Goal: Task Accomplishment & Management: Complete application form

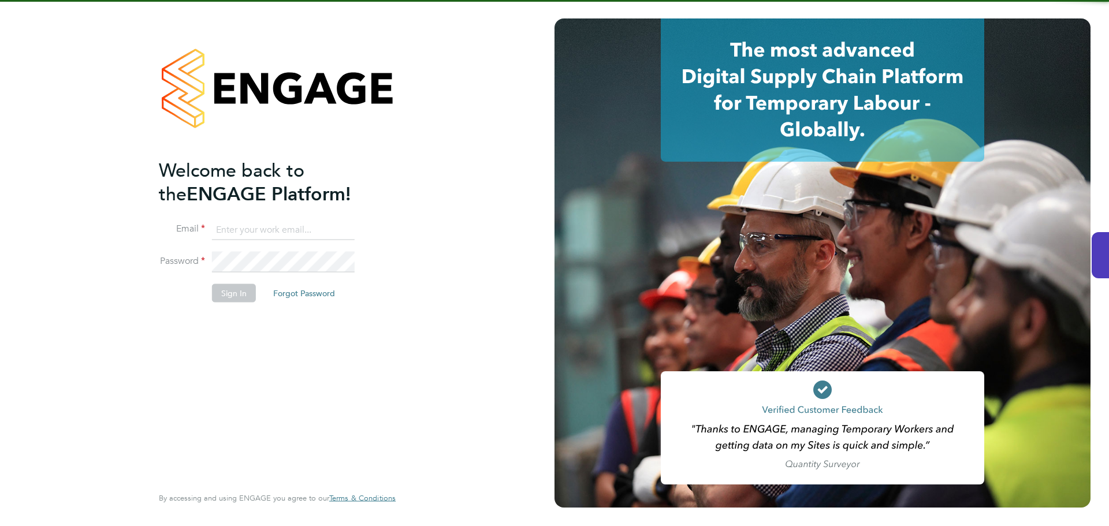
type input "[EMAIL_ADDRESS][DOMAIN_NAME]"
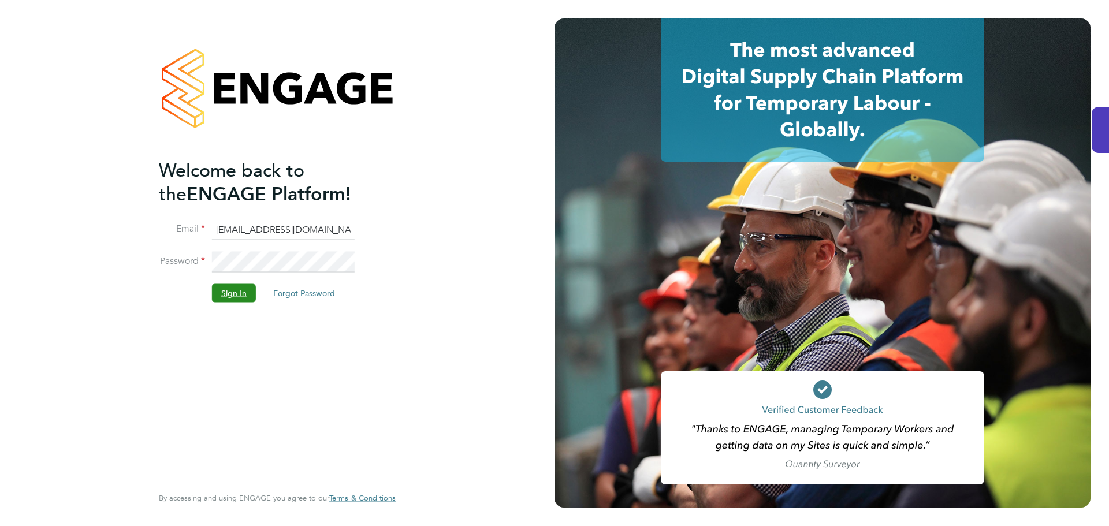
click at [233, 292] on button "Sign In" at bounding box center [234, 293] width 44 height 18
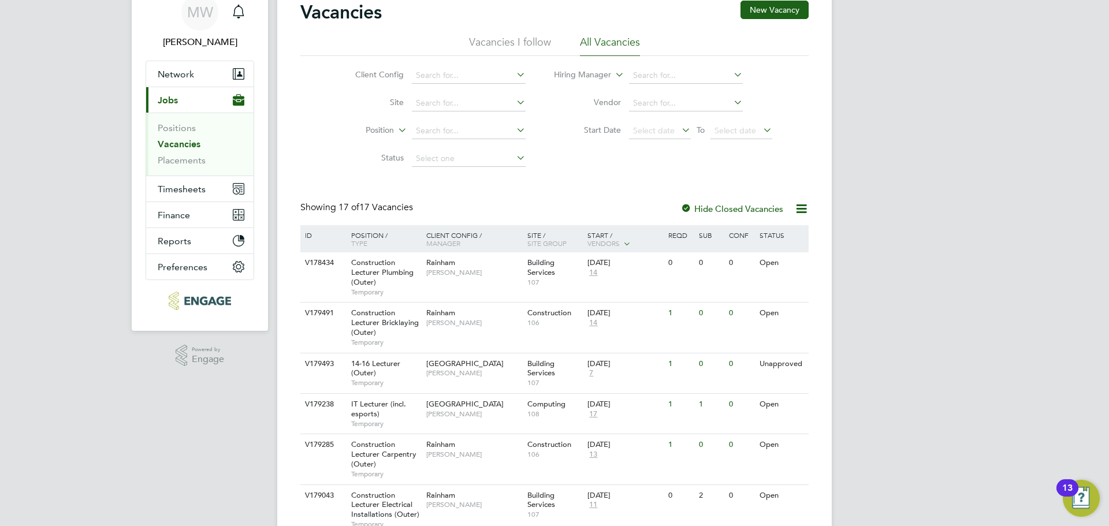
scroll to position [116, 0]
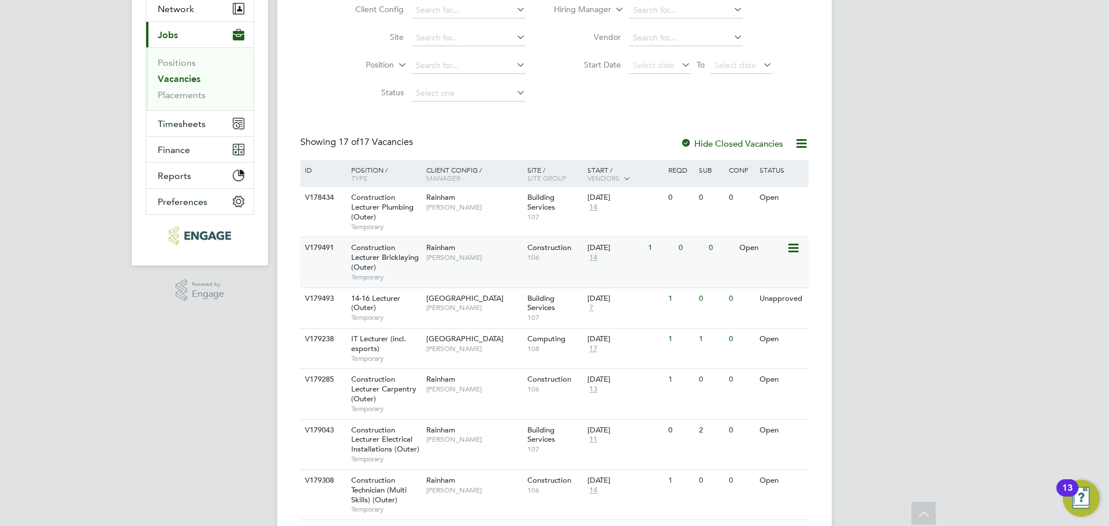
click at [367, 259] on span "Construction Lecturer Bricklaying (Outer)" at bounding box center [385, 257] width 68 height 29
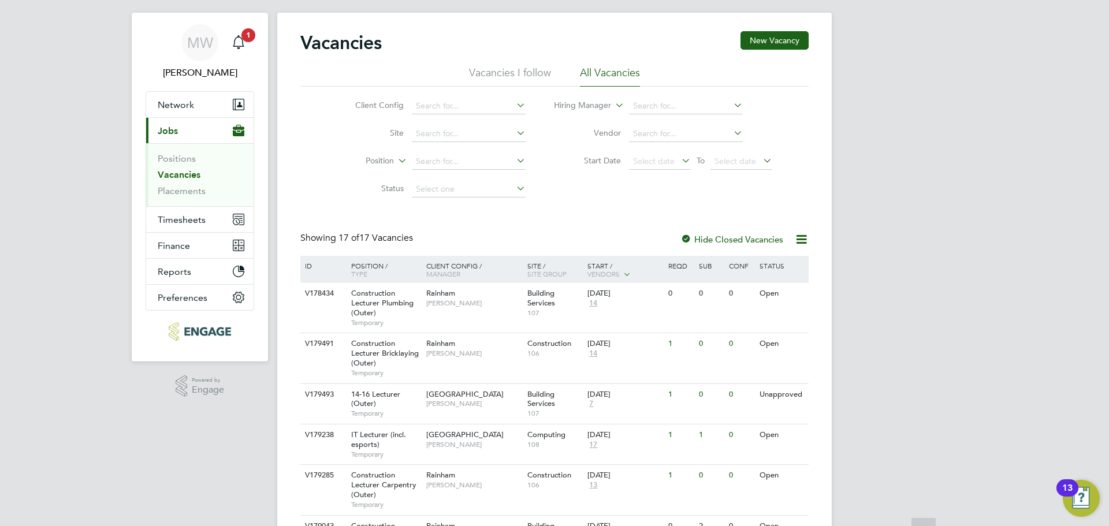
scroll to position [0, 0]
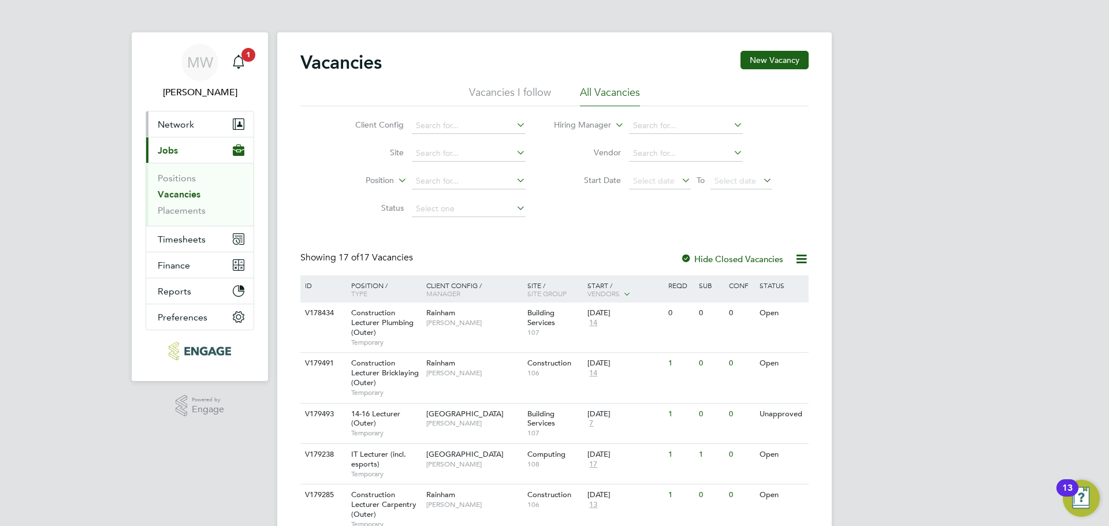
click at [176, 124] on span "Network" at bounding box center [176, 124] width 36 height 11
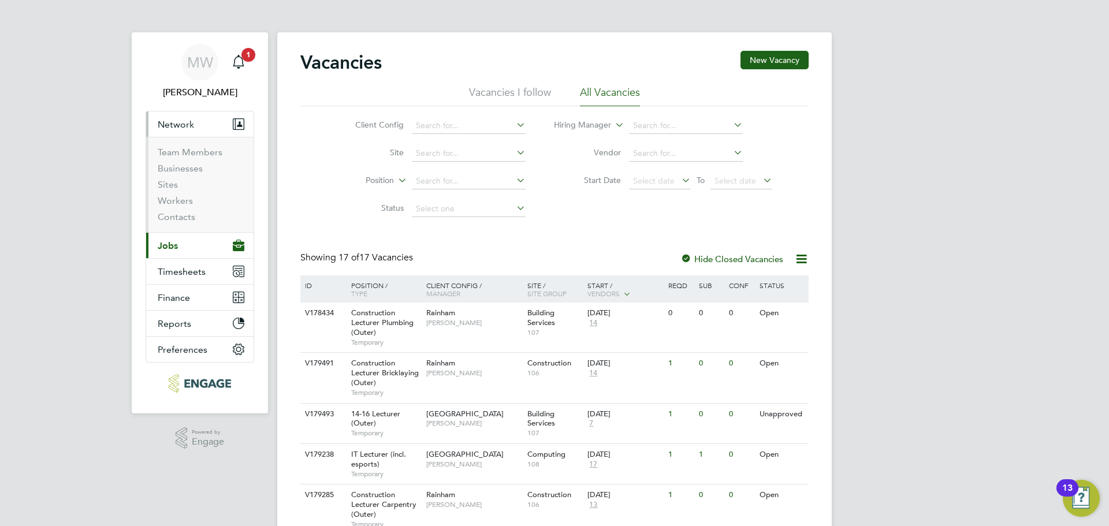
click at [169, 247] on span "Jobs" at bounding box center [168, 245] width 20 height 11
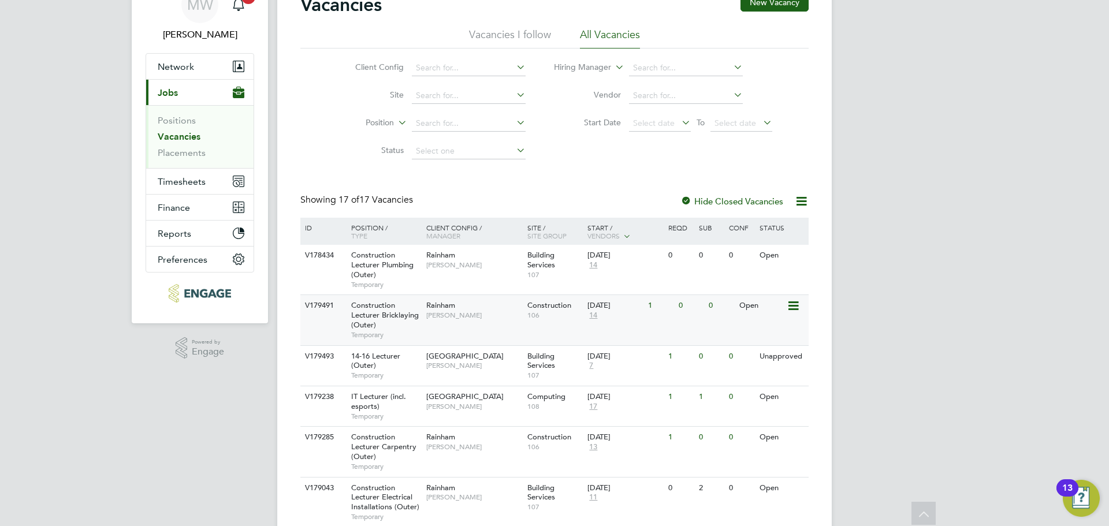
scroll to position [116, 0]
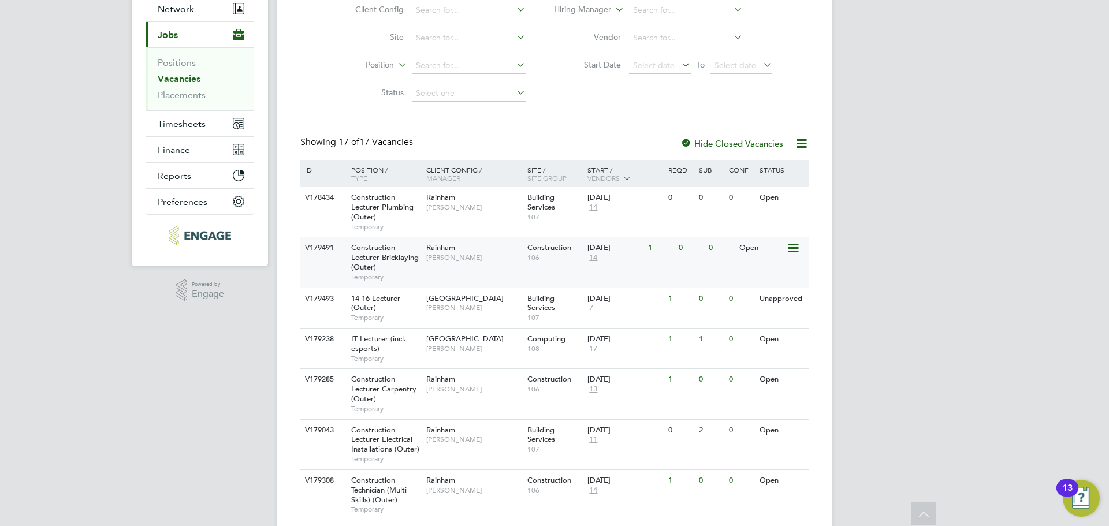
click at [363, 269] on span "Construction Lecturer Bricklaying (Outer)" at bounding box center [385, 257] width 68 height 29
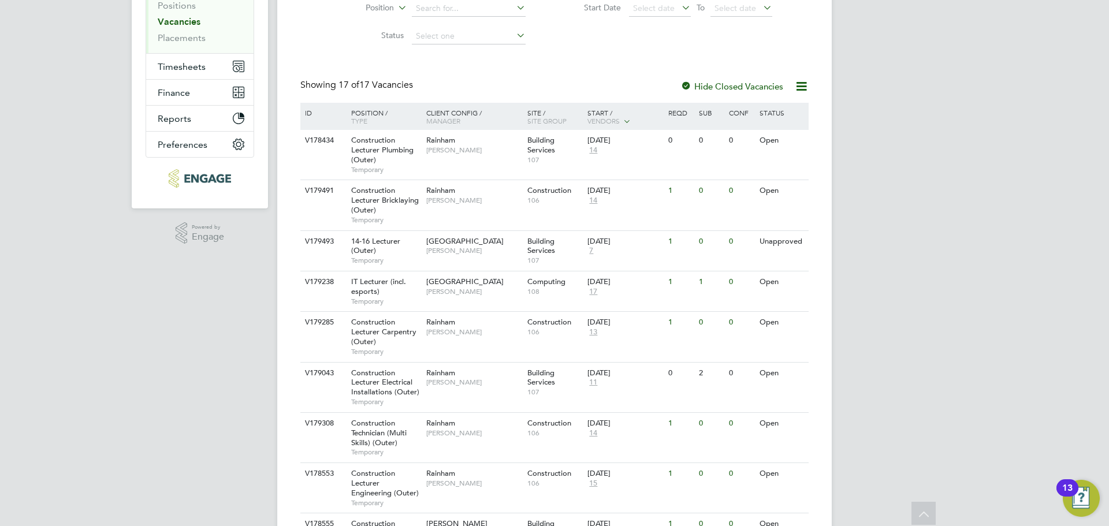
scroll to position [173, 0]
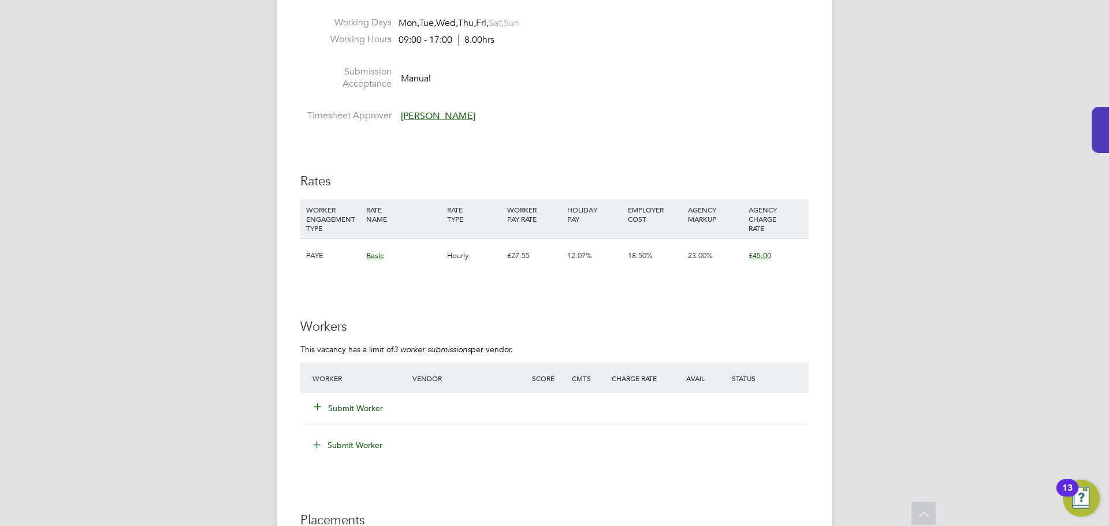
scroll to position [2022, 0]
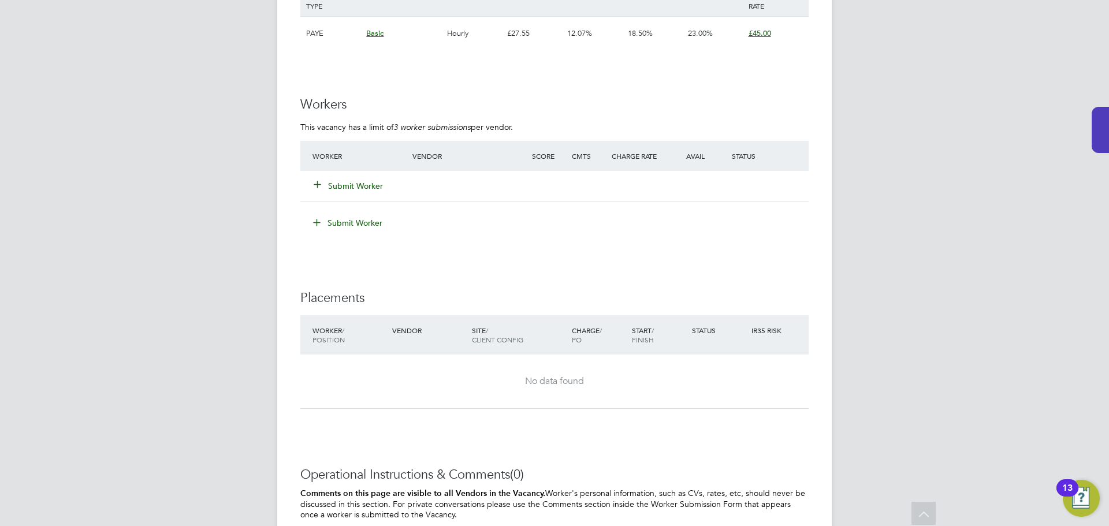
click at [362, 181] on button "Submit Worker" at bounding box center [348, 186] width 69 height 12
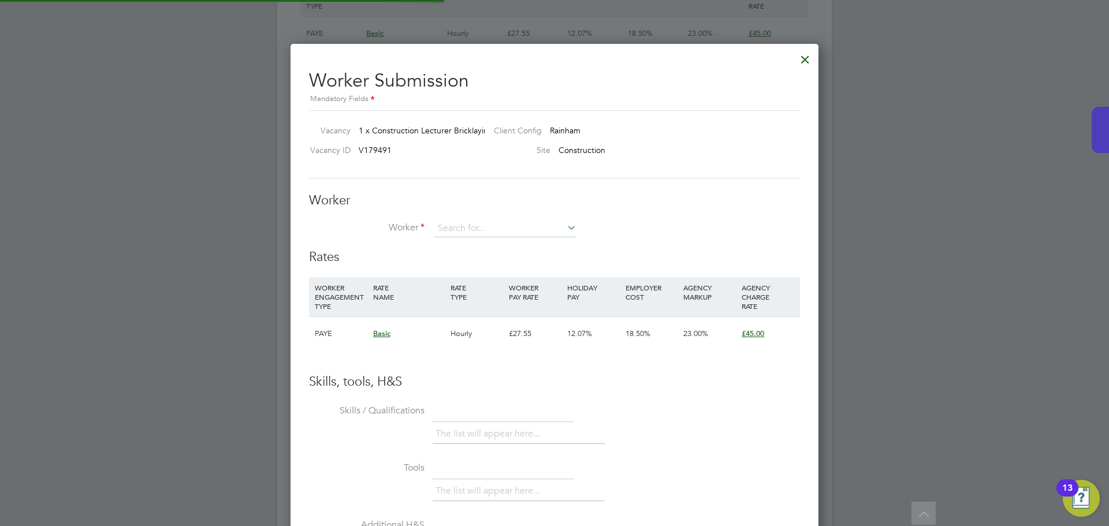
scroll to position [701, 529]
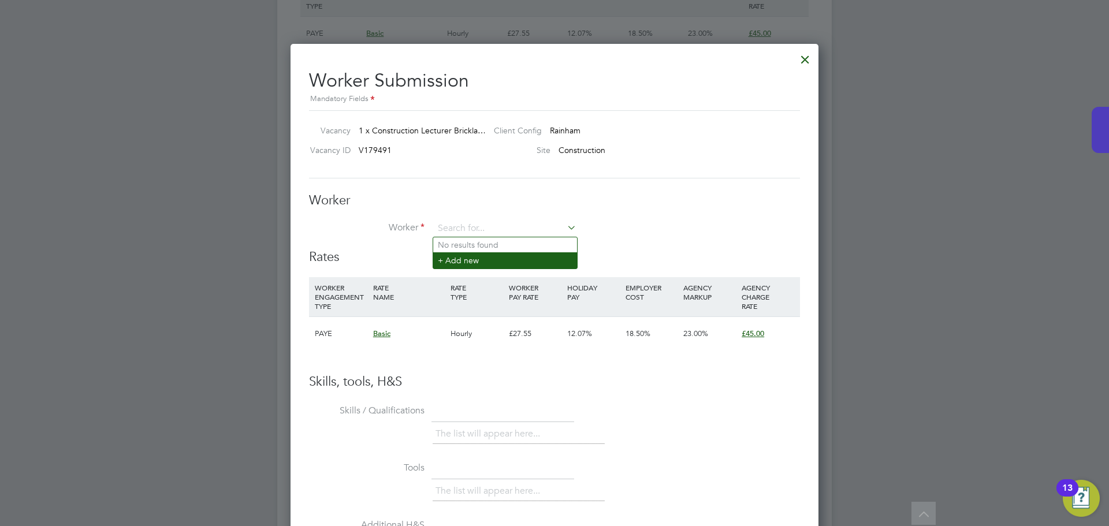
click at [477, 257] on li "+ Add new" at bounding box center [505, 260] width 144 height 16
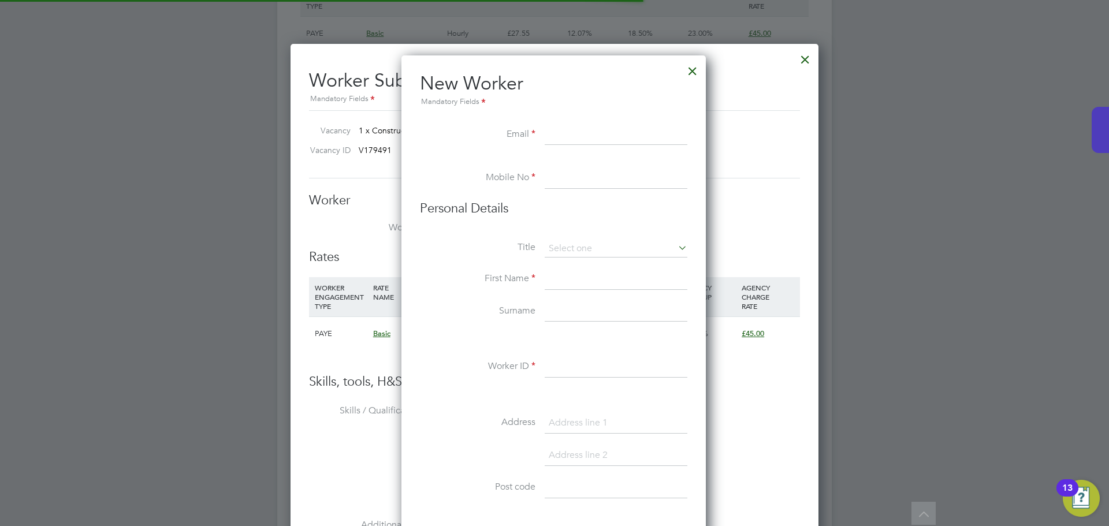
scroll to position [983, 306]
click at [569, 139] on input at bounding box center [616, 135] width 143 height 21
paste input "[EMAIL_ADDRESS][DOMAIN_NAME]"
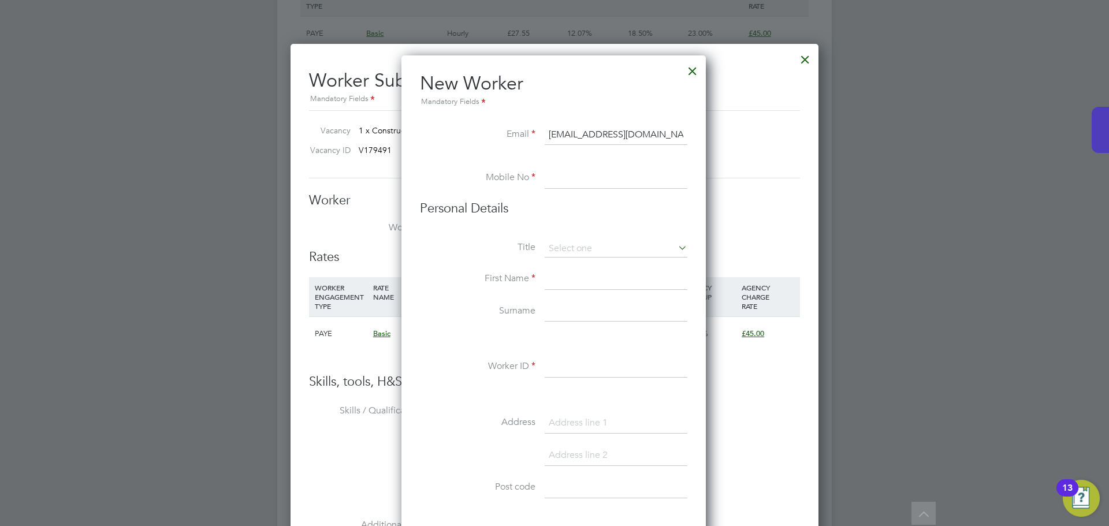
type input "[EMAIL_ADDRESS][DOMAIN_NAME]"
click at [567, 185] on input at bounding box center [616, 178] width 143 height 21
paste input "[PHONE_NUMBER]"
type input "[PHONE_NUMBER]"
click at [551, 279] on input at bounding box center [616, 279] width 143 height 21
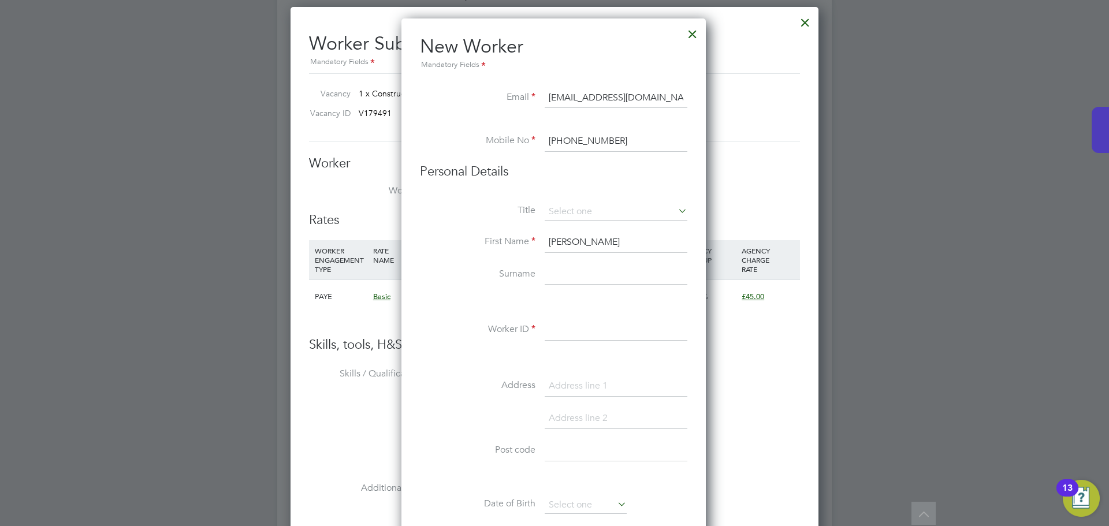
scroll to position [2080, 0]
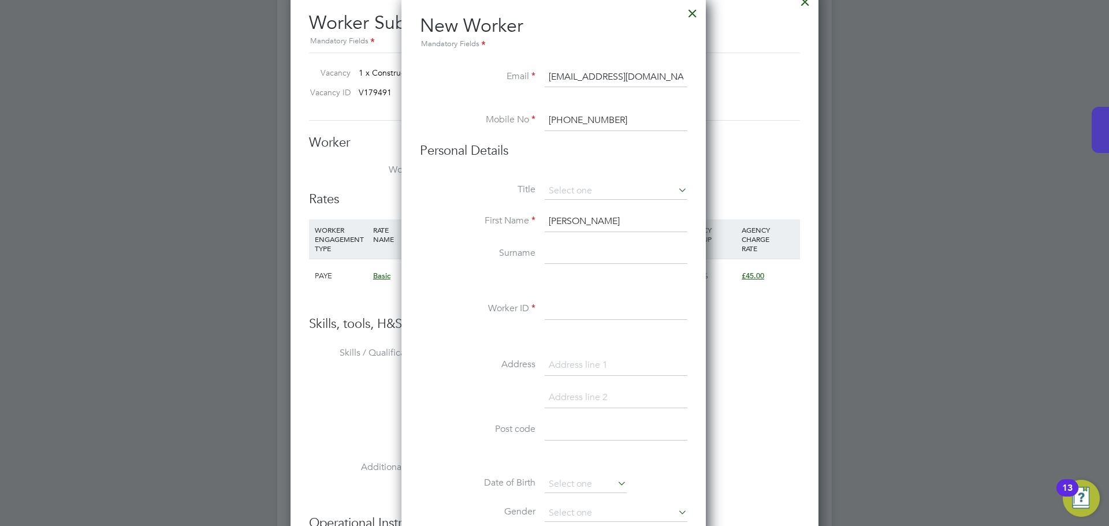
type input "Andrew"
click at [560, 310] on input at bounding box center [616, 309] width 143 height 21
click at [559, 315] on input at bounding box center [616, 309] width 143 height 21
paste input "437877"
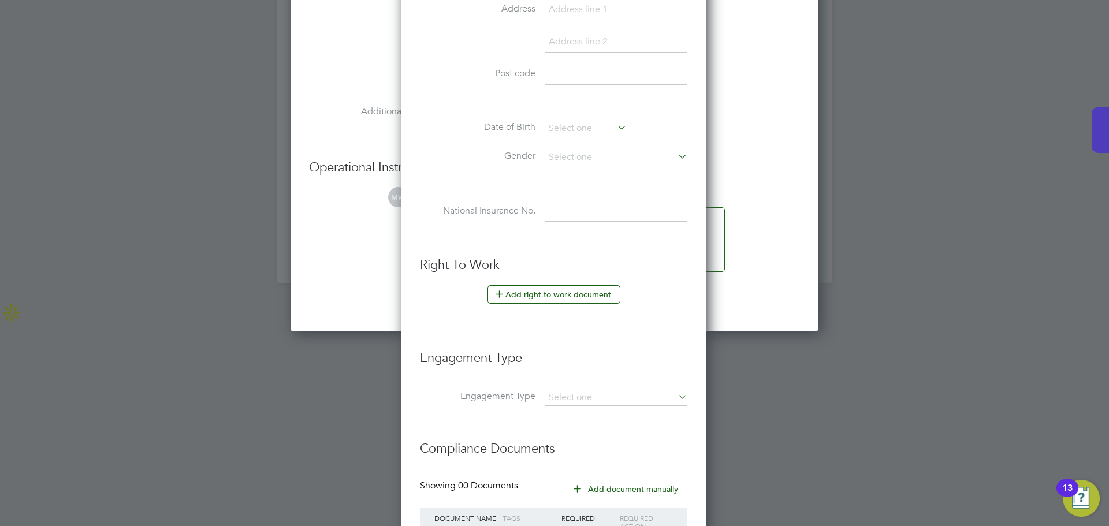
scroll to position [2534, 0]
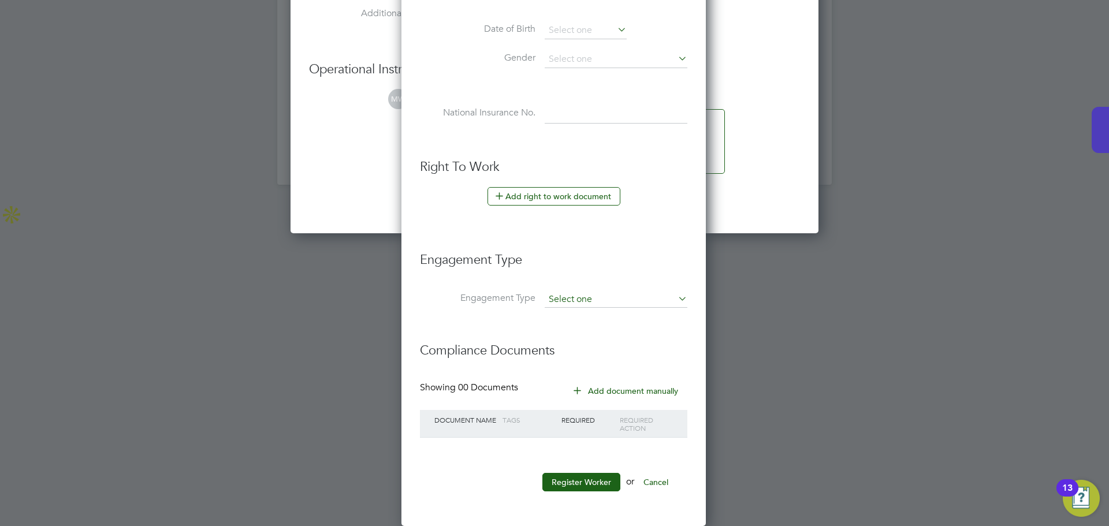
type input "437877"
click at [584, 292] on input at bounding box center [616, 300] width 143 height 16
click at [591, 365] on li "Umbrella" at bounding box center [616, 366] width 144 height 17
type input "Umbrella"
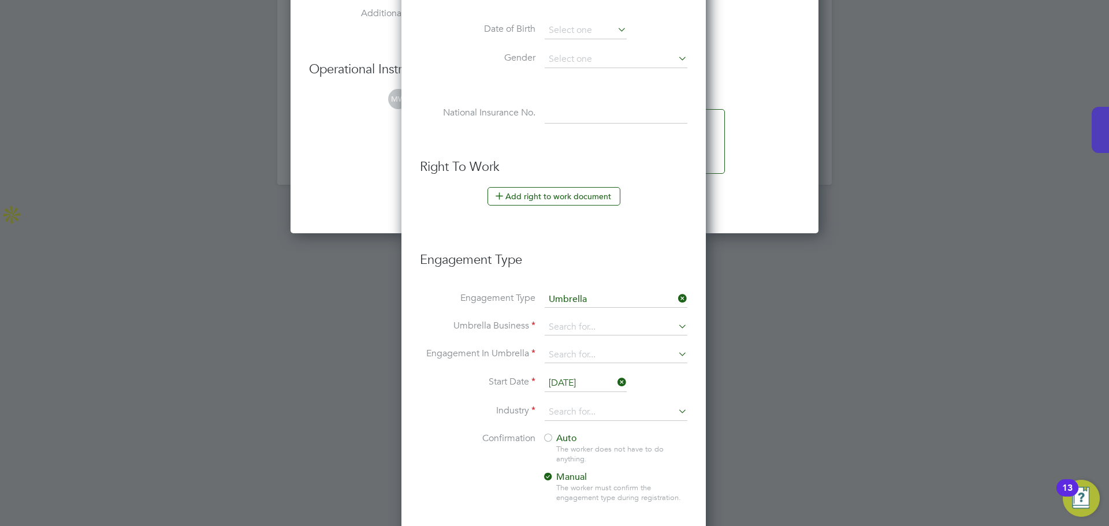
scroll to position [1197, 306]
click at [591, 300] on input at bounding box center [616, 300] width 143 height 16
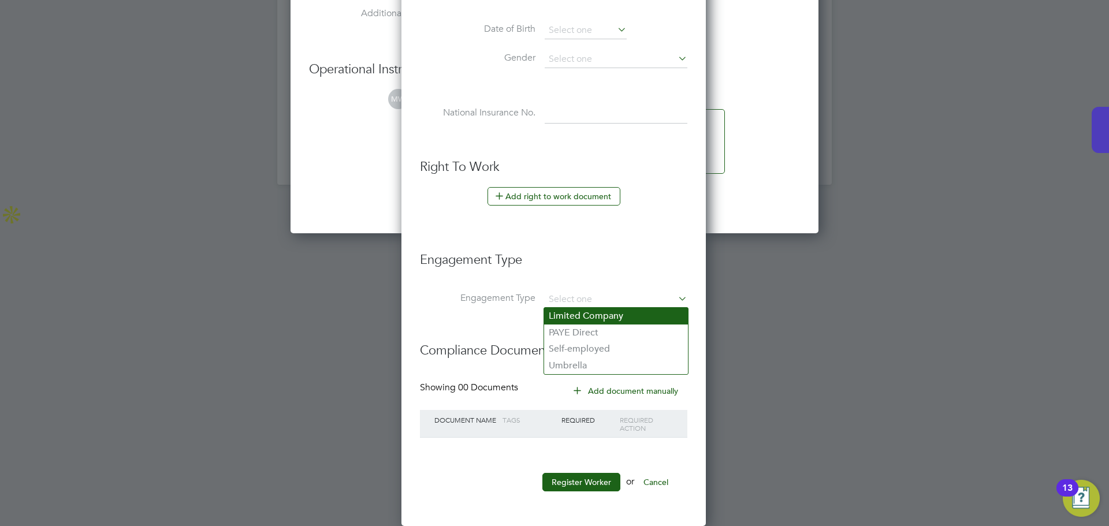
scroll to position [983, 306]
click at [591, 334] on li "PAYE Direct" at bounding box center [616, 333] width 144 height 17
type input "PAYE Direct"
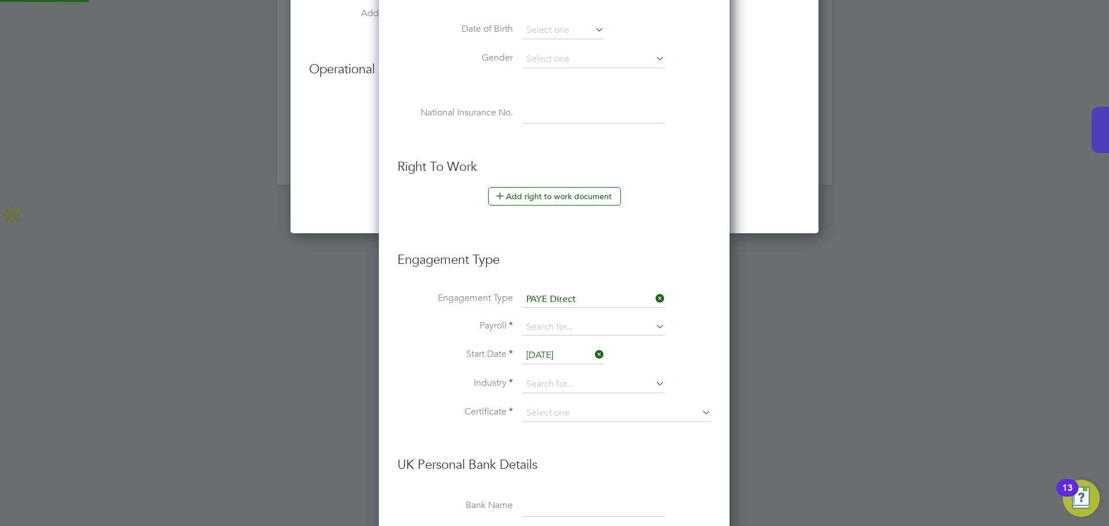
scroll to position [6, 6]
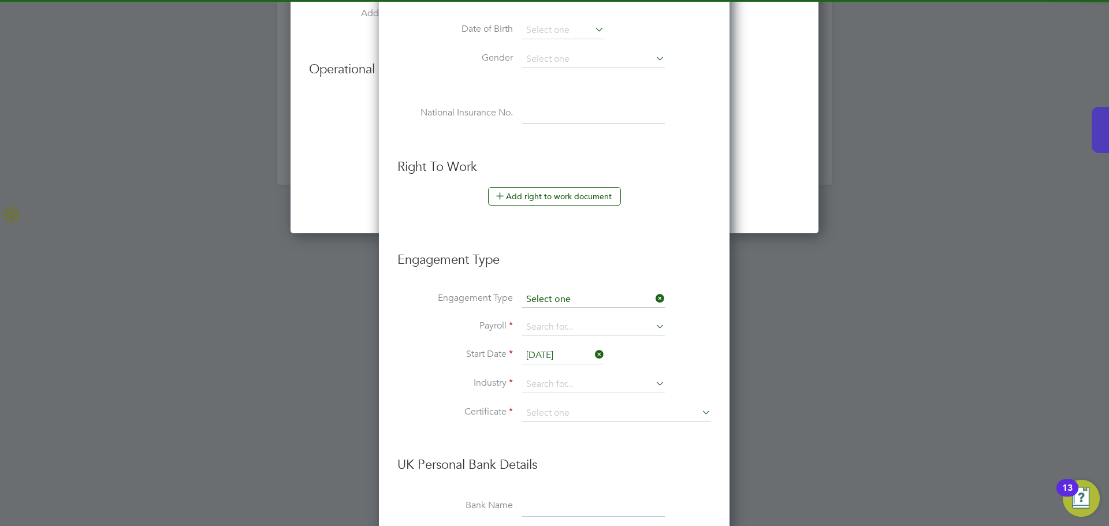
click at [584, 296] on input at bounding box center [593, 300] width 143 height 16
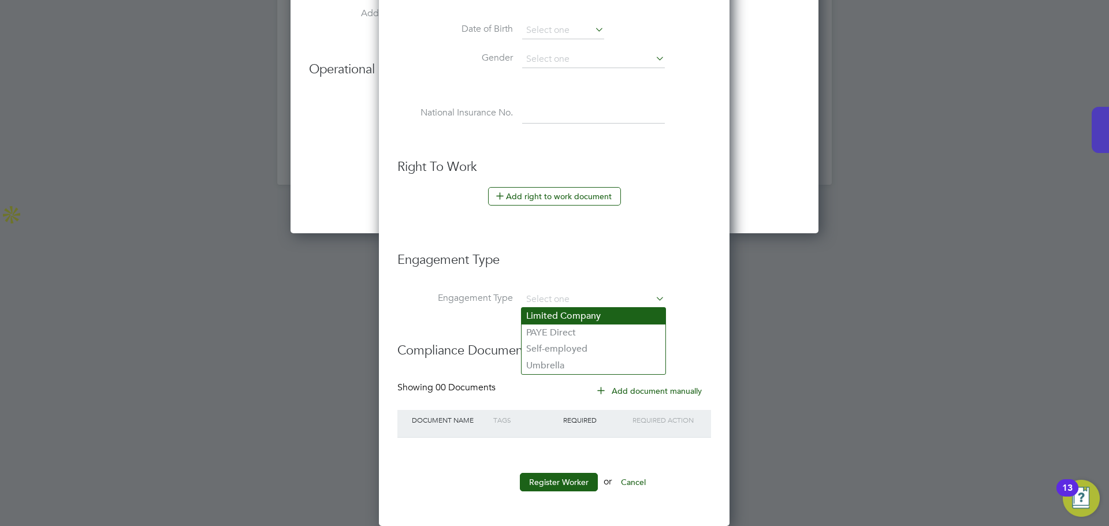
scroll to position [983, 306]
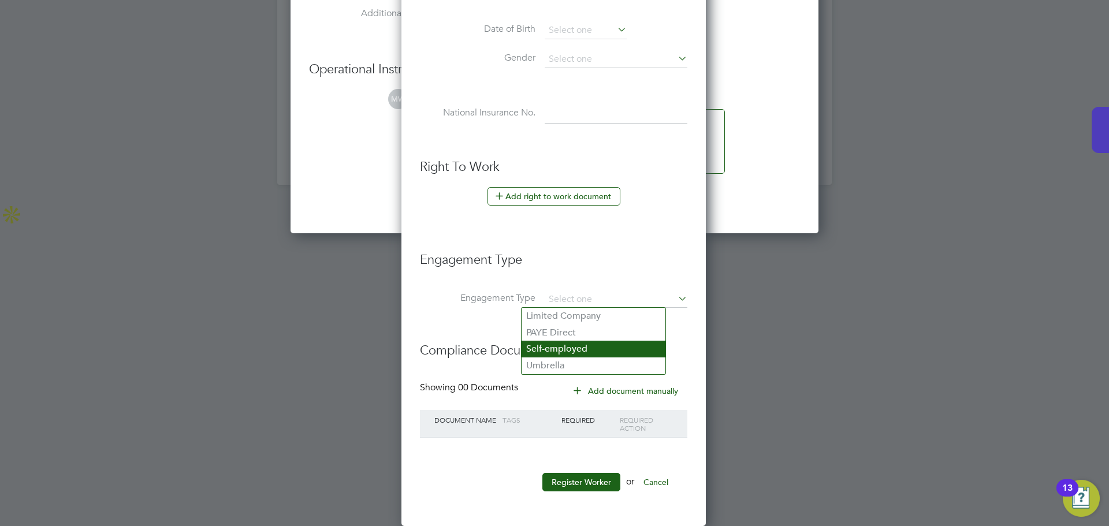
click at [574, 354] on li "Self-employed" at bounding box center [594, 349] width 144 height 17
type input "Self-employed"
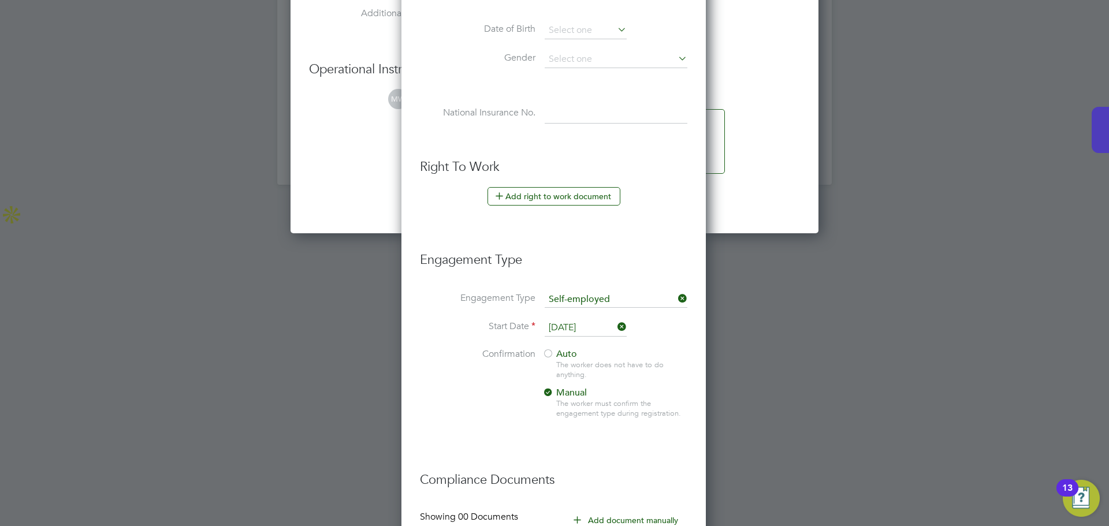
scroll to position [6, 6]
click at [587, 297] on input at bounding box center [616, 300] width 143 height 16
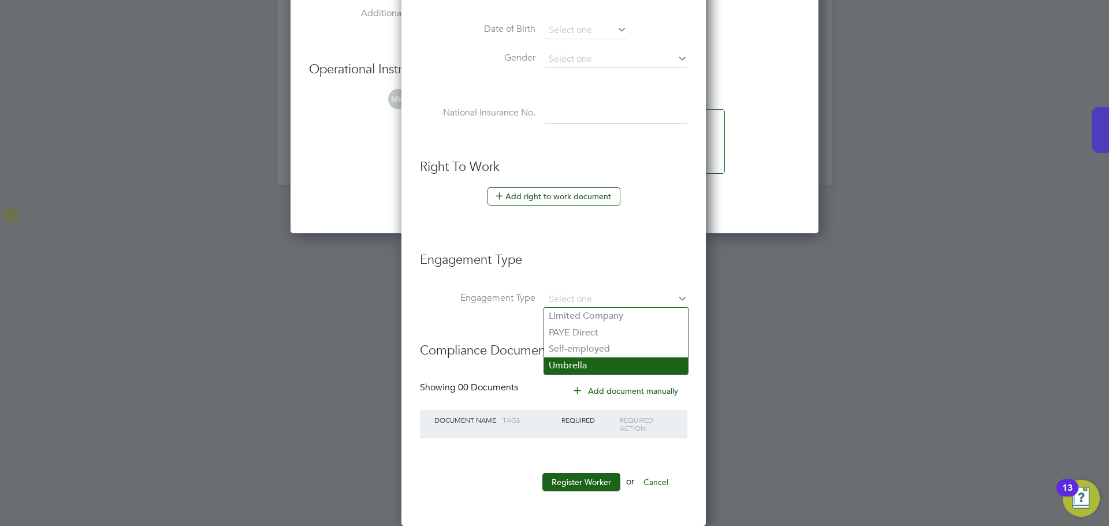
click at [584, 367] on li "Umbrella" at bounding box center [616, 366] width 144 height 17
type input "Umbrella"
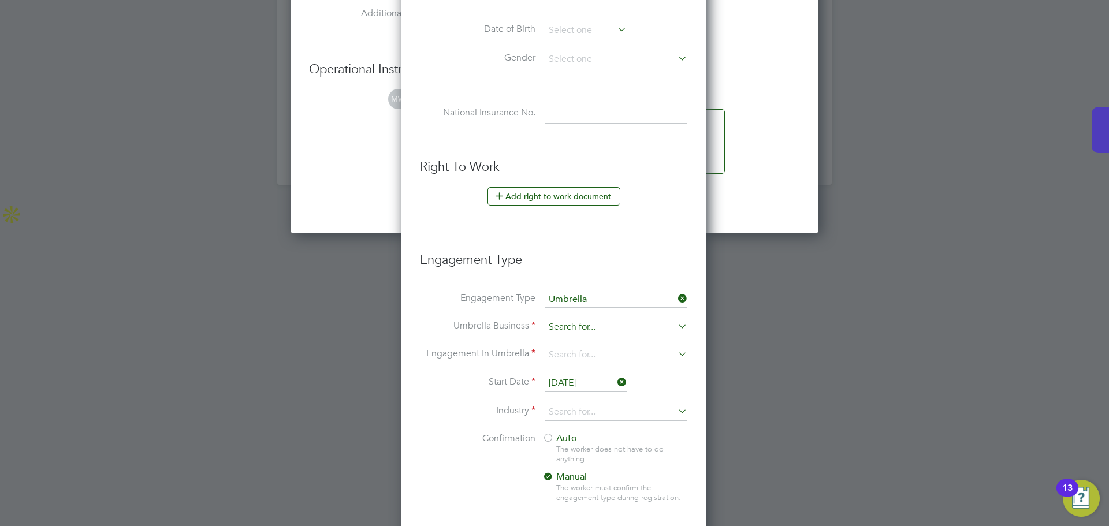
click at [586, 325] on input at bounding box center [616, 328] width 143 height 16
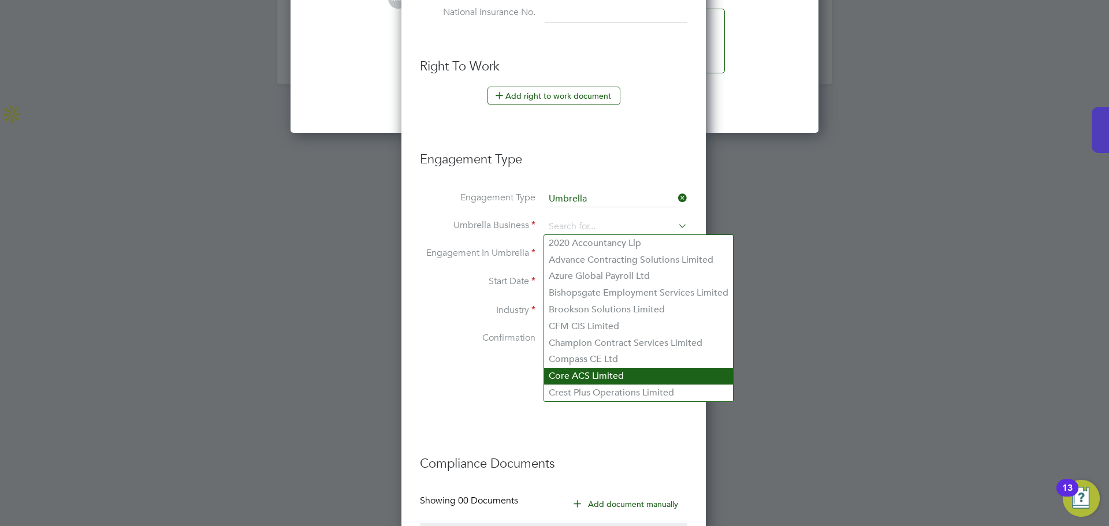
scroll to position [2632, 0]
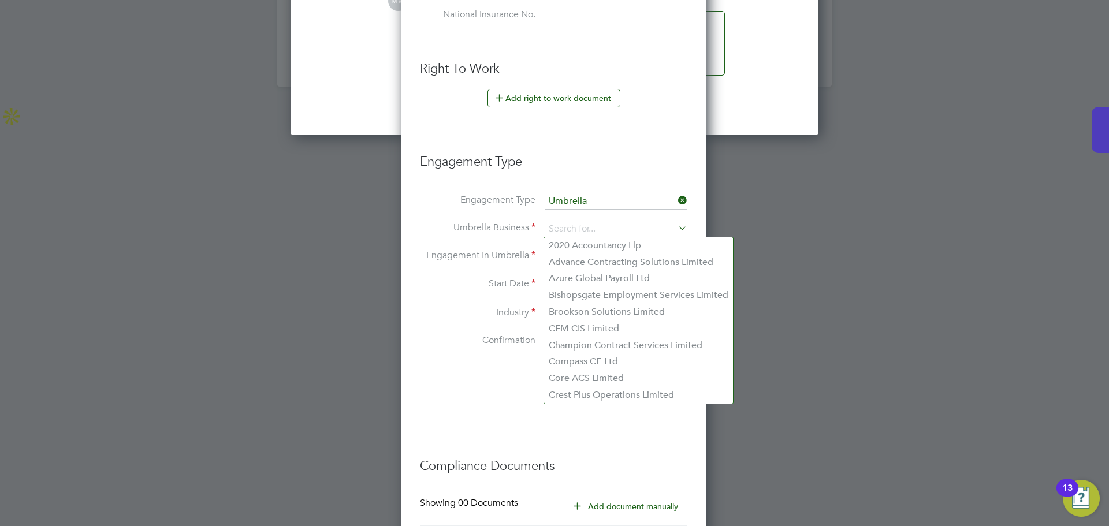
click at [484, 389] on li "Confirmation Auto The worker does not have to do anything. Manual The worker mu…" at bounding box center [554, 379] width 268 height 89
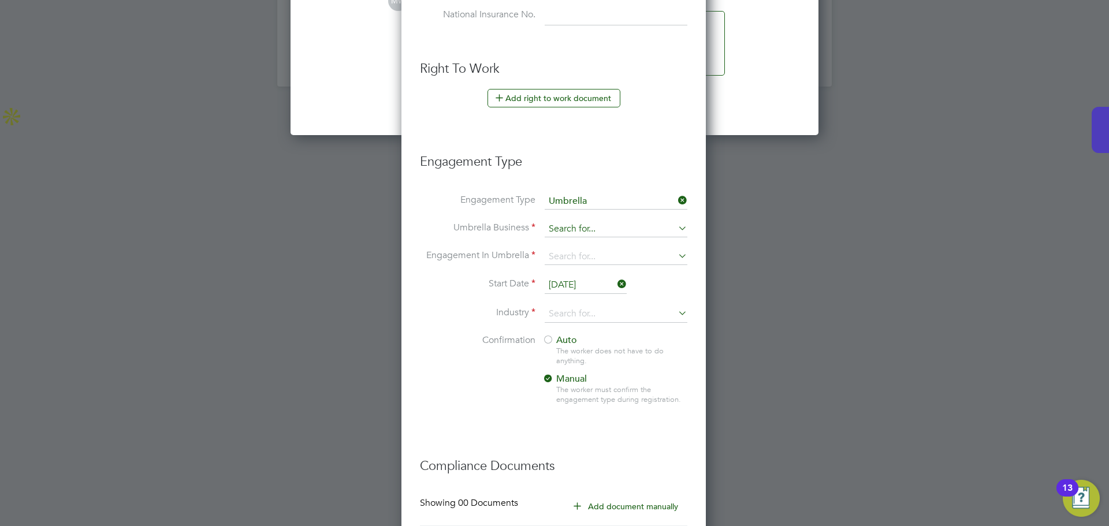
click at [577, 228] on input at bounding box center [616, 229] width 143 height 16
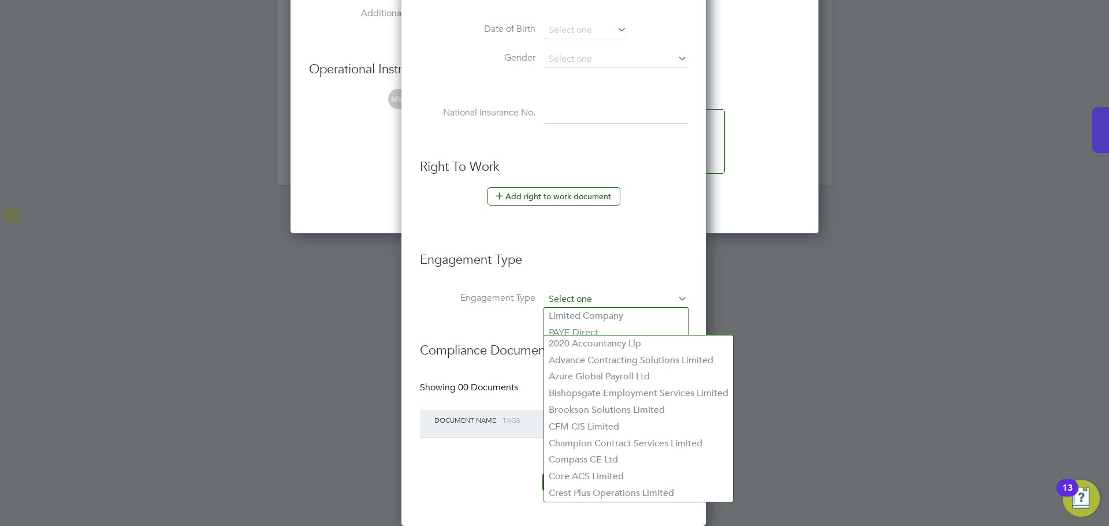
click at [588, 146] on ul "New Worker Mandatory Fields Email ruddandy07@gmail.com Mobile No +44 7570 94417…" at bounding box center [554, 32] width 268 height 944
click at [582, 328] on li "PAYE Direct" at bounding box center [616, 333] width 144 height 17
type input "PAYE Direct"
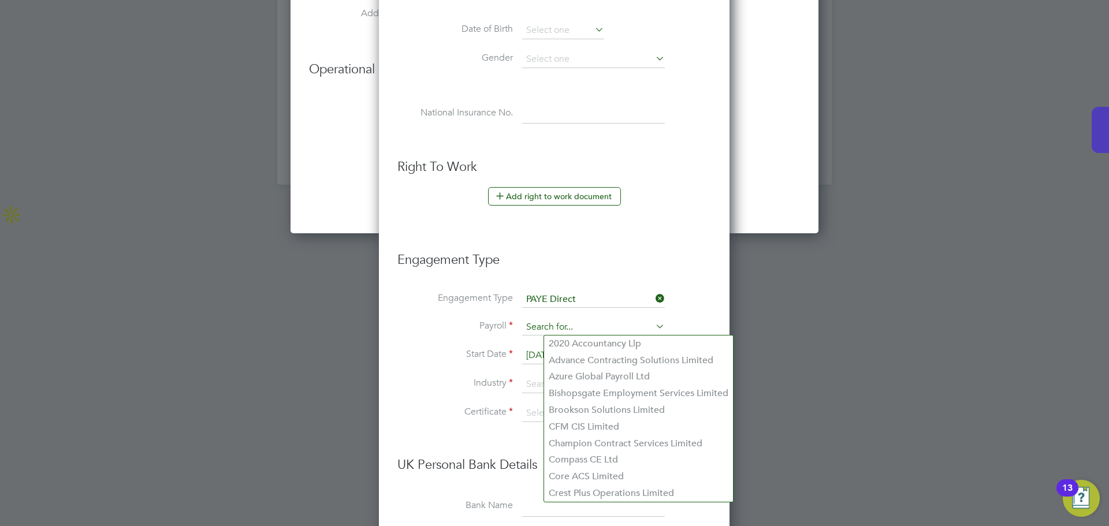
click at [554, 326] on input at bounding box center [593, 328] width 143 height 16
click at [535, 346] on li "PAYE" at bounding box center [594, 344] width 144 height 17
type input "PAYE"
click at [533, 355] on input "[DATE]" at bounding box center [563, 355] width 82 height 17
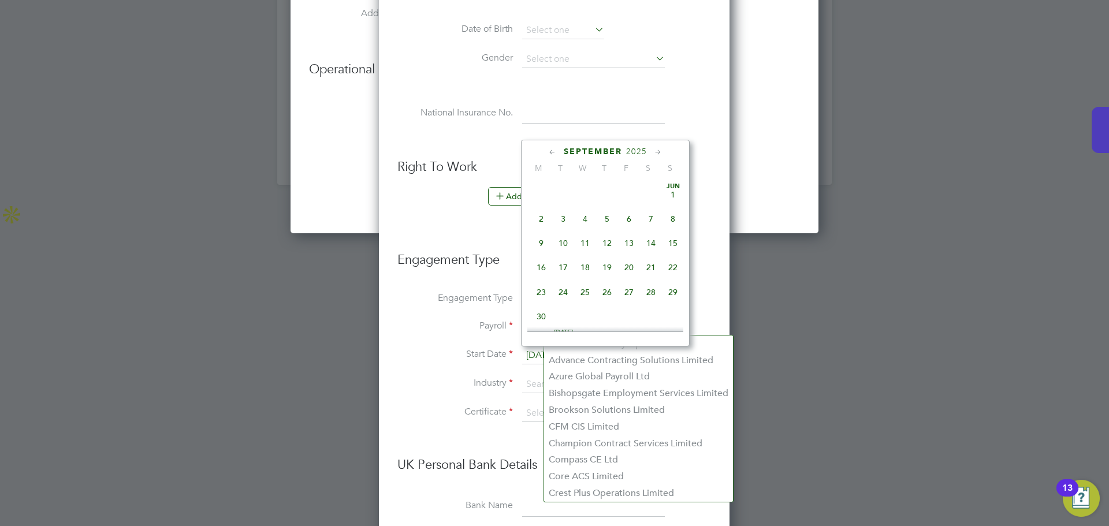
scroll to position [350, 0]
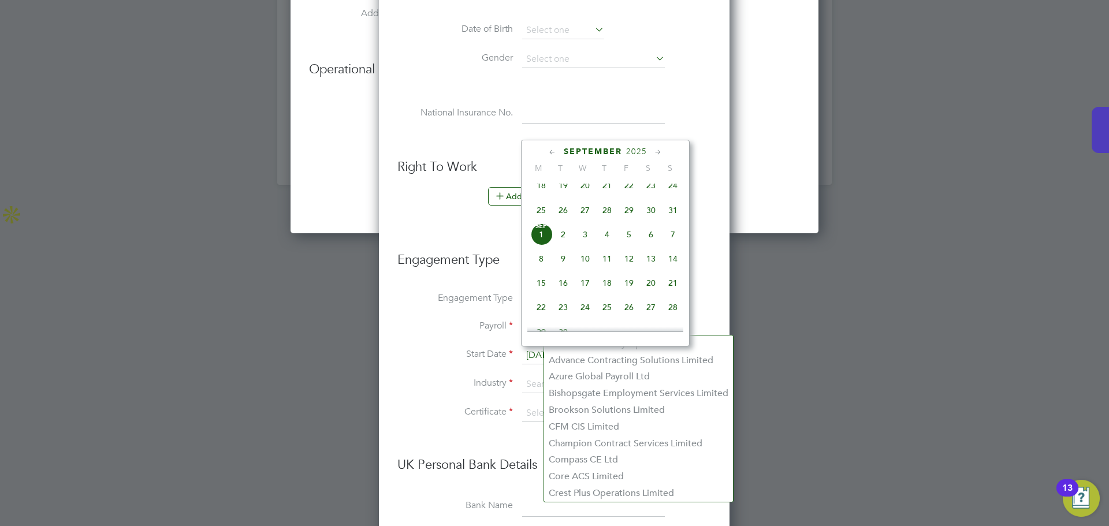
click at [892, 291] on div at bounding box center [554, 263] width 1109 height 526
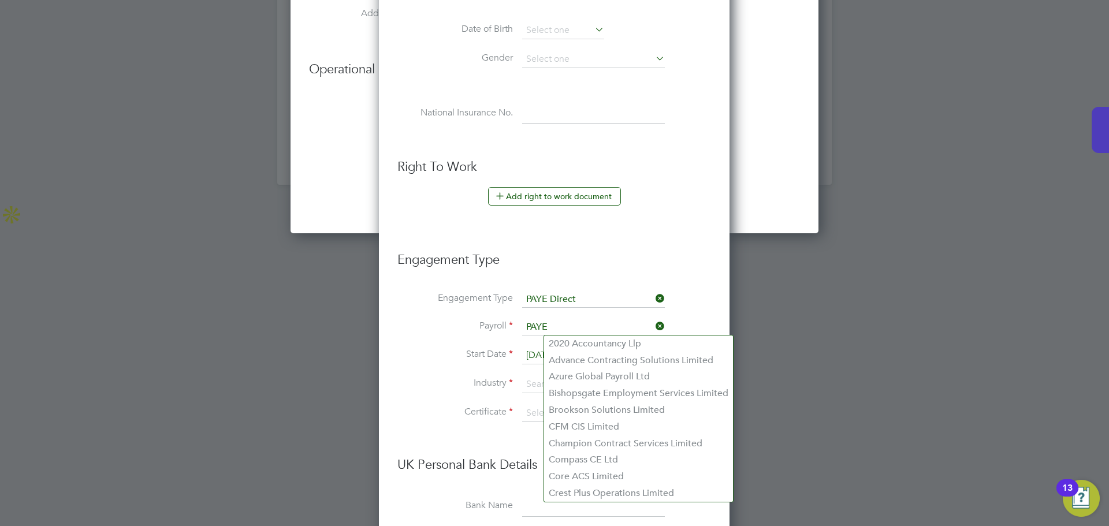
click at [822, 314] on div at bounding box center [554, 263] width 1109 height 526
click at [745, 295] on div at bounding box center [554, 263] width 1109 height 526
click at [534, 386] on input at bounding box center [593, 384] width 143 height 17
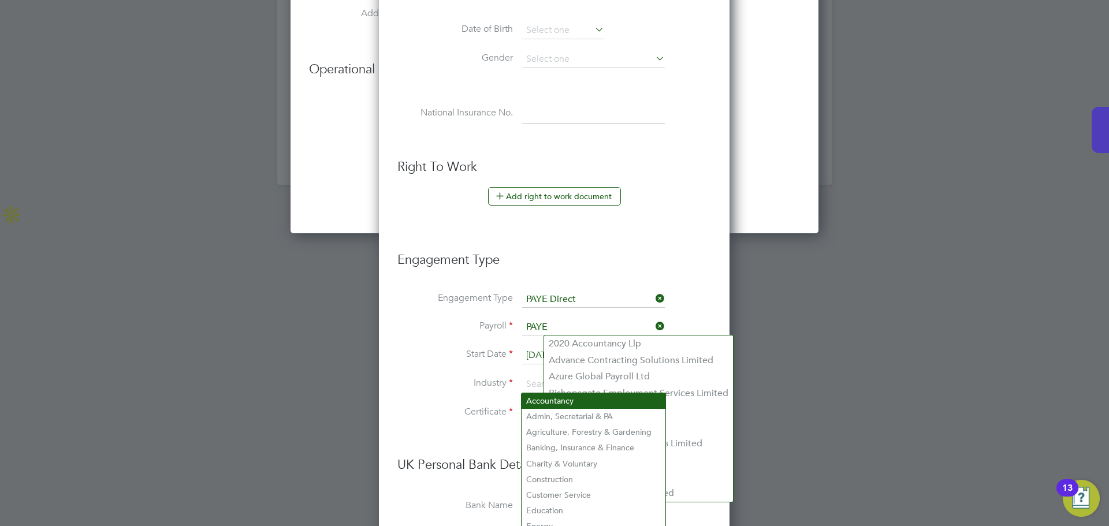
scroll to position [2592, 0]
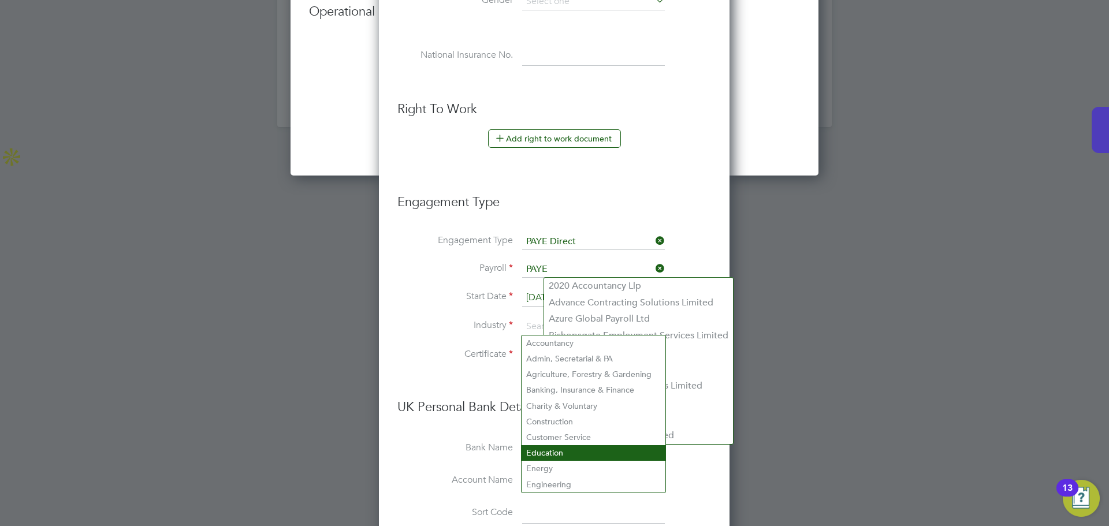
click at [562, 445] on li "Education" at bounding box center [594, 453] width 144 height 16
type input "Education"
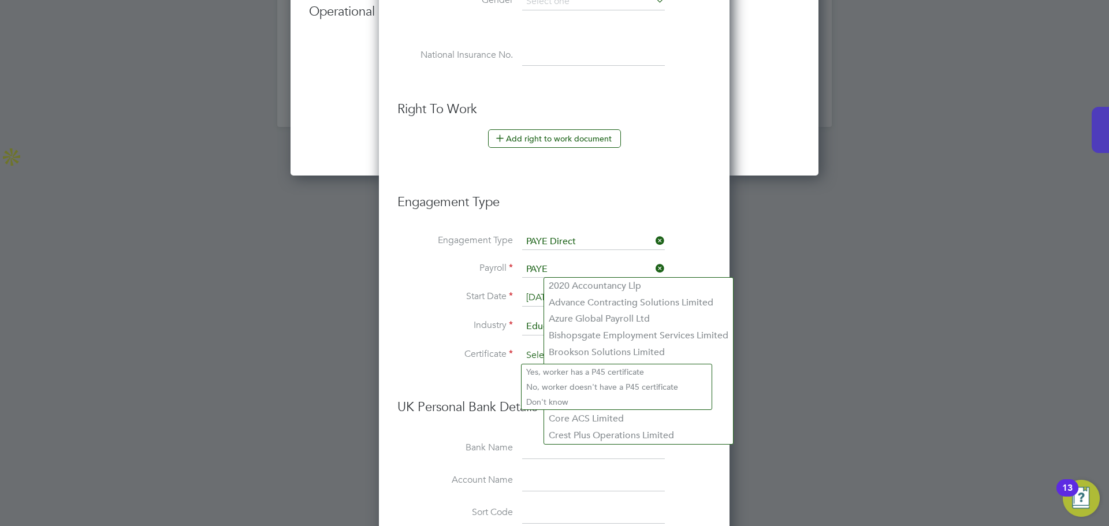
click at [533, 354] on input at bounding box center [616, 355] width 189 height 17
click at [559, 399] on li "Don't know" at bounding box center [617, 402] width 190 height 15
type input "Don't know"
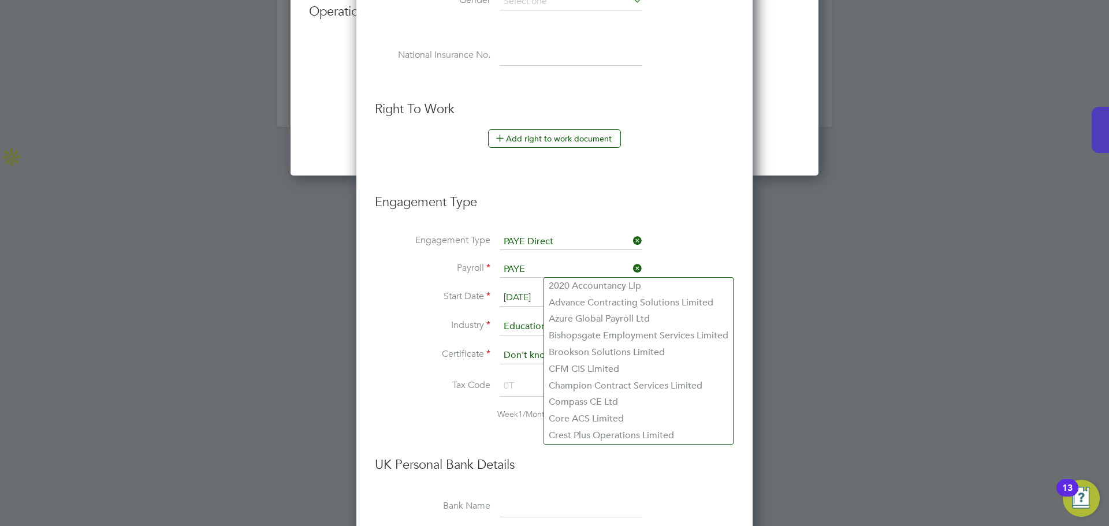
click at [710, 221] on li "Engagement Type" at bounding box center [554, 208] width 359 height 51
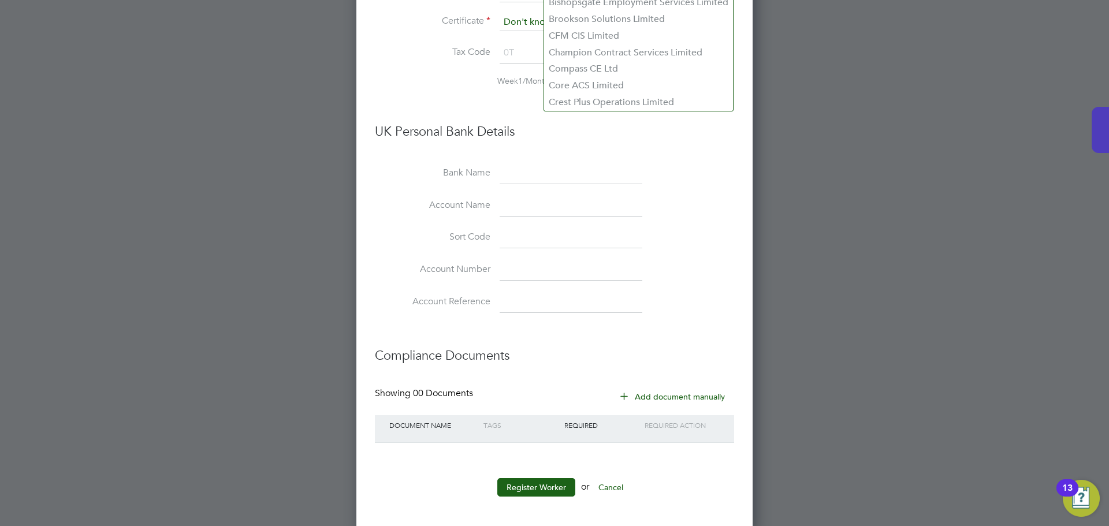
scroll to position [2930, 0]
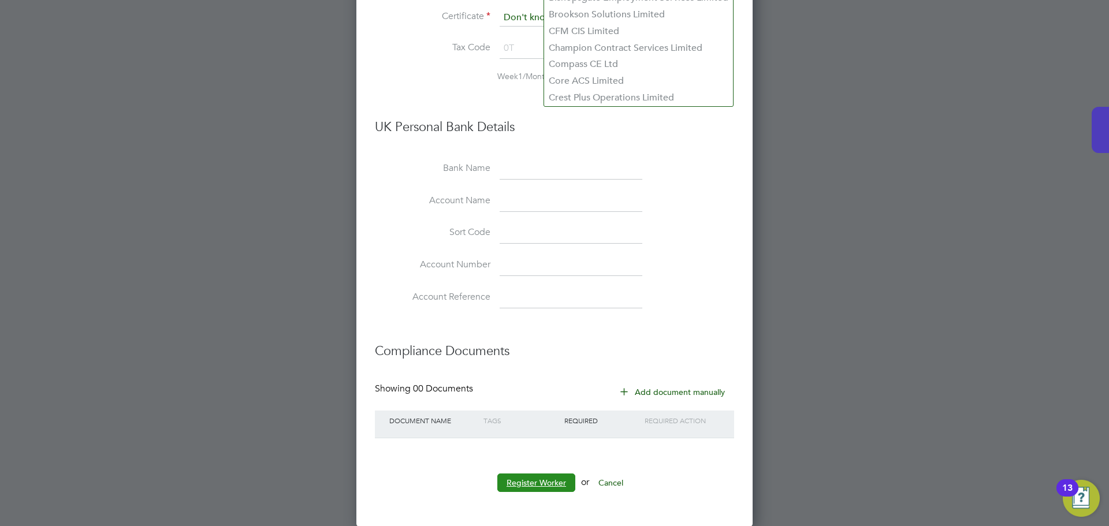
click at [549, 478] on button "Register Worker" at bounding box center [536, 483] width 78 height 18
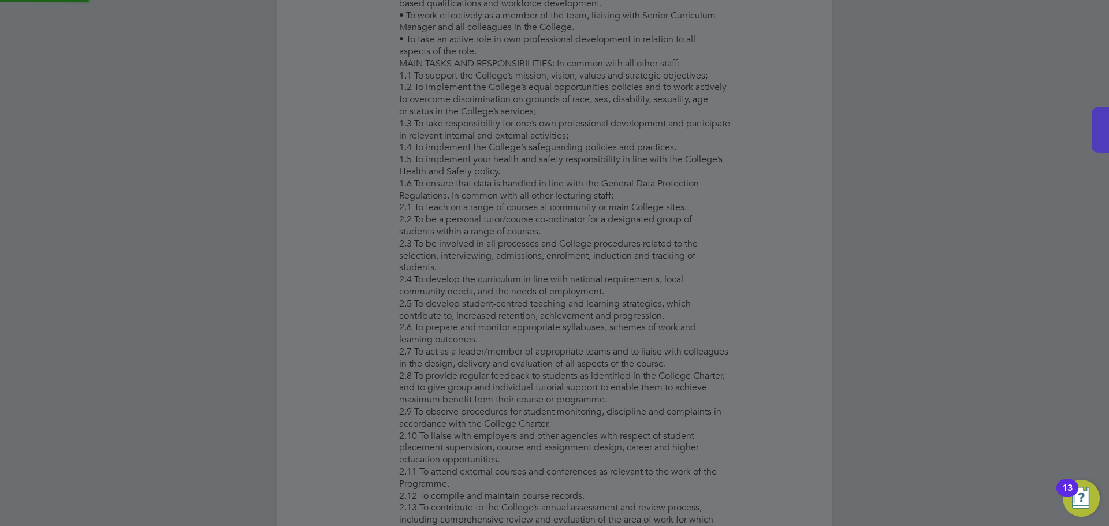
scroll to position [0, 0]
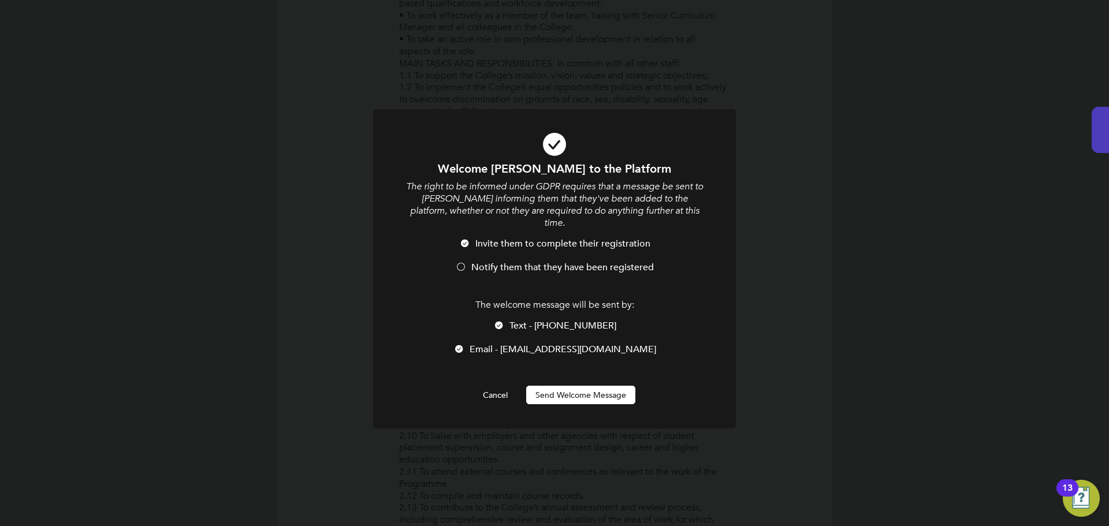
click at [579, 386] on button "Send Welcome Message" at bounding box center [580, 395] width 109 height 18
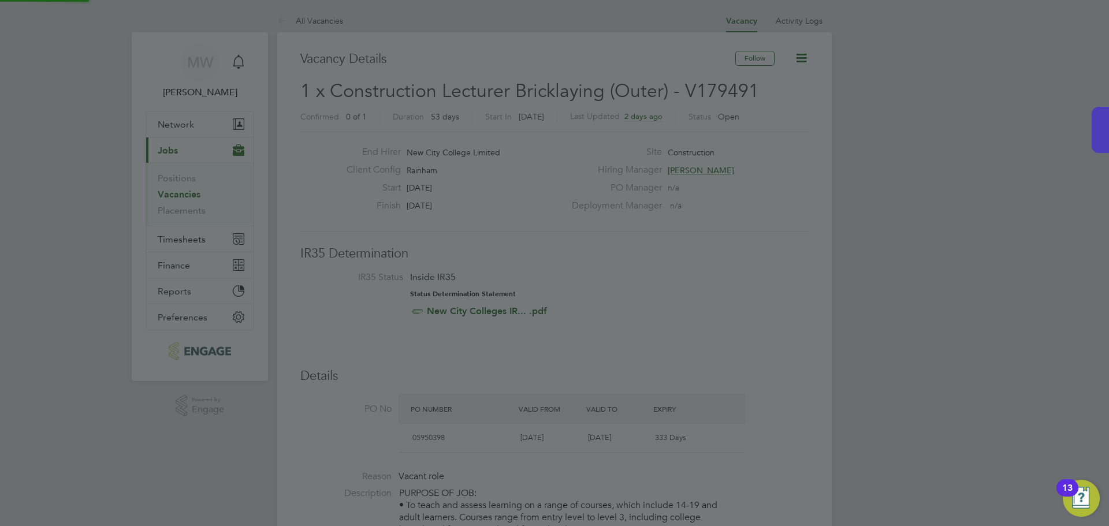
scroll to position [526, 0]
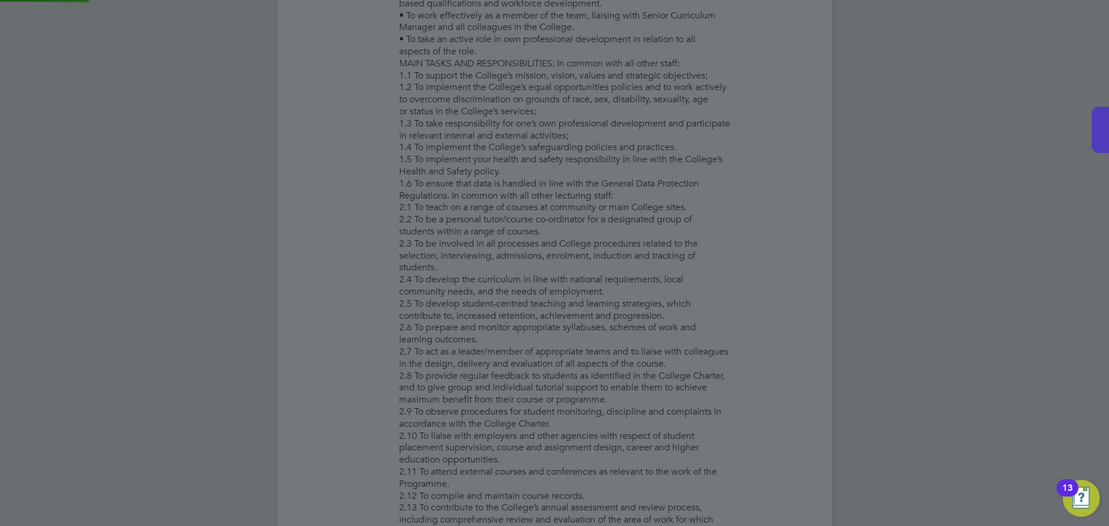
type input "Andrew (437877)"
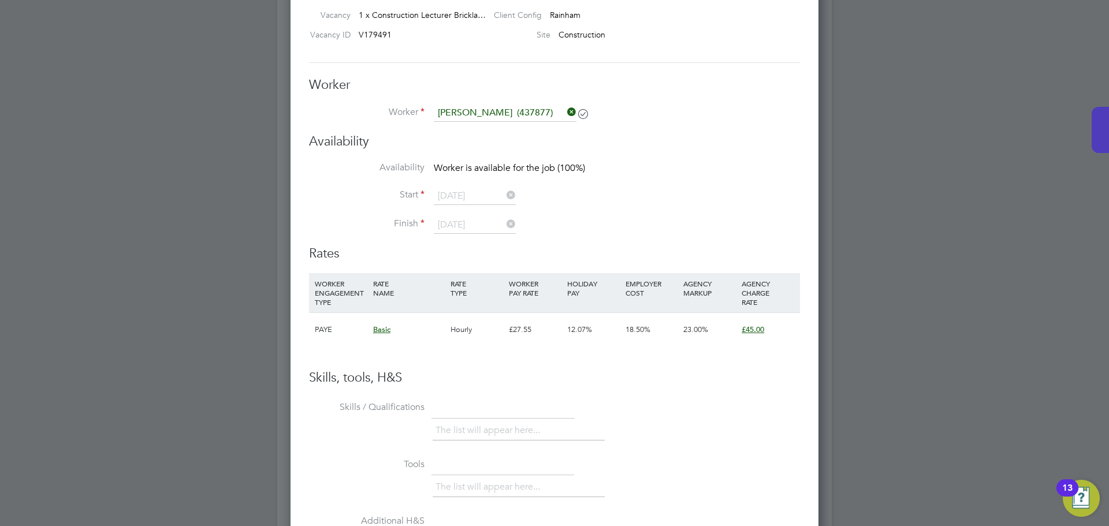
click at [456, 426] on li "The list will appear here..." at bounding box center [490, 431] width 109 height 16
click at [458, 426] on li "The list will appear here..." at bounding box center [490, 431] width 109 height 16
click at [377, 403] on label "Skills / Qualifications" at bounding box center [367, 408] width 116 height 12
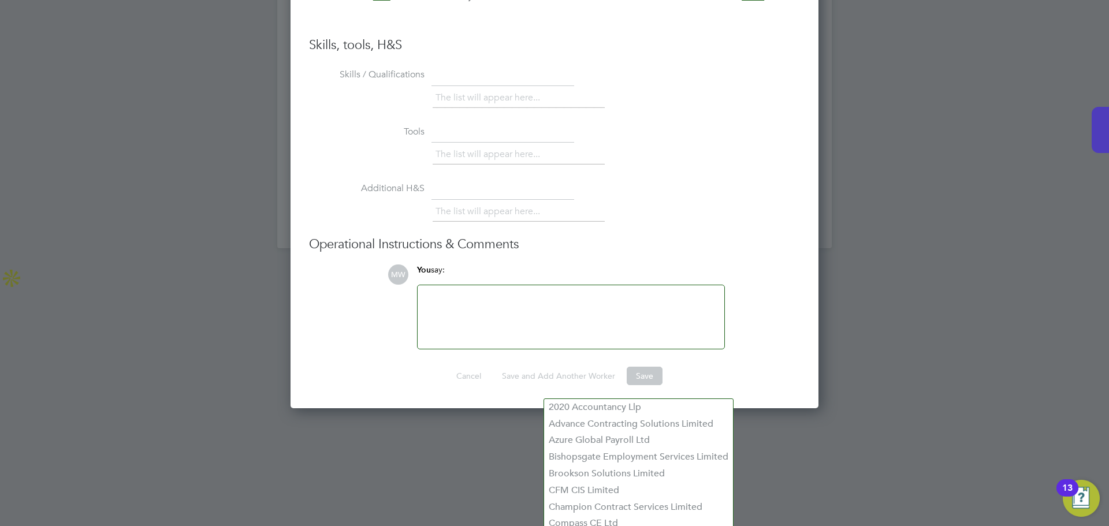
scroll to position [2511, 0]
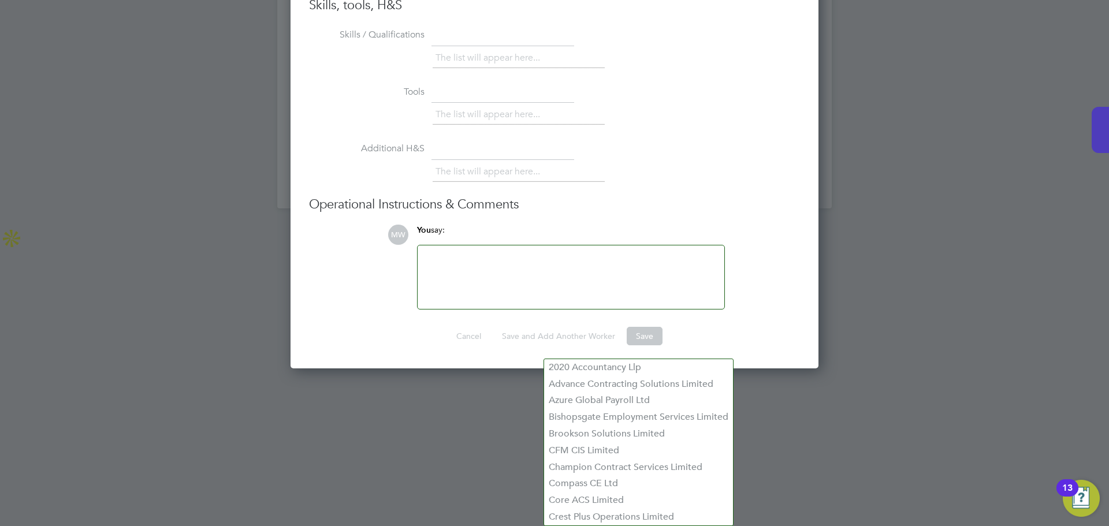
click at [541, 293] on div at bounding box center [571, 277] width 293 height 50
click at [551, 288] on div "To enrich screen reader interactions, please activate Accessibility in Grammarl…" at bounding box center [571, 277] width 293 height 50
click at [473, 174] on li "The list will appear here..." at bounding box center [490, 172] width 109 height 16
click at [474, 174] on li "The list will appear here..." at bounding box center [490, 172] width 109 height 16
drag, startPoint x: 481, startPoint y: 273, endPoint x: 353, endPoint y: 275, distance: 128.3
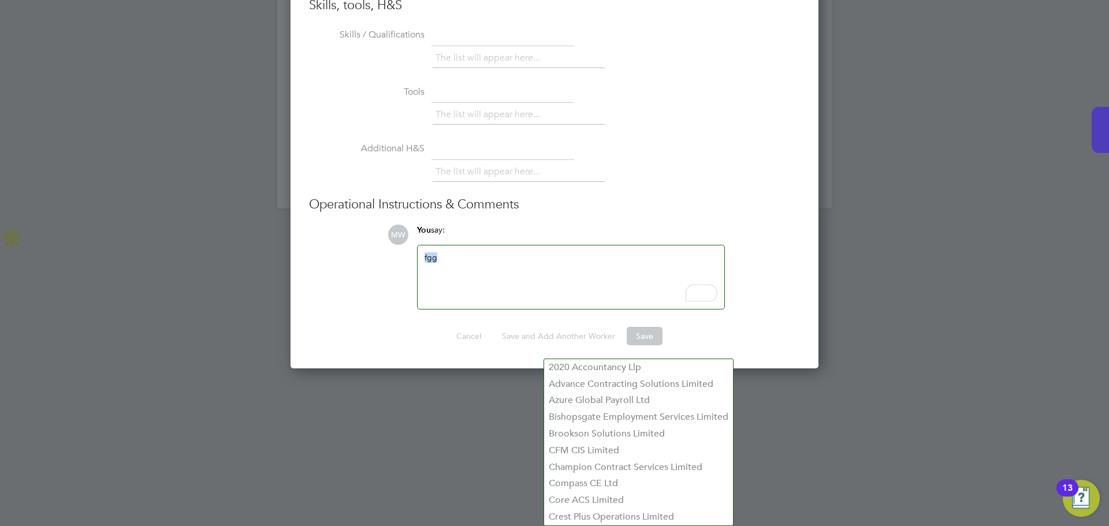
click at [353, 274] on ul "Skills / Qualifications The list will appear here... Tools The list will appear…" at bounding box center [554, 167] width 491 height 284
click at [631, 370] on li "2020 Accountancy Llp" at bounding box center [638, 367] width 189 height 17
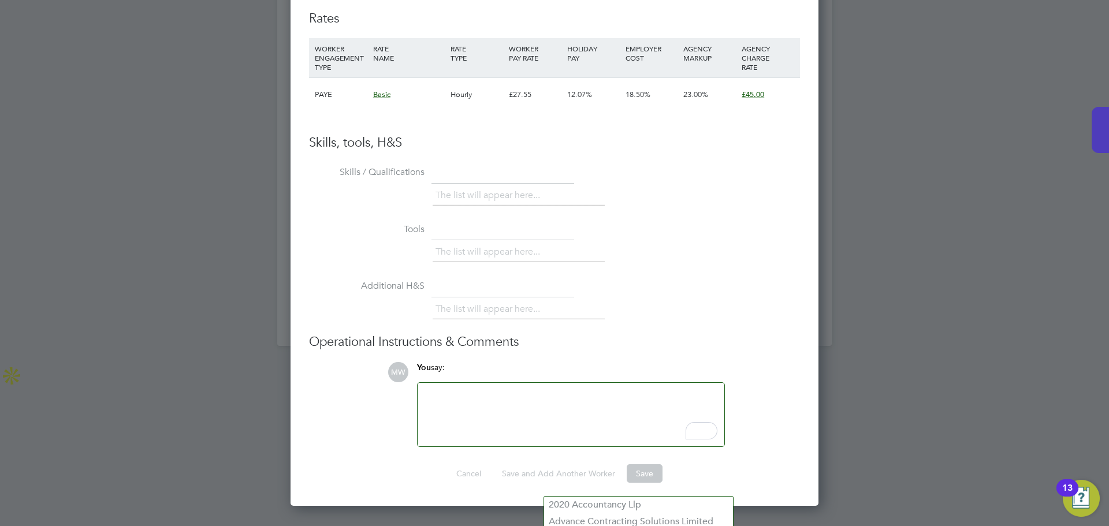
scroll to position [2337, 0]
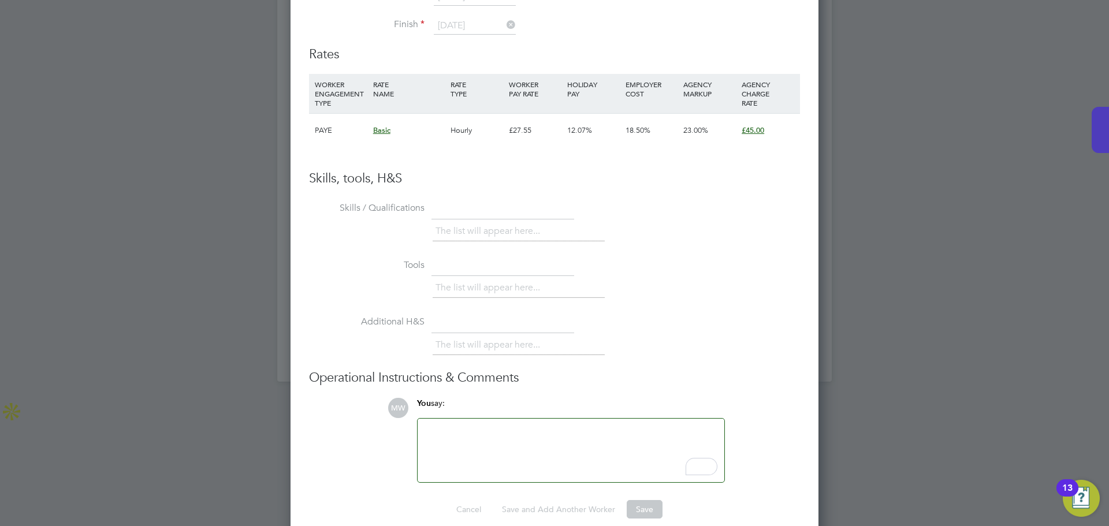
click at [451, 235] on li "The list will appear here..." at bounding box center [490, 232] width 109 height 16
click at [759, 128] on span "£45.00" at bounding box center [753, 130] width 23 height 10
click at [719, 346] on div "The list will appear here..." at bounding box center [616, 346] width 367 height 23
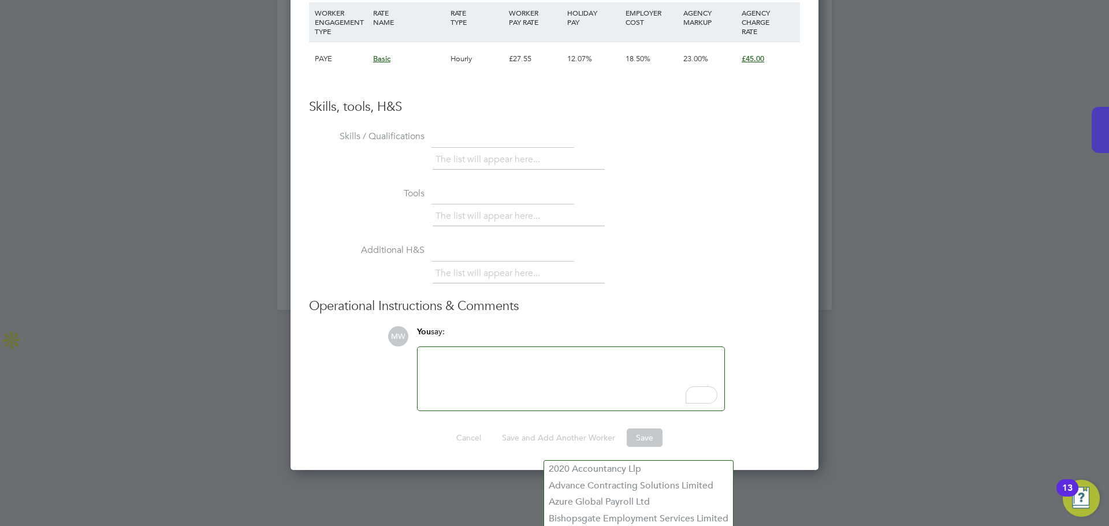
scroll to position [2511, 0]
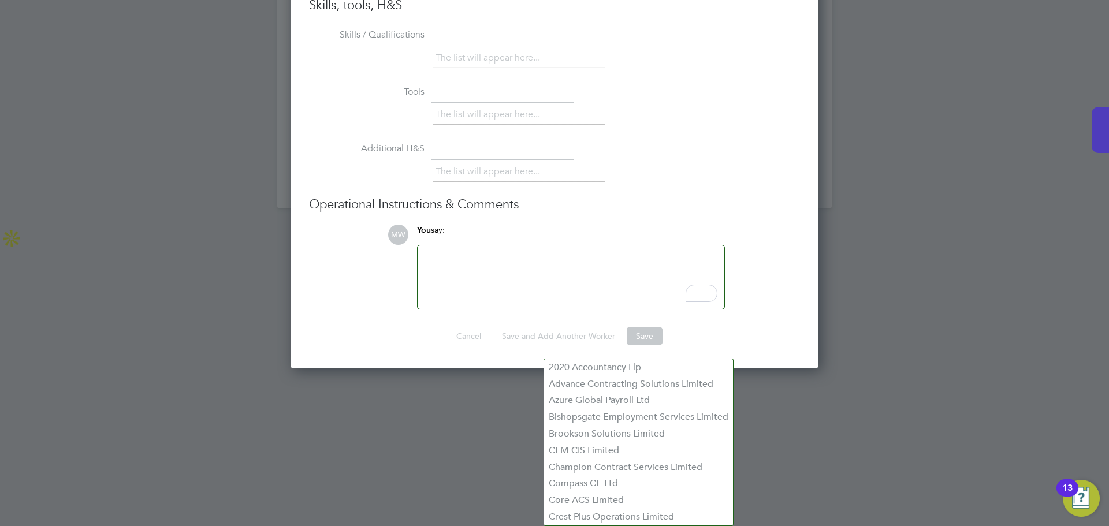
click at [519, 268] on div "To enrich screen reader interactions, please activate Accessibility in Grammarl…" at bounding box center [571, 277] width 293 height 50
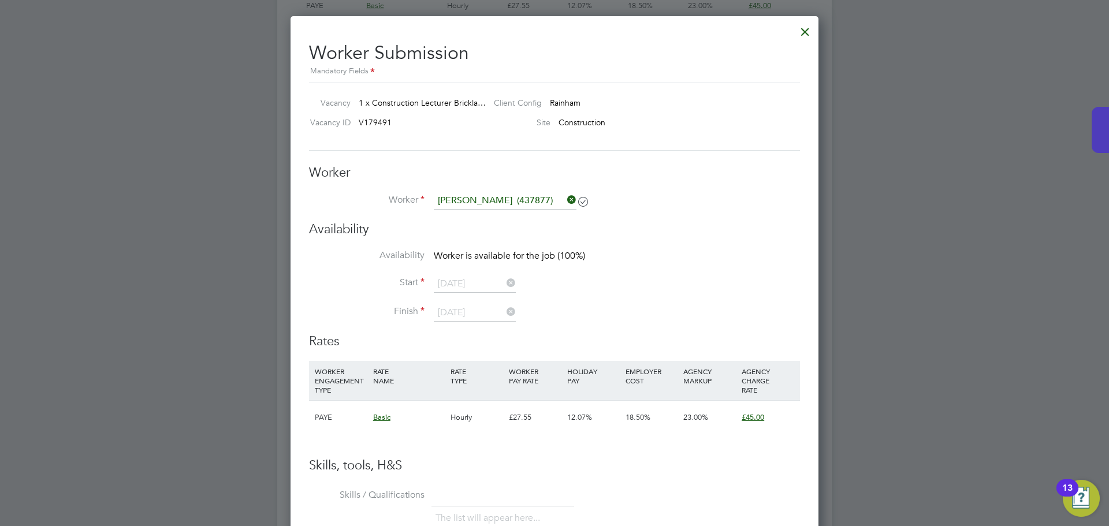
scroll to position [1875, 0]
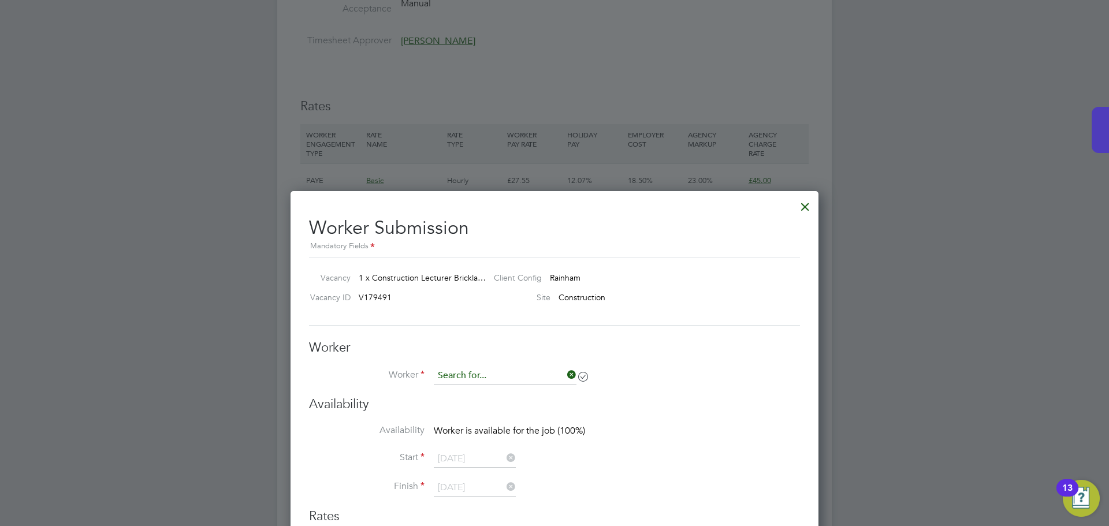
click at [501, 377] on input at bounding box center [505, 375] width 143 height 17
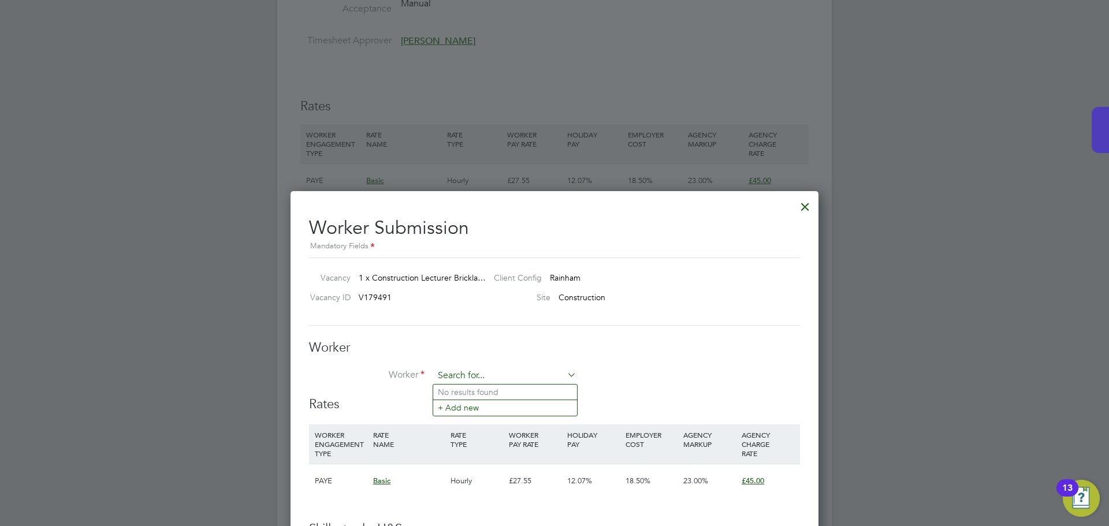
click at [501, 377] on input at bounding box center [505, 375] width 143 height 17
click at [489, 377] on input at bounding box center [505, 375] width 143 height 17
paste input "437877"
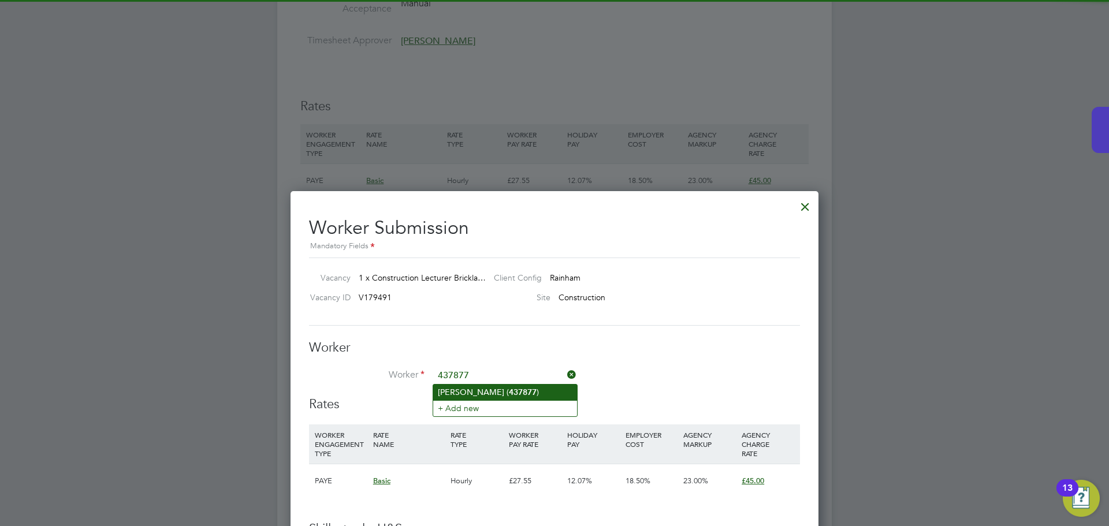
click at [532, 391] on li "Andrew ( 437877 )" at bounding box center [505, 393] width 144 height 16
type input "Andrew (437877)"
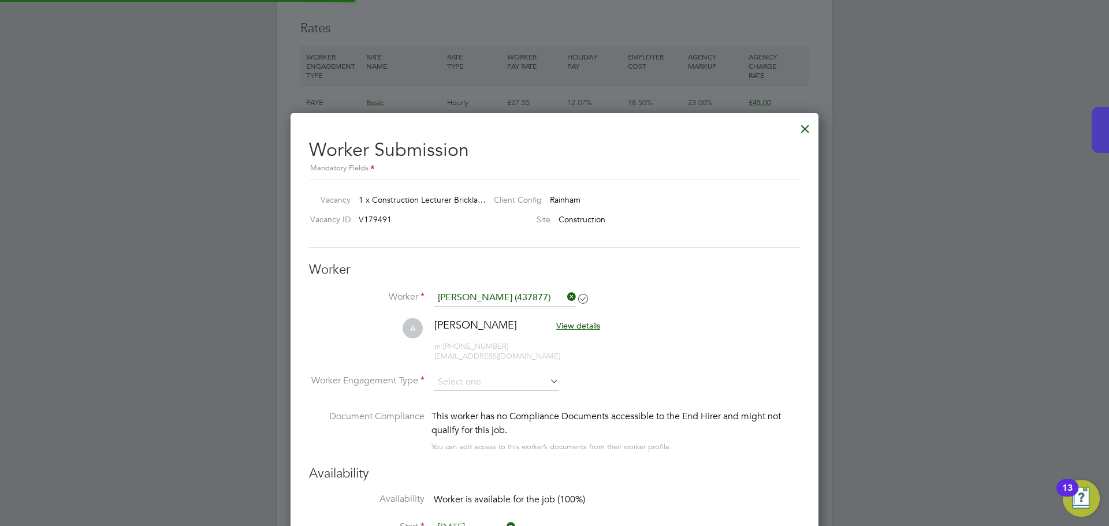
scroll to position [2164, 0]
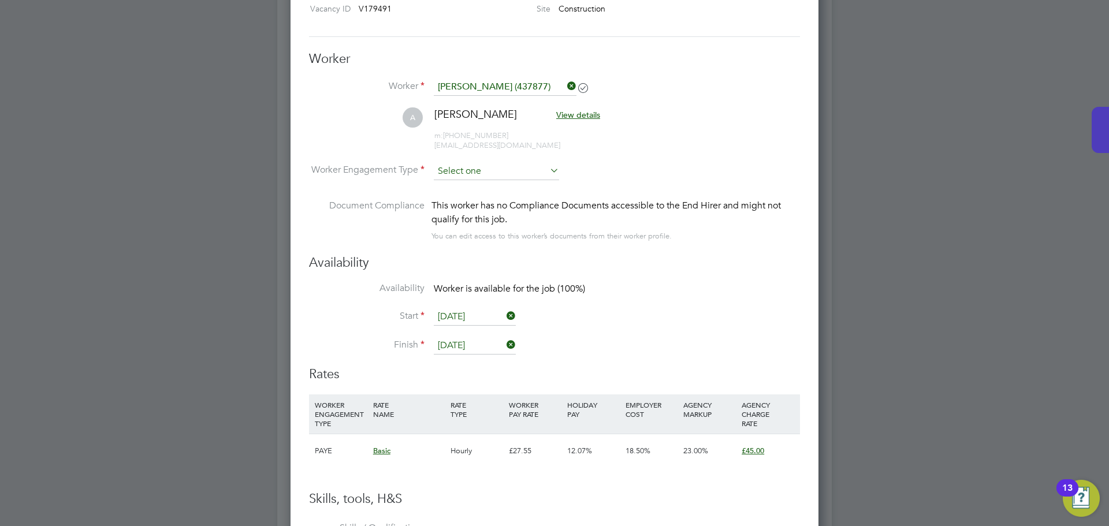
click at [474, 174] on input at bounding box center [496, 171] width 125 height 17
click at [464, 209] on li "PAYE" at bounding box center [496, 202] width 127 height 15
type input "PAYE"
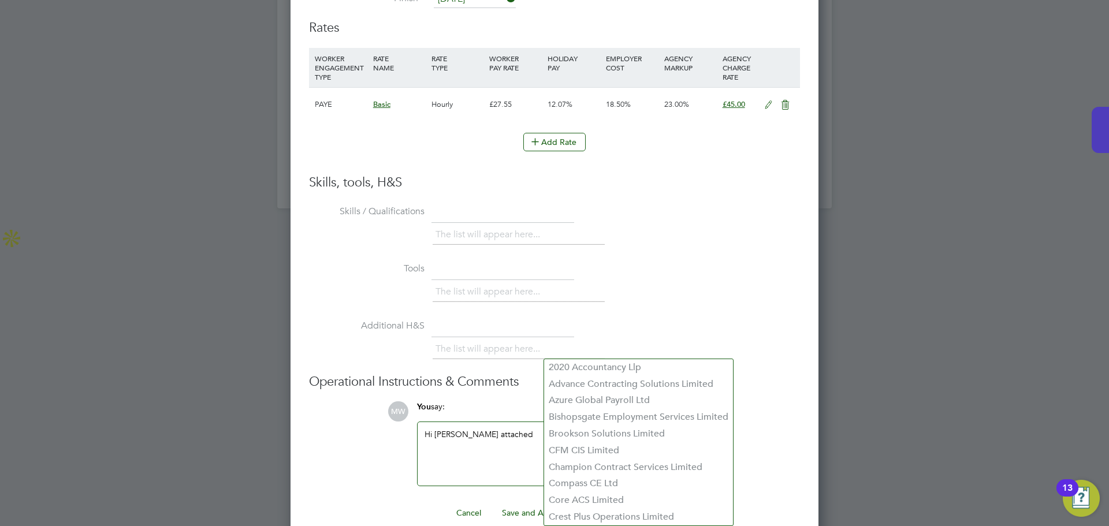
scroll to position [2530, 0]
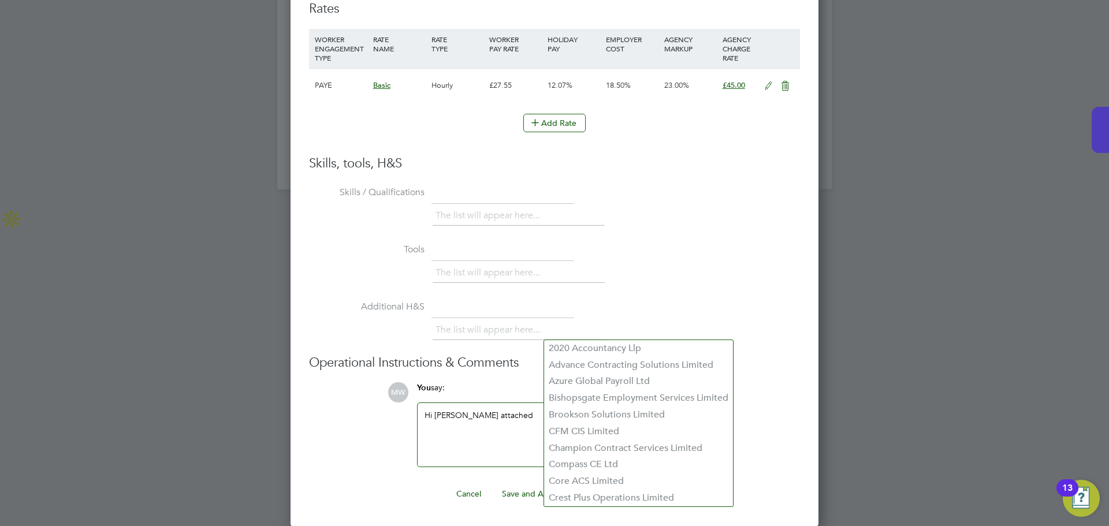
click at [455, 435] on div "Hi Ian - CV attached" at bounding box center [571, 435] width 293 height 50
click at [515, 495] on button "Save and Add Another Worker" at bounding box center [559, 494] width 132 height 18
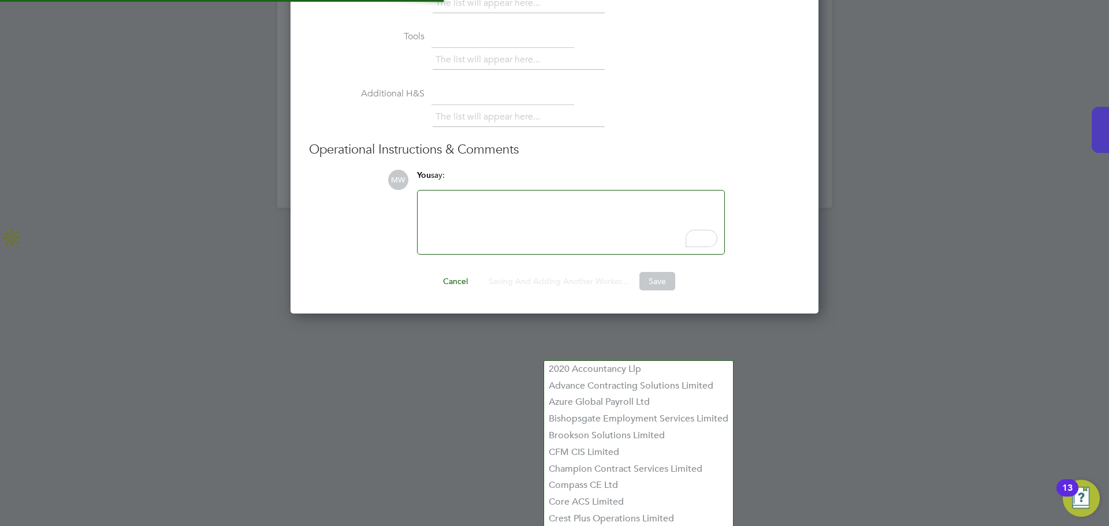
scroll to position [6, 6]
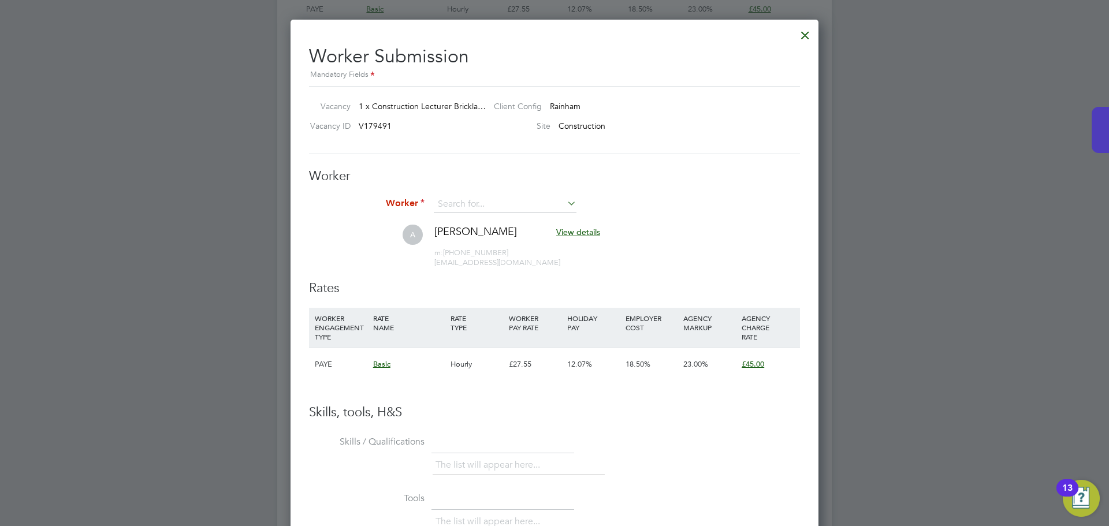
click at [556, 235] on span "View details" at bounding box center [578, 232] width 44 height 10
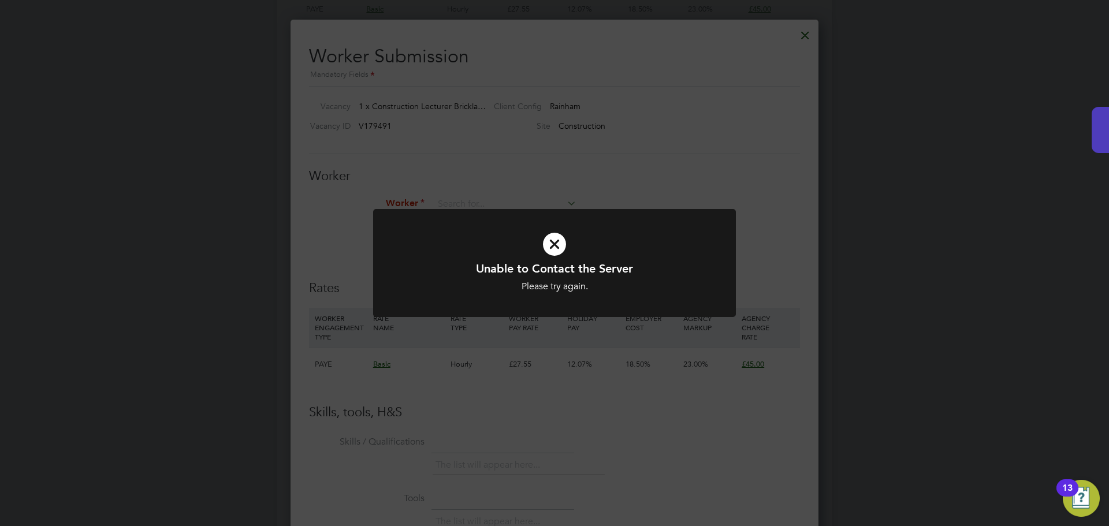
click at [807, 32] on div "Unable to Contact the Server Please try again. Cancel Okay" at bounding box center [554, 263] width 1109 height 526
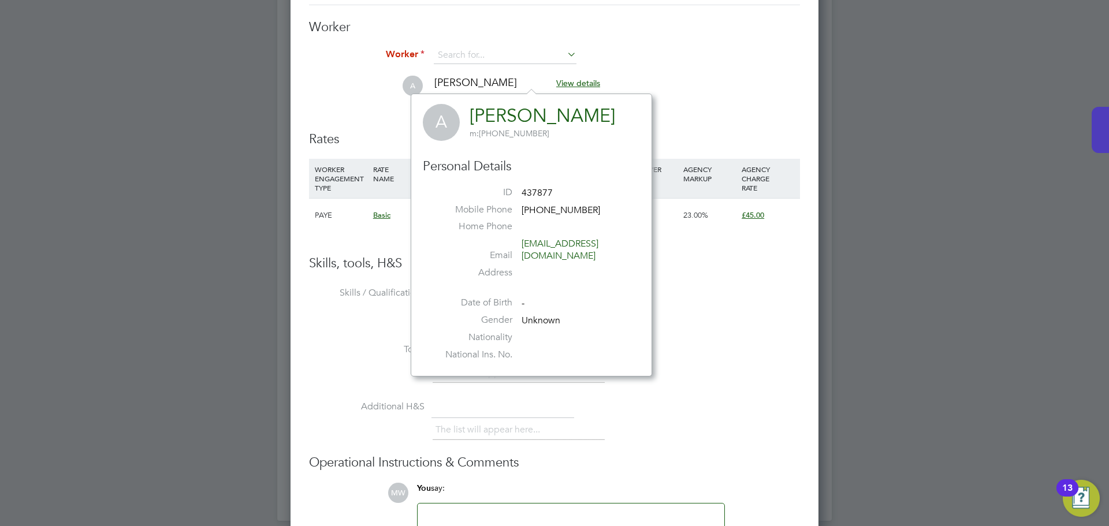
click at [556, 85] on span "View details" at bounding box center [578, 83] width 44 height 10
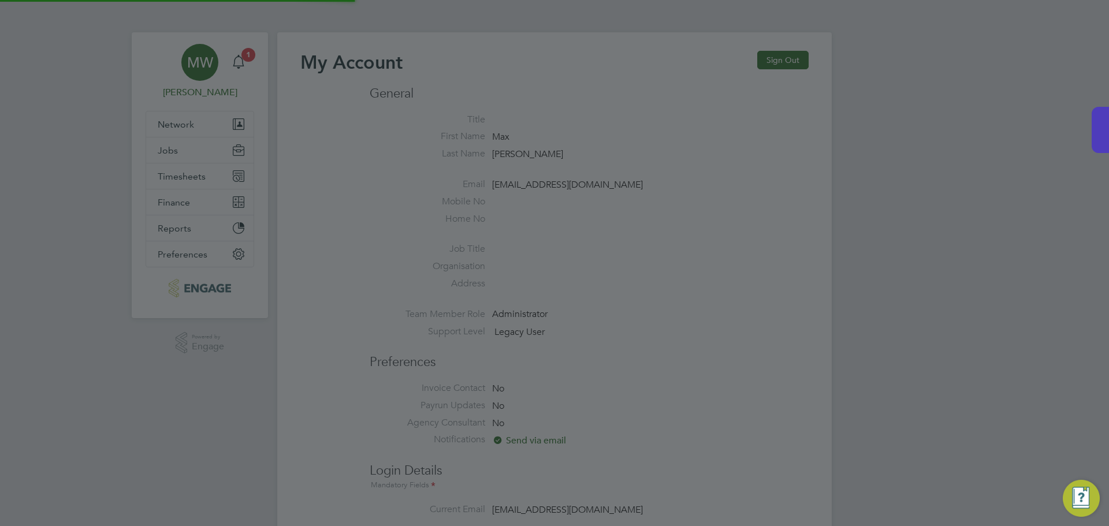
type input "[EMAIL_ADDRESS][DOMAIN_NAME]"
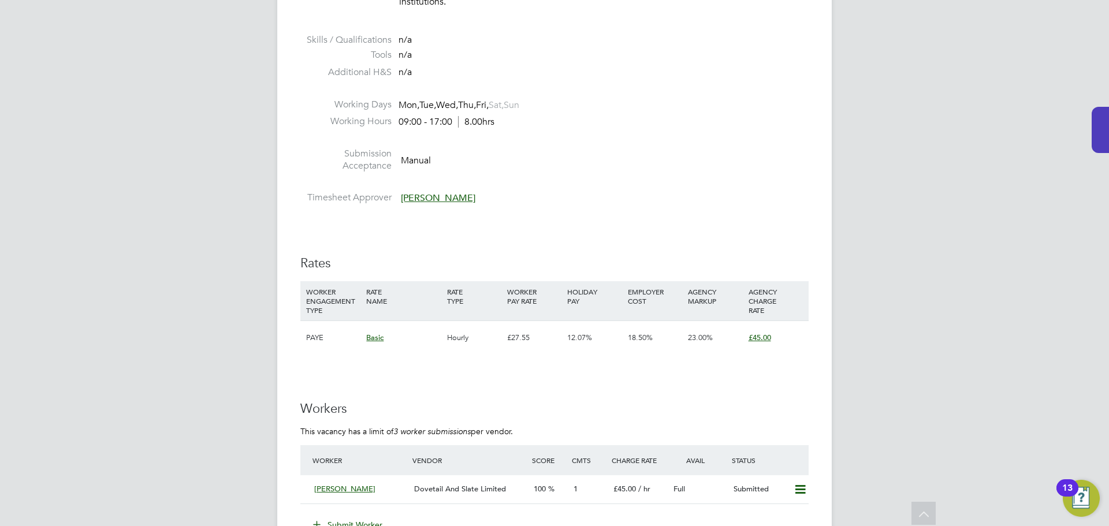
scroll to position [1965, 0]
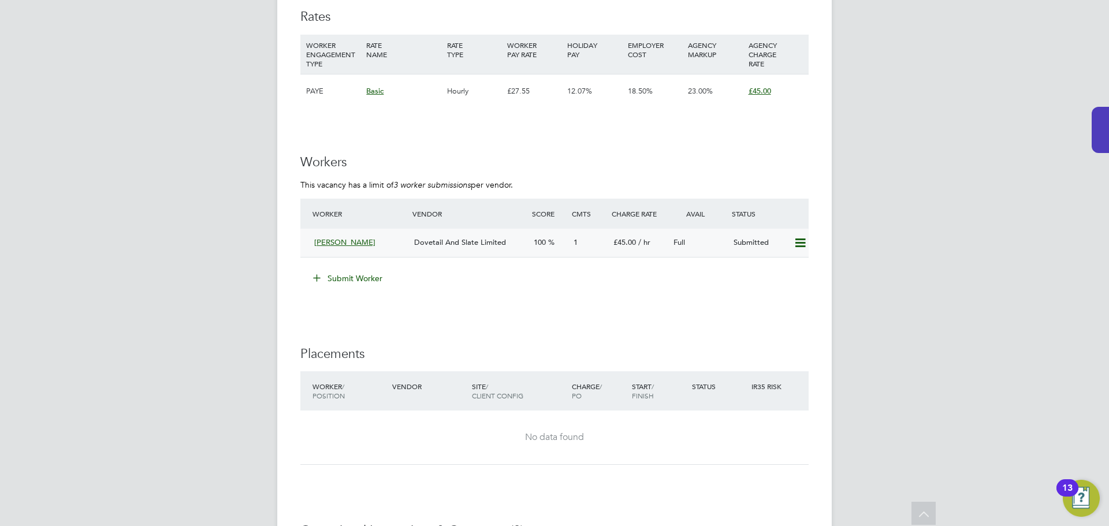
click at [800, 243] on icon at bounding box center [800, 243] width 14 height 9
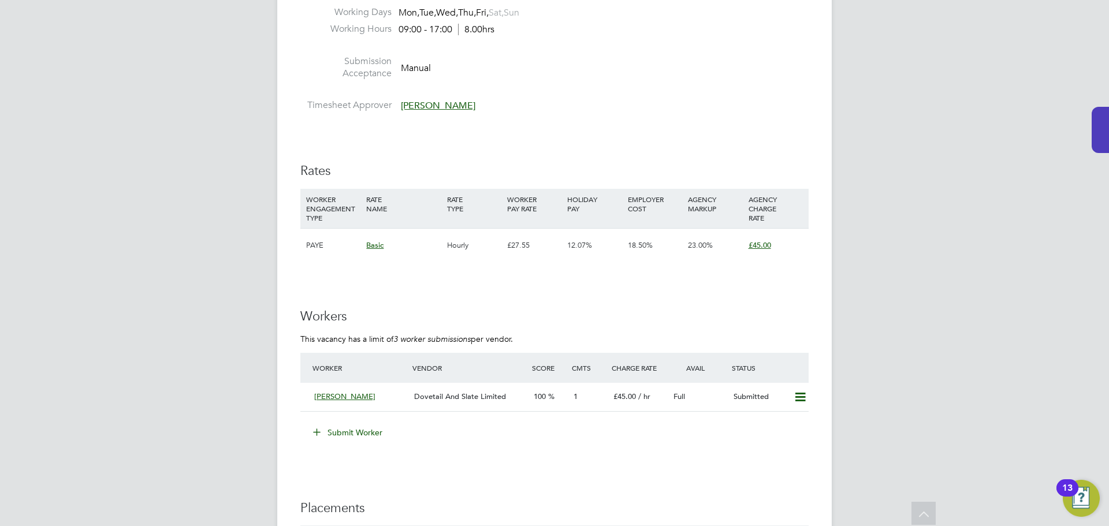
scroll to position [1803, 0]
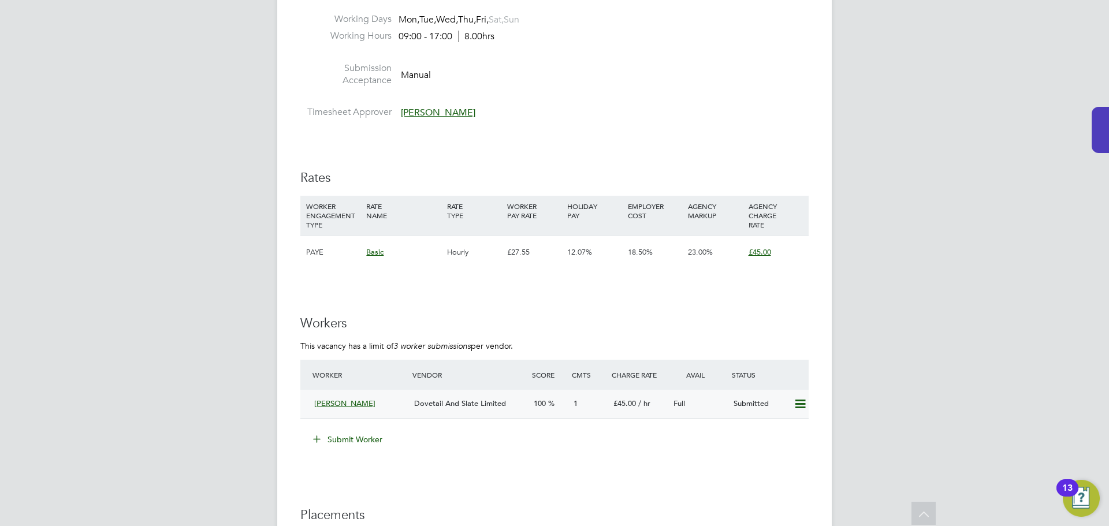
click at [331, 402] on span "Andrew" at bounding box center [344, 404] width 61 height 10
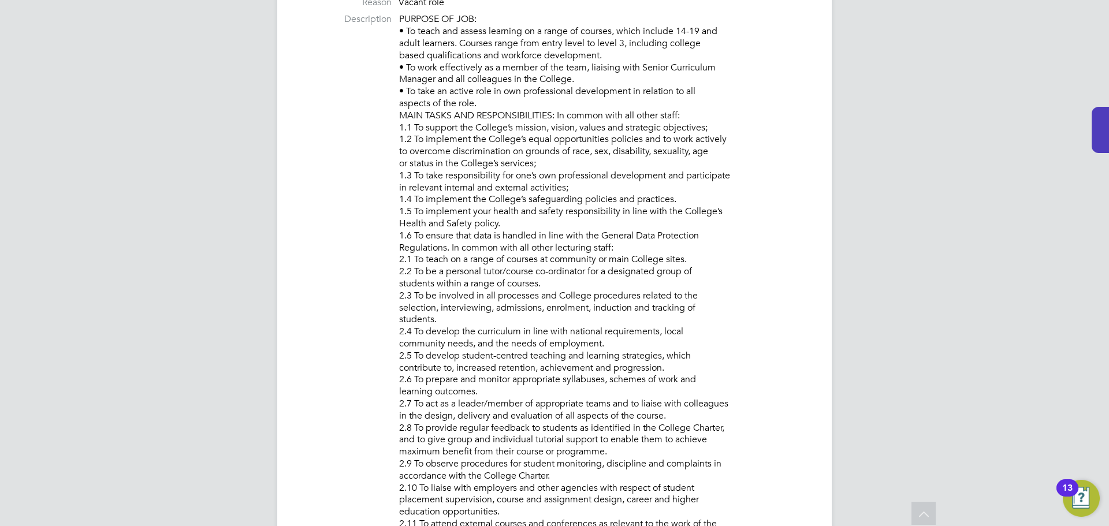
scroll to position [0, 0]
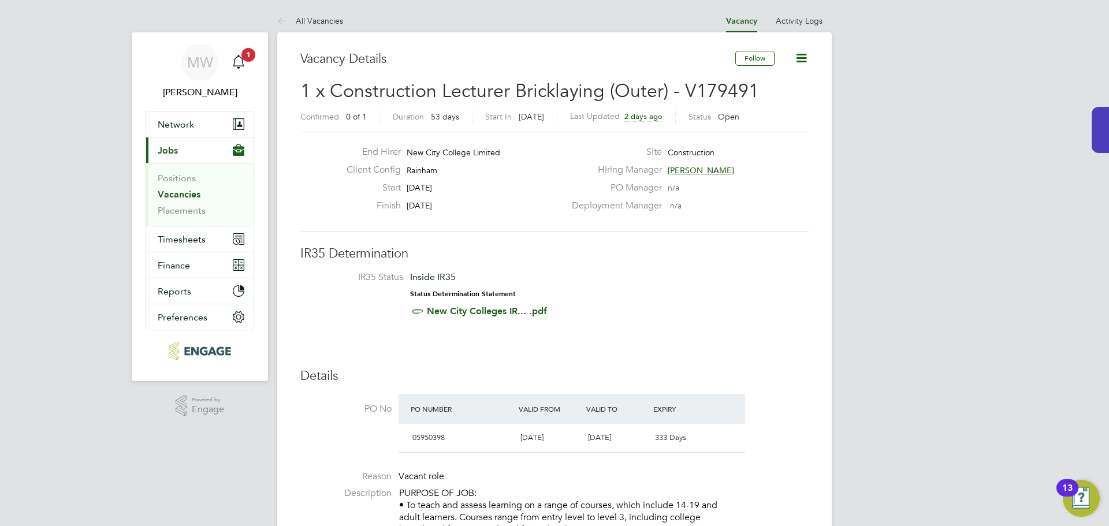
click at [808, 60] on icon at bounding box center [801, 58] width 14 height 14
click at [775, 201] on div "Deployment Manager n/a" at bounding box center [689, 209] width 248 height 18
click at [176, 173] on link "Positions" at bounding box center [177, 178] width 38 height 11
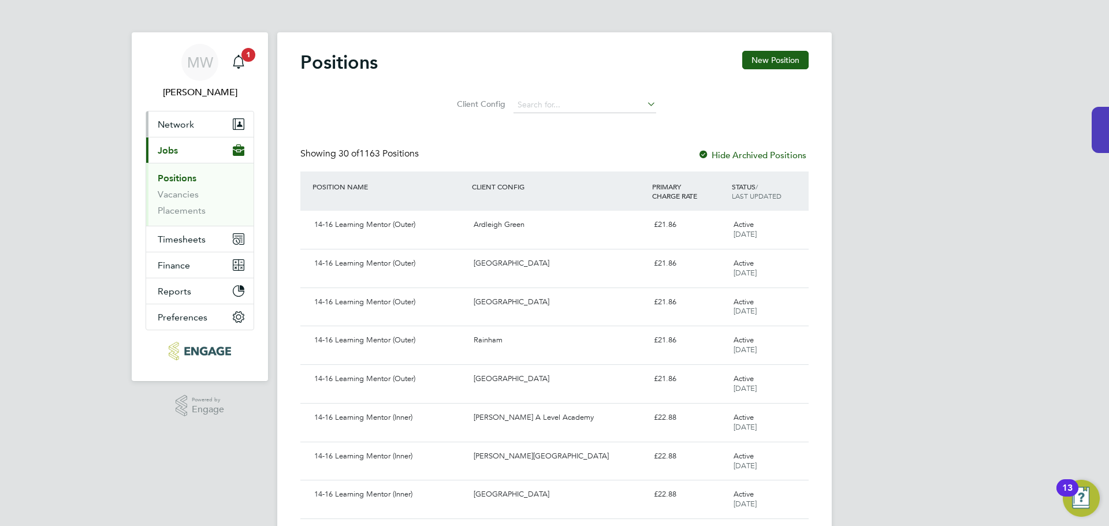
click at [172, 129] on span "Network" at bounding box center [176, 124] width 36 height 11
click at [236, 67] on icon "Main navigation" at bounding box center [239, 62] width 14 height 14
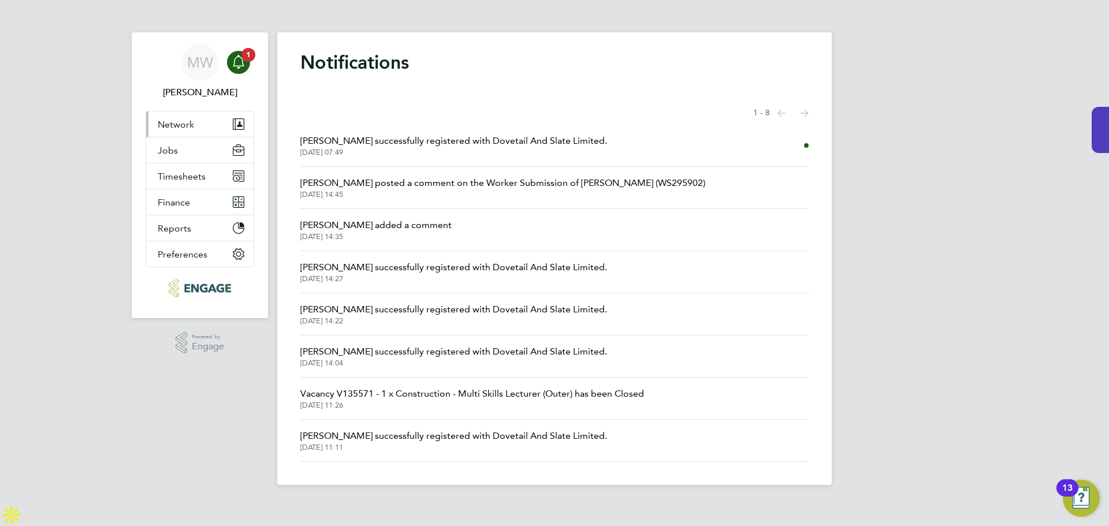
click at [166, 121] on span "Network" at bounding box center [176, 124] width 36 height 11
click at [397, 146] on span "Andrew successfully registered with Dovetail And Slate Limited." at bounding box center [453, 141] width 307 height 14
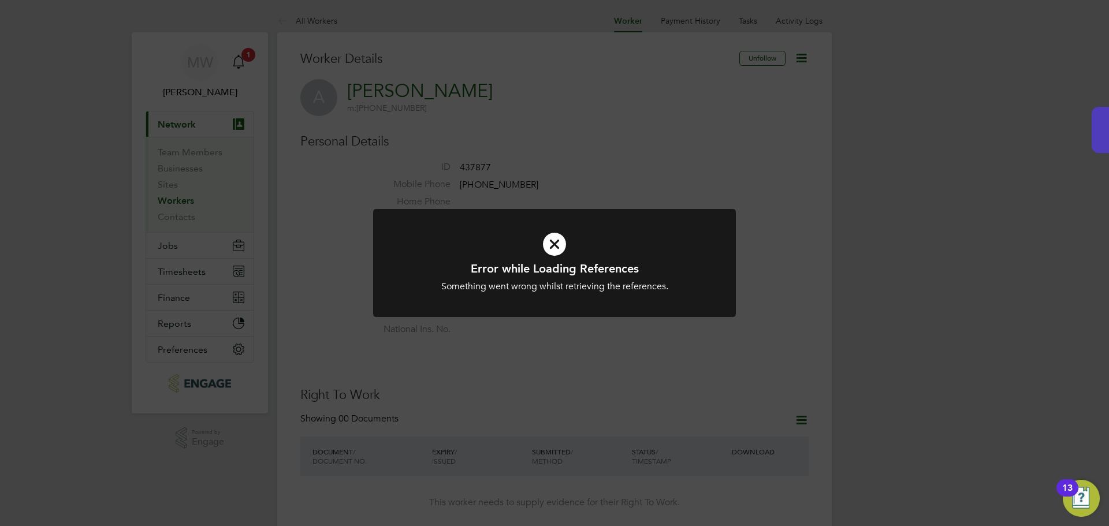
click at [600, 280] on div "Error while Loading References Something went wrong whilst retrieving the refer…" at bounding box center [554, 277] width 300 height 32
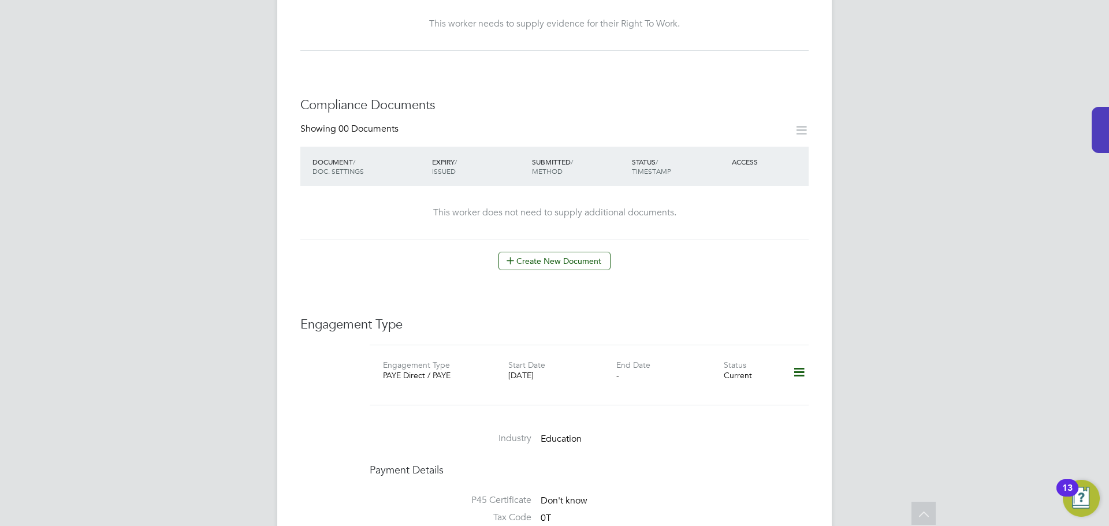
scroll to position [459, 0]
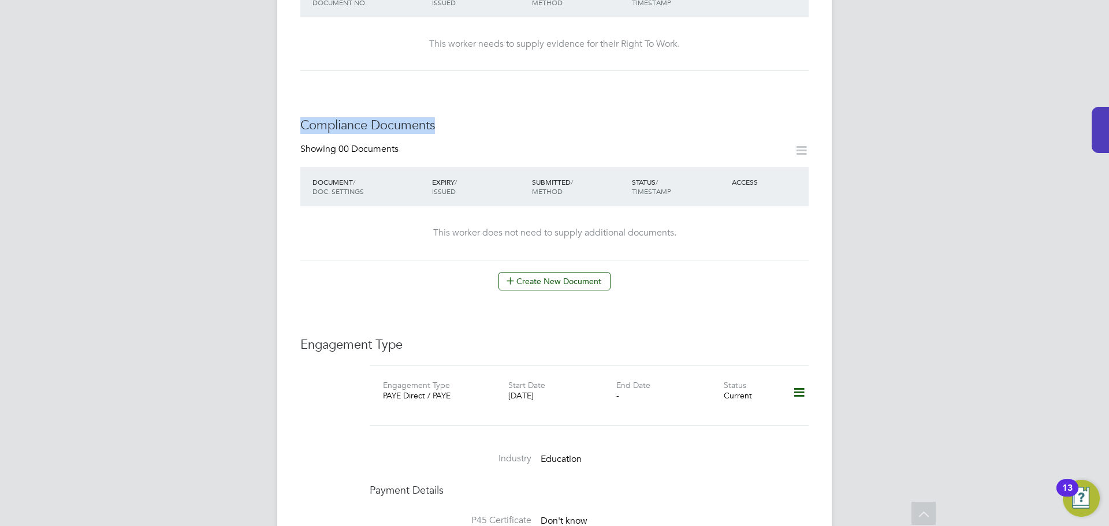
drag, startPoint x: 436, startPoint y: 116, endPoint x: 290, endPoint y: 104, distance: 146.1
click at [290, 104] on div "Worker Details Unfollow A Andrew m: +44 7570 944177 Personal Details ID 437877 …" at bounding box center [554, 249] width 555 height 1350
copy h3 "Compliance Documents"
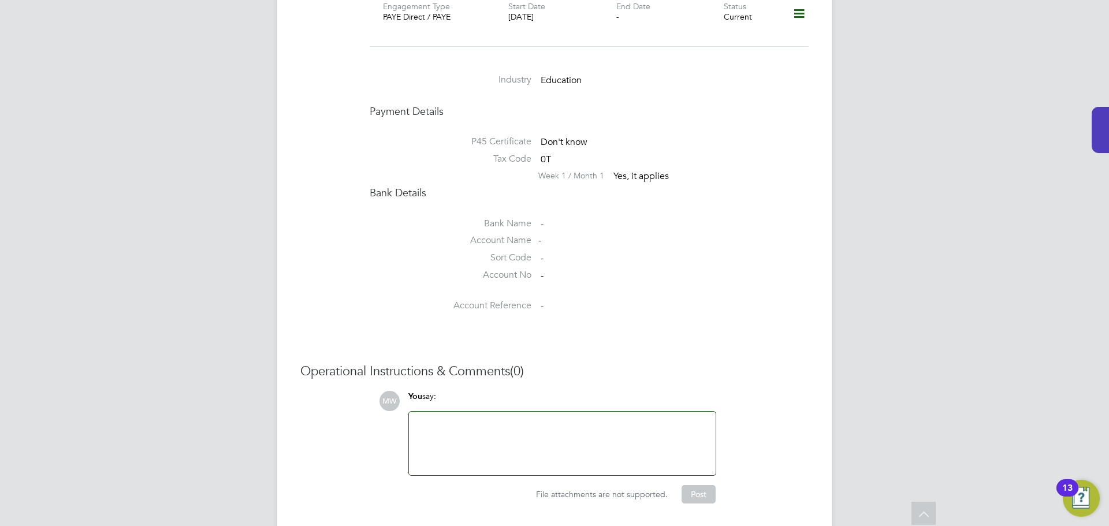
scroll to position [863, 0]
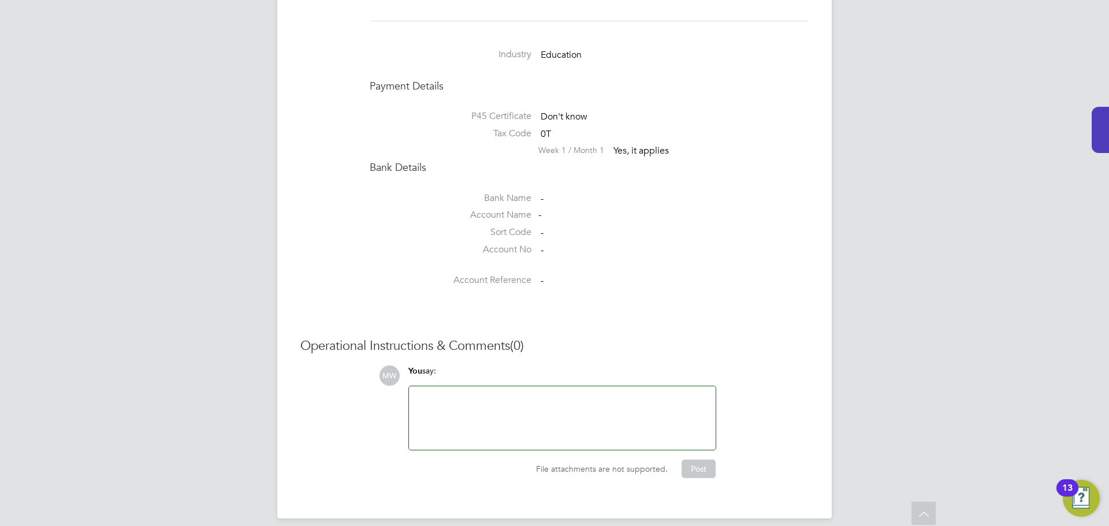
click at [489, 411] on div at bounding box center [562, 418] width 293 height 50
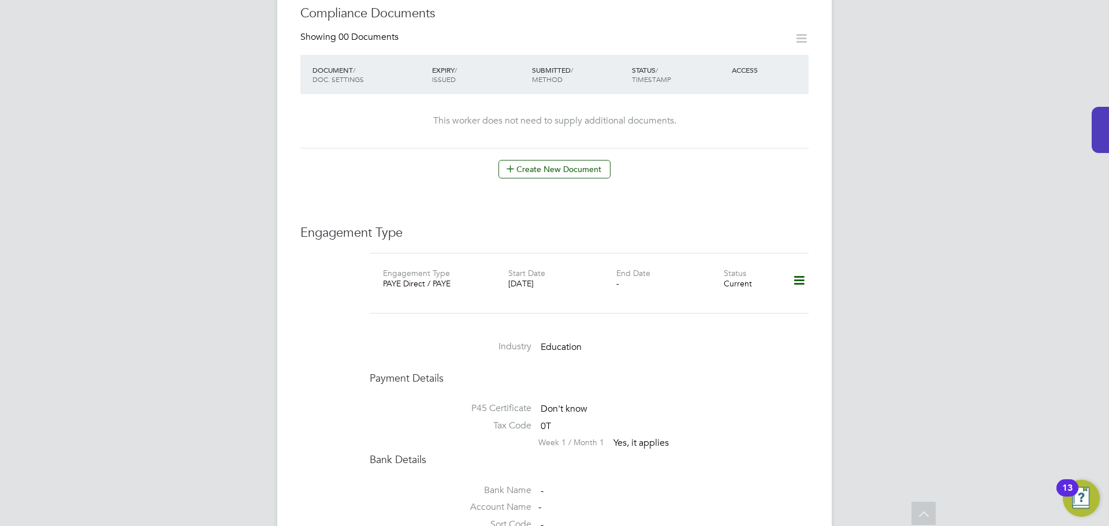
scroll to position [517, 0]
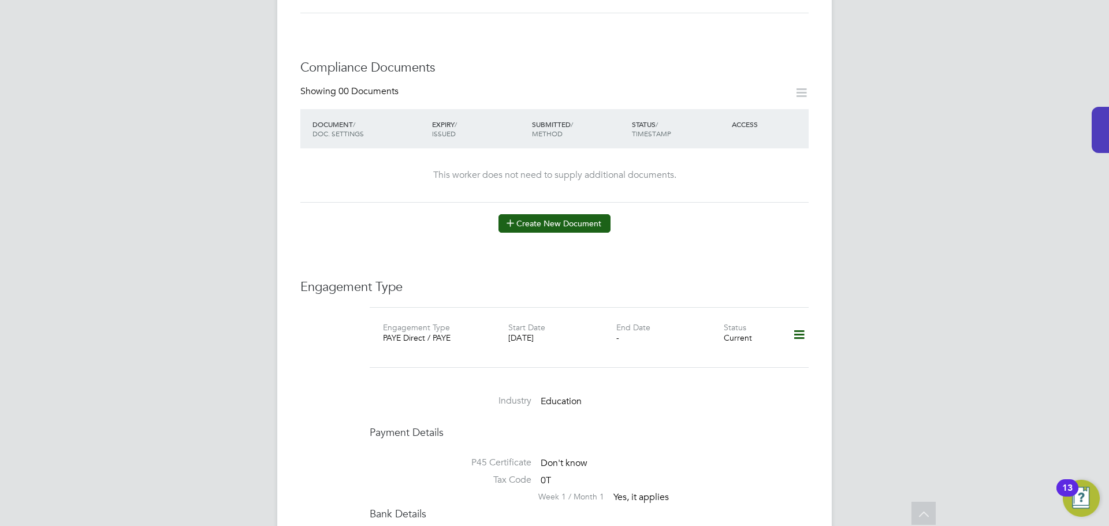
click at [541, 214] on button "Create New Document" at bounding box center [555, 223] width 112 height 18
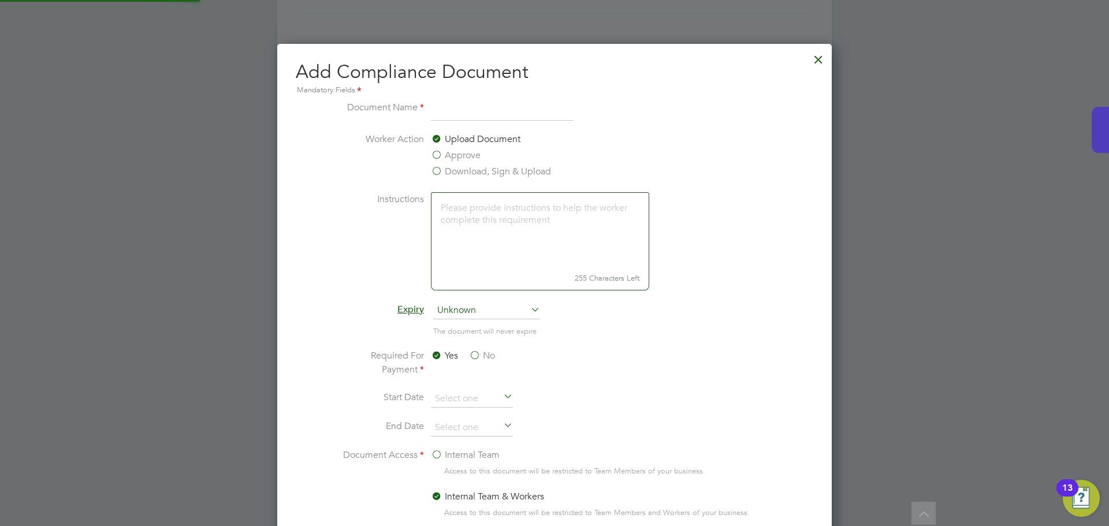
scroll to position [607, 555]
drag, startPoint x: 489, startPoint y: 105, endPoint x: 488, endPoint y: 111, distance: 6.5
click at [489, 105] on input at bounding box center [502, 111] width 143 height 21
click at [465, 119] on input at bounding box center [502, 111] width 143 height 21
type input "CV"
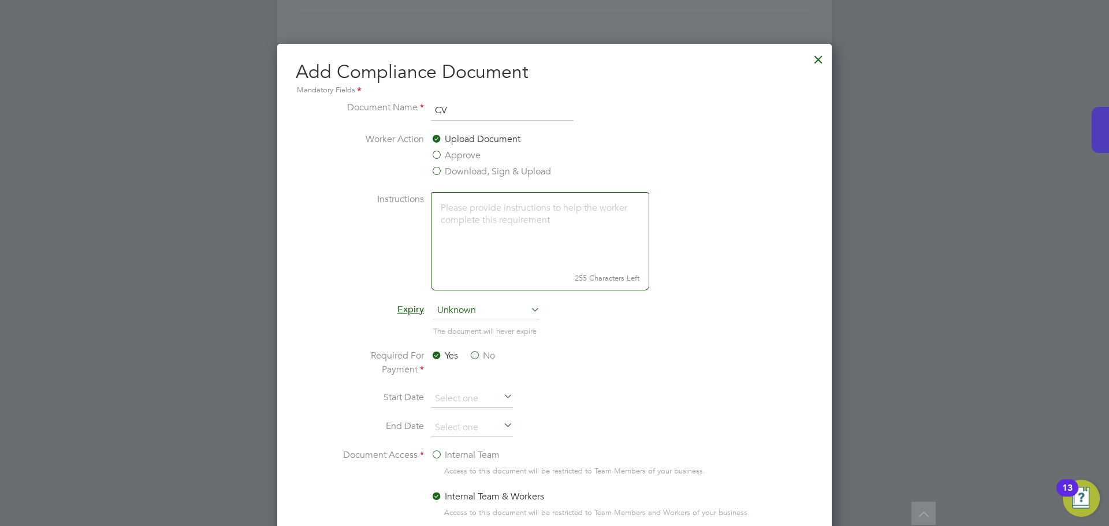
click at [369, 223] on label "Instructions" at bounding box center [380, 240] width 87 height 96
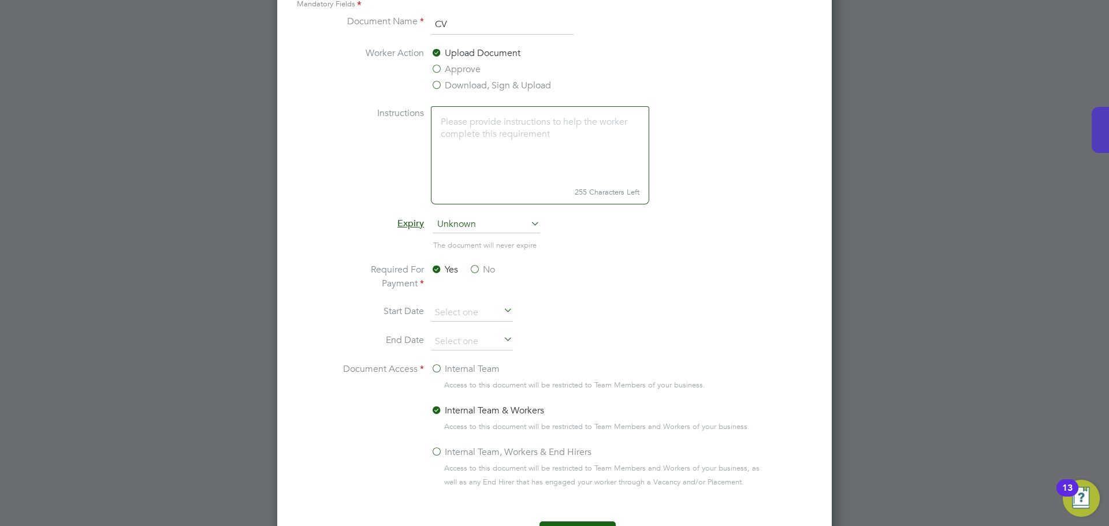
scroll to position [459, 0]
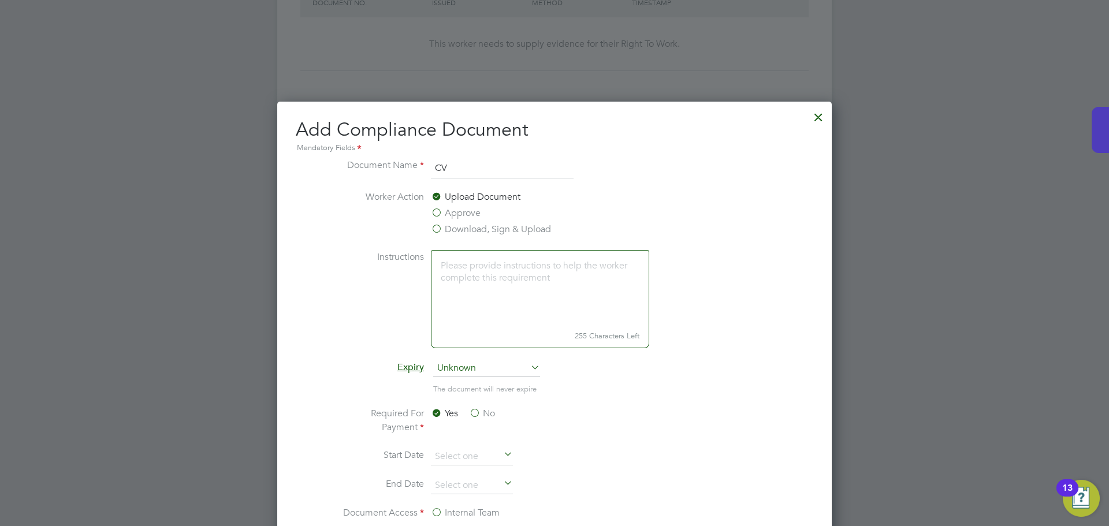
click at [431, 211] on label "Approve" at bounding box center [456, 213] width 50 height 14
click at [0, 0] on input "Approve" at bounding box center [0, 0] width 0 height 0
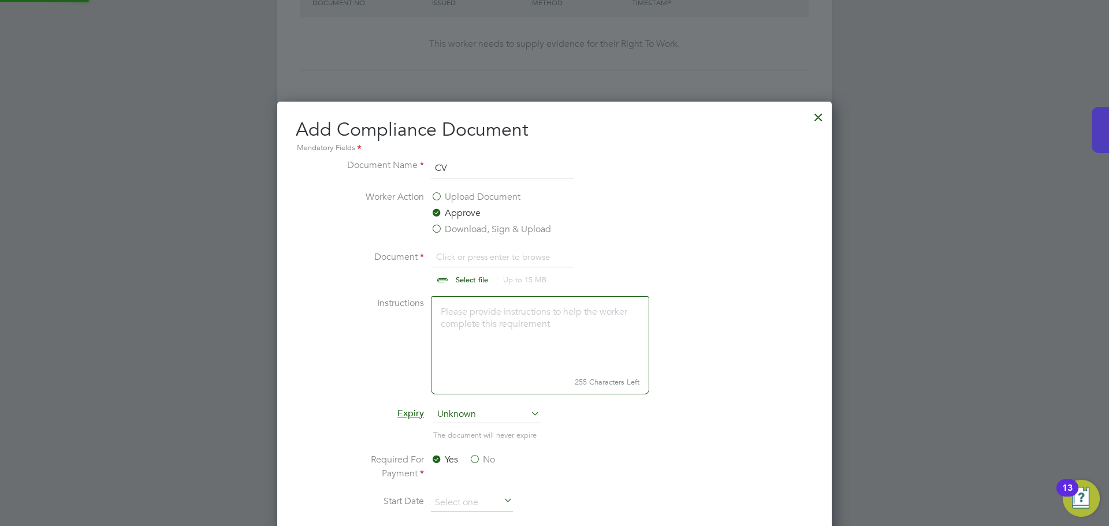
scroll to position [17, 143]
click at [475, 283] on input "file" at bounding box center [482, 267] width 181 height 35
type input "C:\fakepath\Andrew Rudd CV.docx"
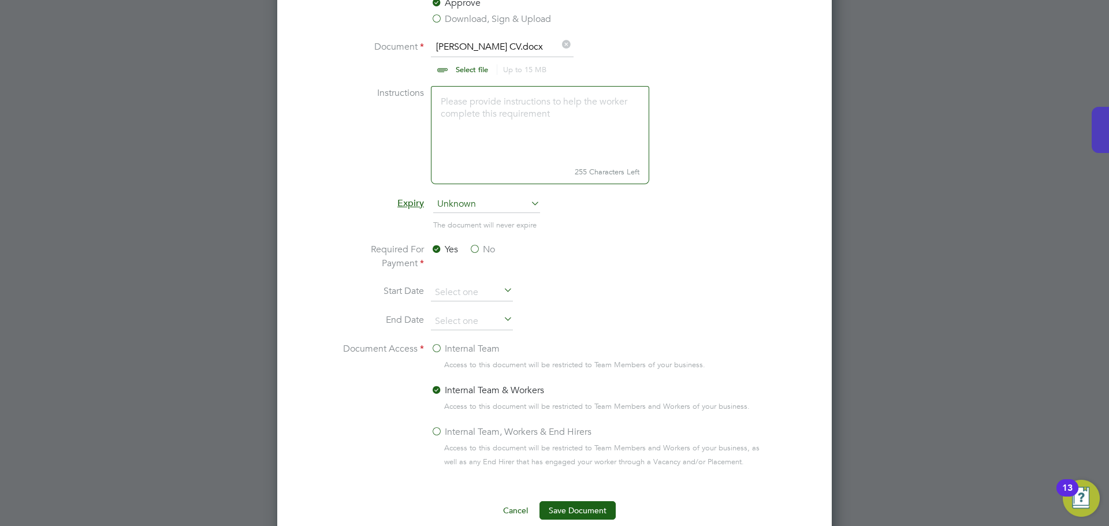
scroll to position [690, 0]
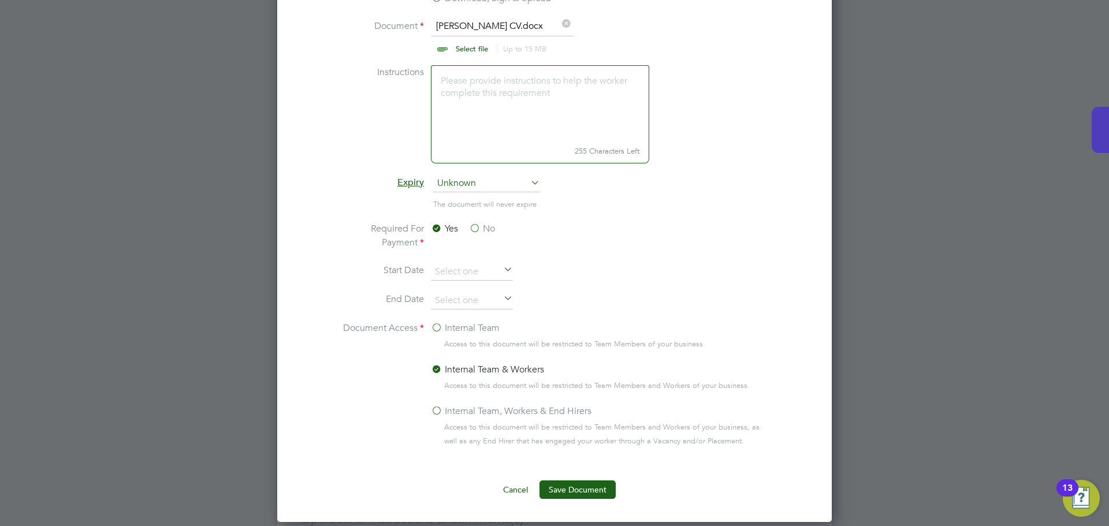
click at [476, 224] on label "No" at bounding box center [482, 229] width 26 height 14
click at [0, 0] on input "No" at bounding box center [0, 0] width 0 height 0
click at [504, 409] on label "Internal Team, Workers & End Hirers" at bounding box center [511, 411] width 161 height 14
click at [0, 0] on input "Internal Team, Workers & End Hirers" at bounding box center [0, 0] width 0 height 0
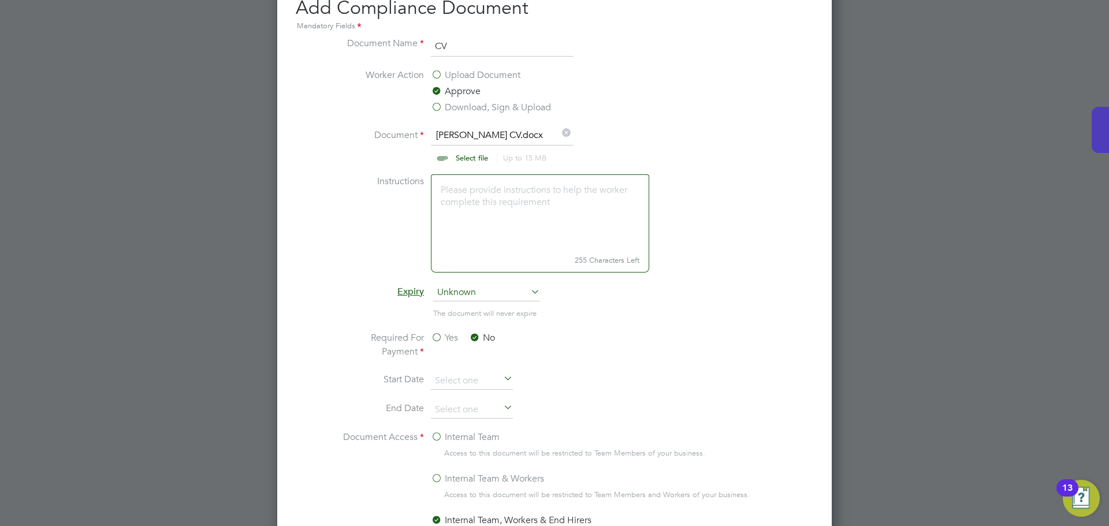
scroll to position [574, 0]
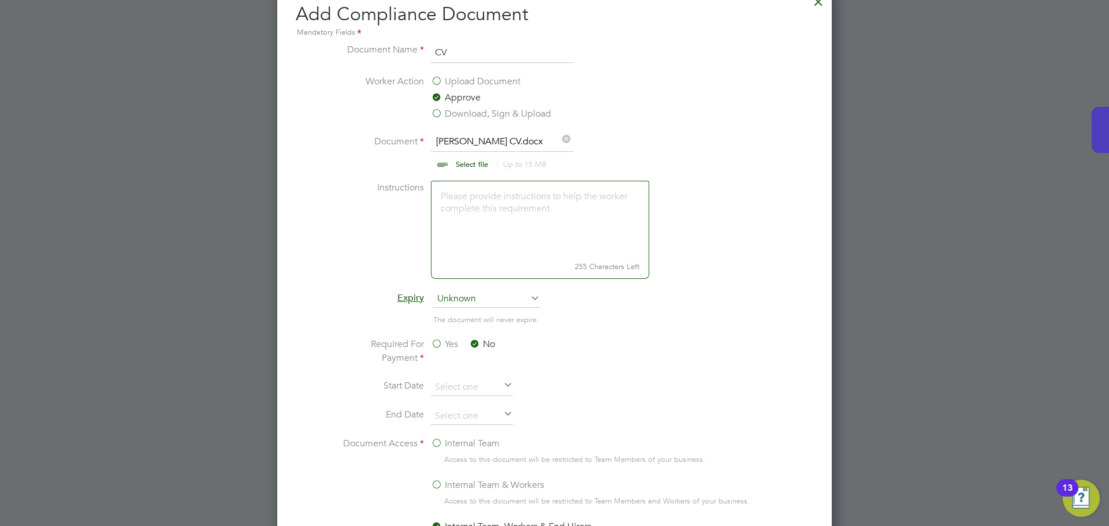
click at [434, 44] on input "CV" at bounding box center [502, 53] width 143 height 21
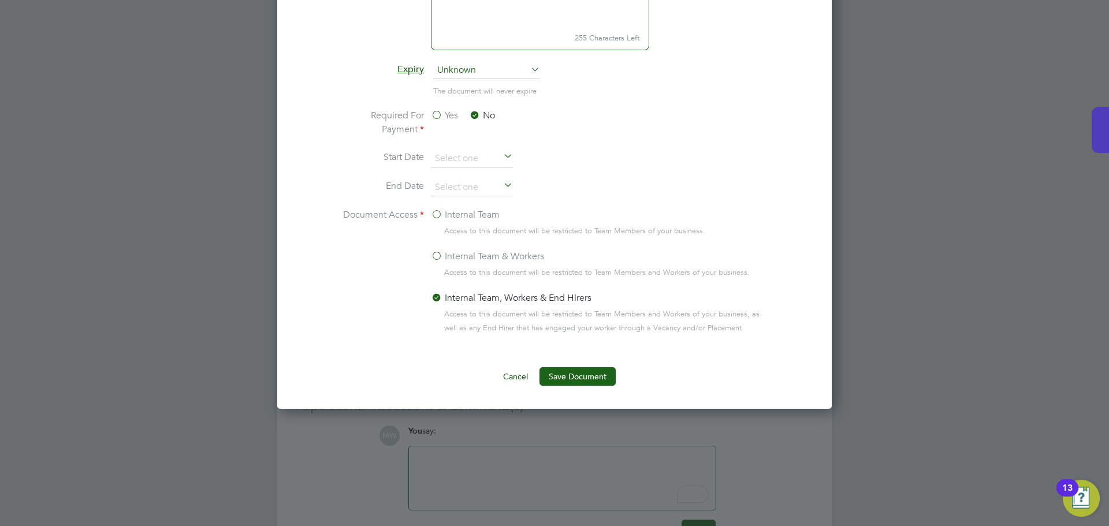
scroll to position [805, 0]
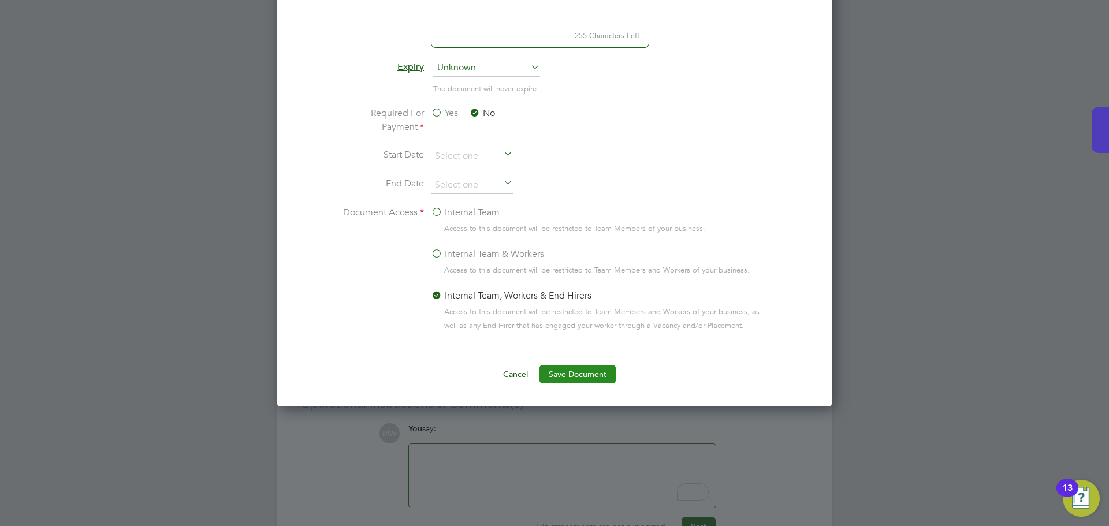
type input "[PERSON_NAME] CV"
click at [571, 372] on button "Save Document" at bounding box center [578, 374] width 76 height 18
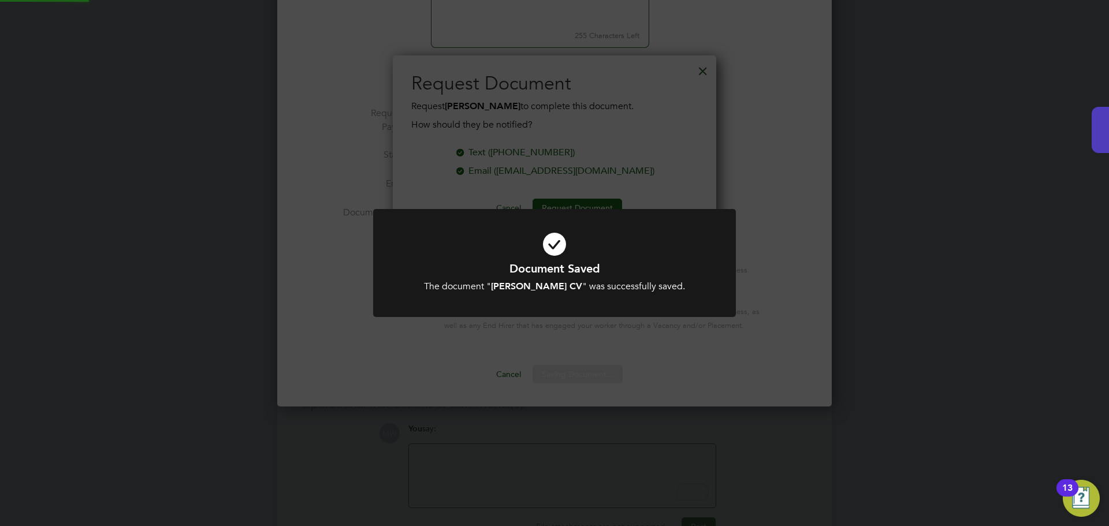
scroll to position [185, 324]
click at [743, 148] on div "Document Saved The document " Andrew CV " was successfully saved. Cancel Okay" at bounding box center [554, 263] width 1109 height 526
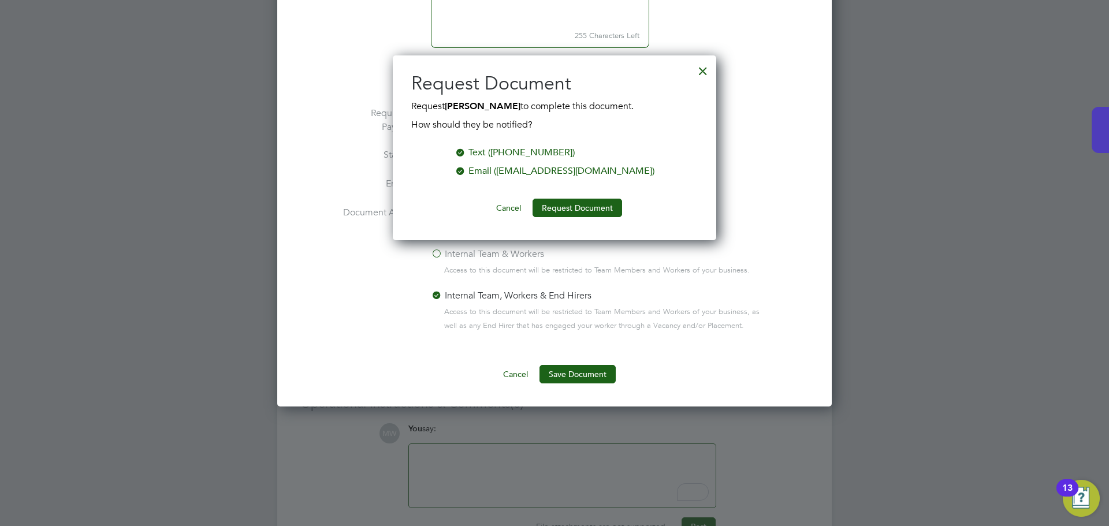
click at [708, 69] on div at bounding box center [703, 68] width 21 height 21
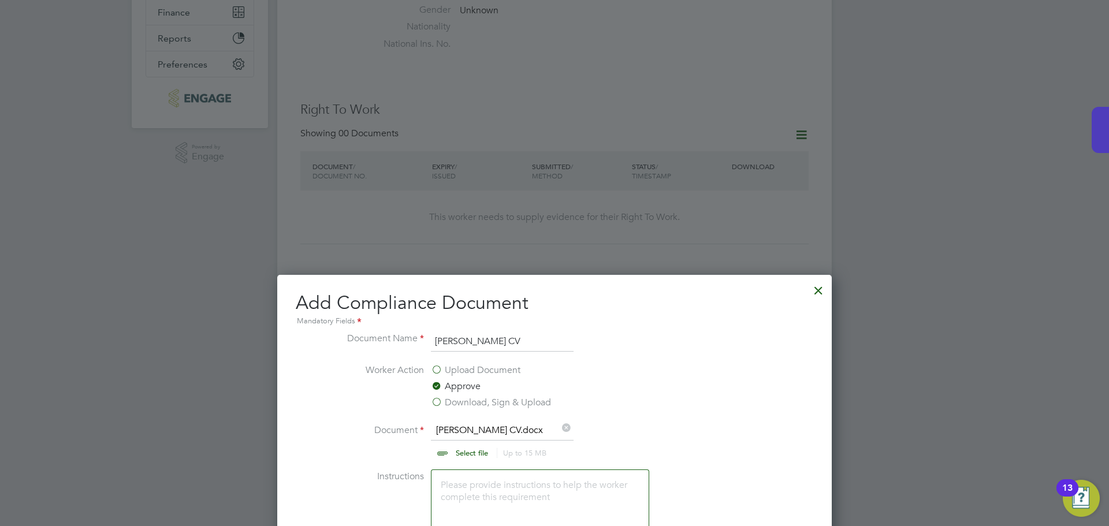
click at [816, 287] on div at bounding box center [818, 287] width 21 height 21
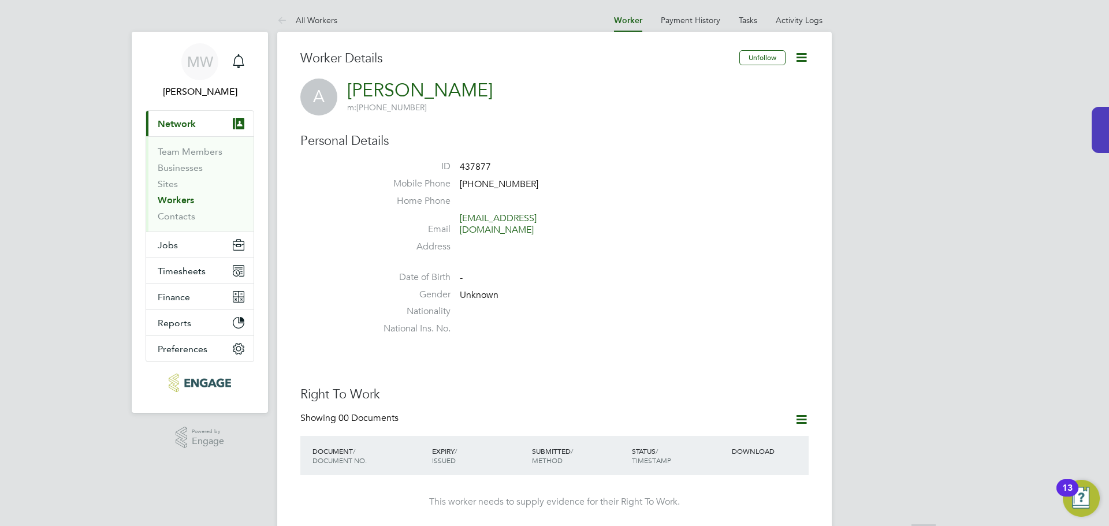
scroll to position [0, 0]
click at [807, 61] on icon at bounding box center [801, 58] width 14 height 14
click at [802, 62] on icon at bounding box center [801, 58] width 14 height 14
click at [727, 138] on li "Edit Personal Details e" at bounding box center [736, 135] width 144 height 16
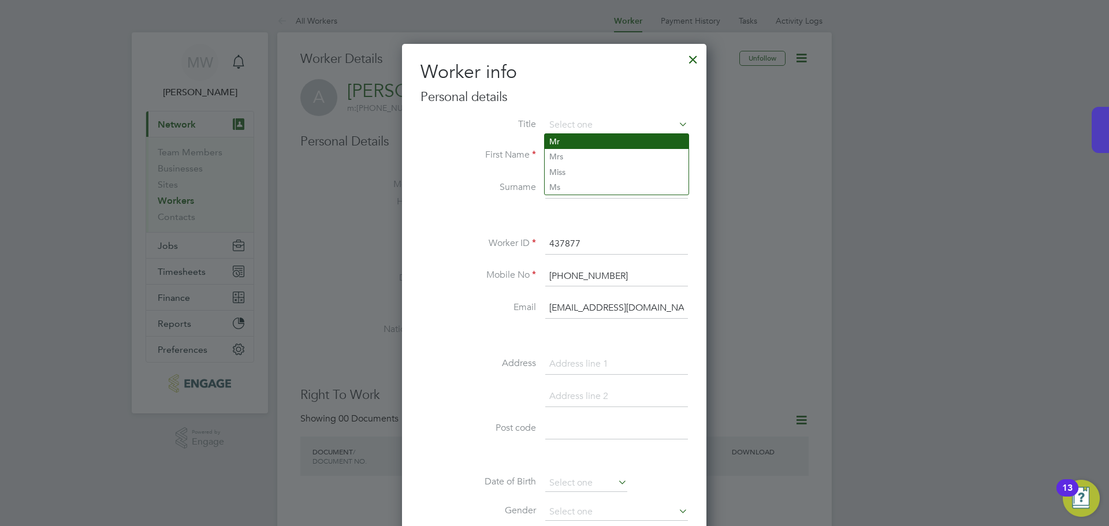
click at [580, 143] on li "Mr" at bounding box center [617, 141] width 144 height 15
type input "Mr"
click at [871, 185] on div at bounding box center [554, 263] width 1109 height 526
click at [691, 55] on div at bounding box center [693, 56] width 21 height 21
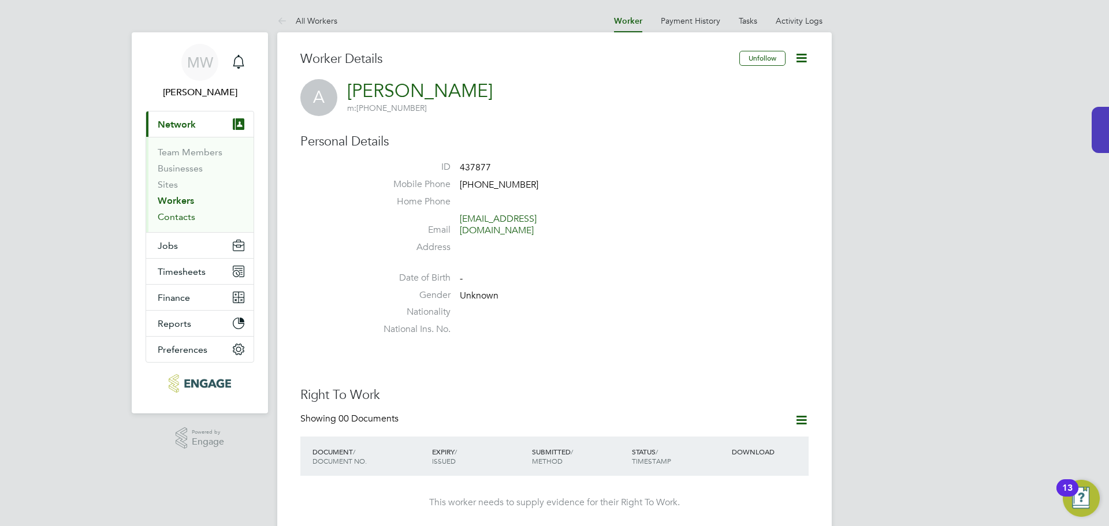
click at [166, 216] on link "Contacts" at bounding box center [177, 216] width 38 height 11
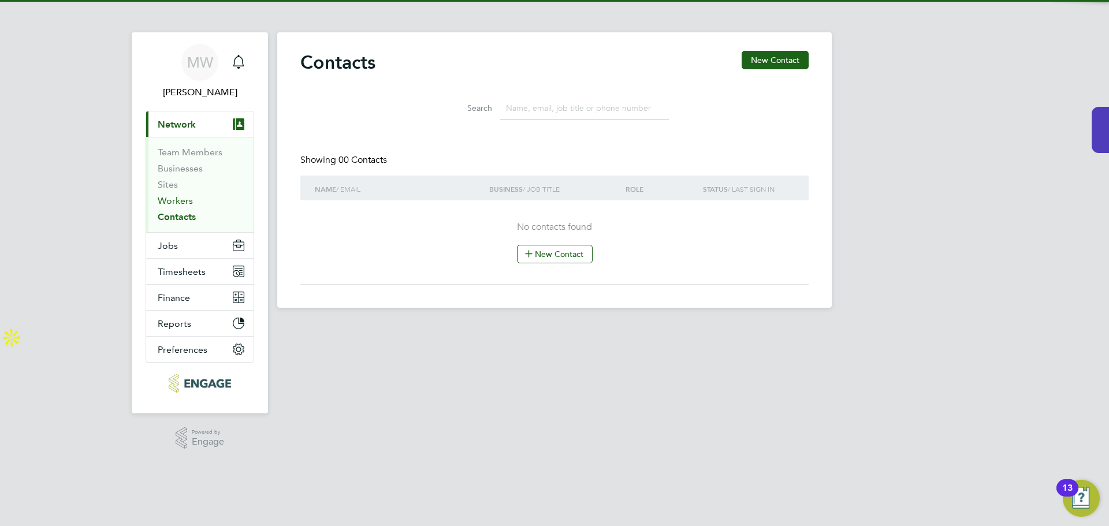
click at [177, 200] on link "Workers" at bounding box center [175, 200] width 35 height 11
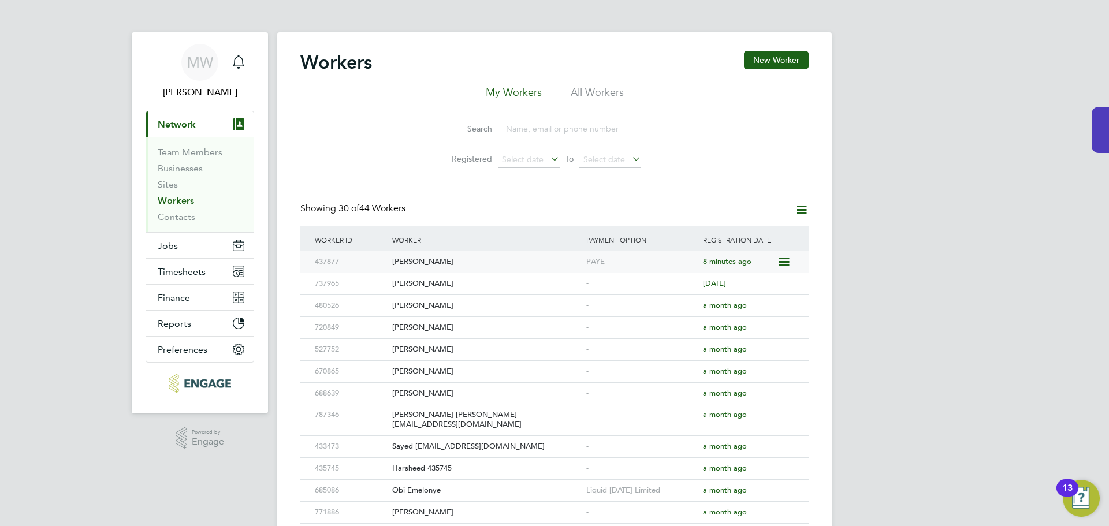
click at [537, 265] on div "[PERSON_NAME]" at bounding box center [486, 261] width 194 height 21
click at [237, 61] on icon "Main navigation" at bounding box center [239, 62] width 14 height 14
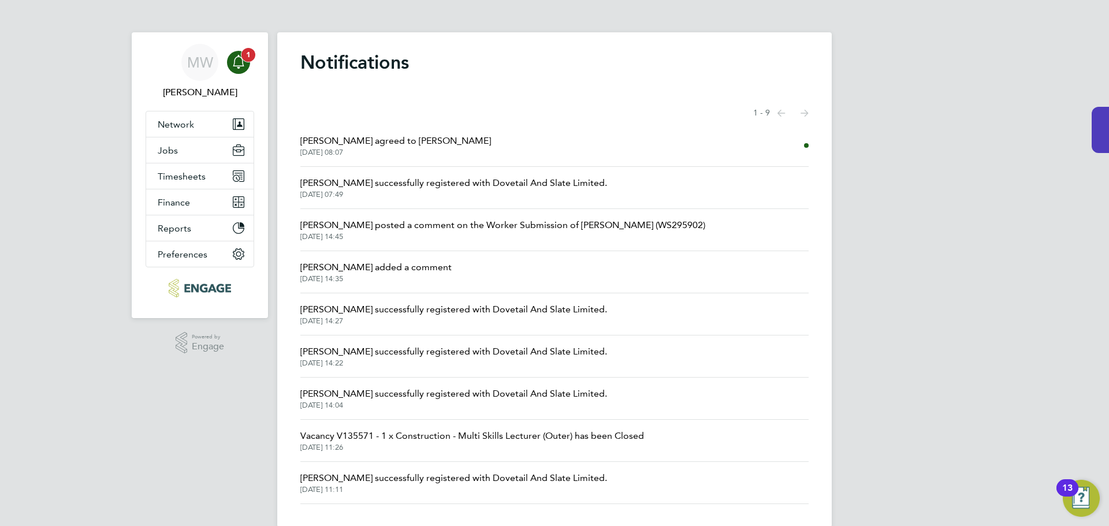
click at [238, 64] on icon "Main navigation" at bounding box center [239, 62] width 14 height 14
click at [195, 73] on div "MW" at bounding box center [199, 62] width 37 height 37
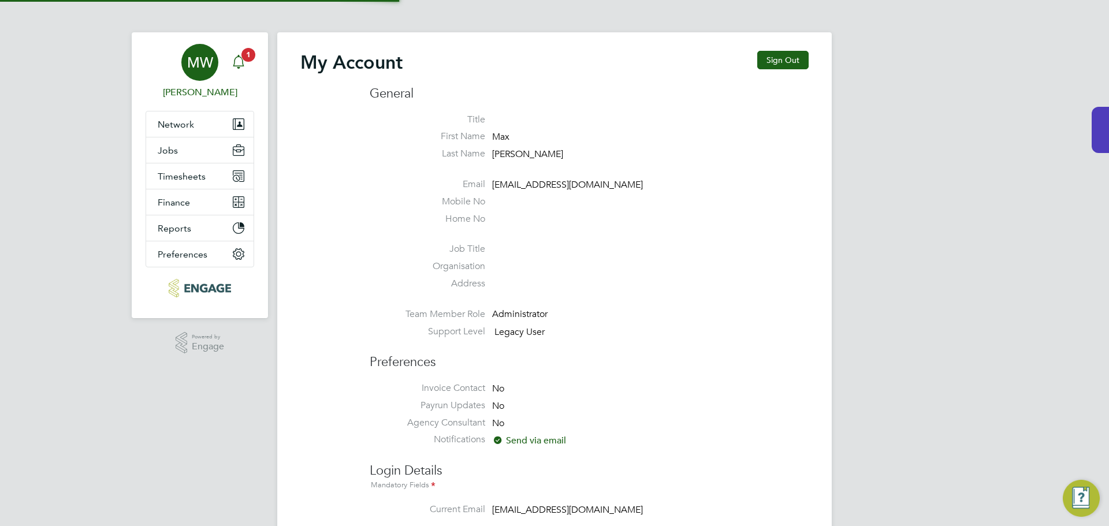
type input "[EMAIL_ADDRESS][DOMAIN_NAME]"
click at [238, 64] on icon "Main navigation" at bounding box center [239, 62] width 14 height 14
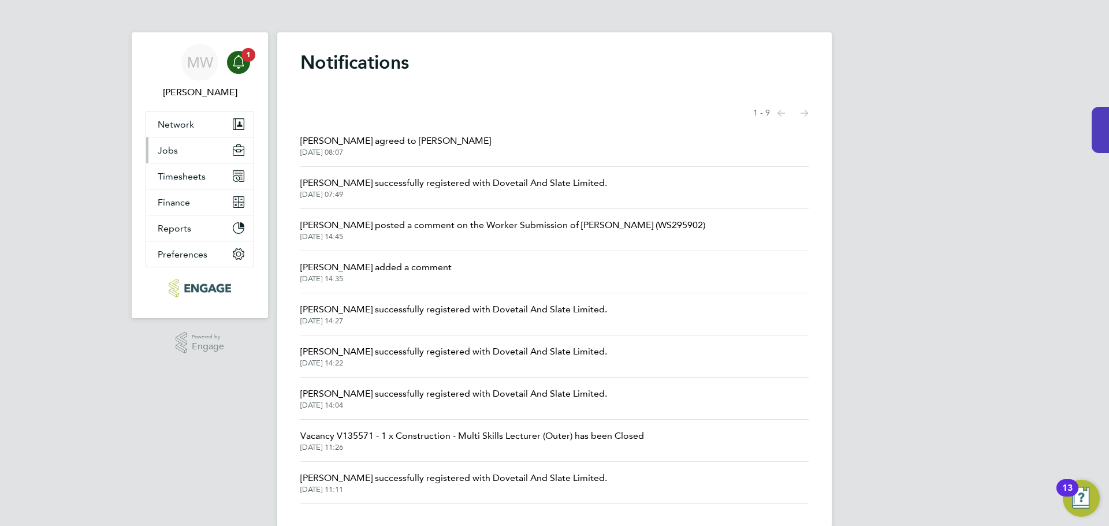
click at [174, 140] on button "Jobs" at bounding box center [199, 150] width 107 height 25
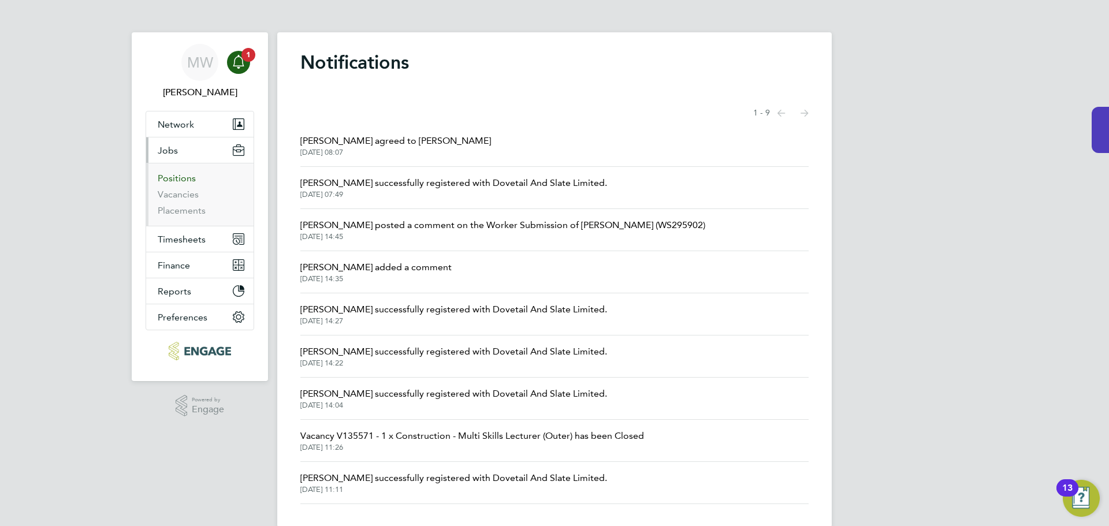
click at [183, 177] on link "Positions" at bounding box center [177, 178] width 38 height 11
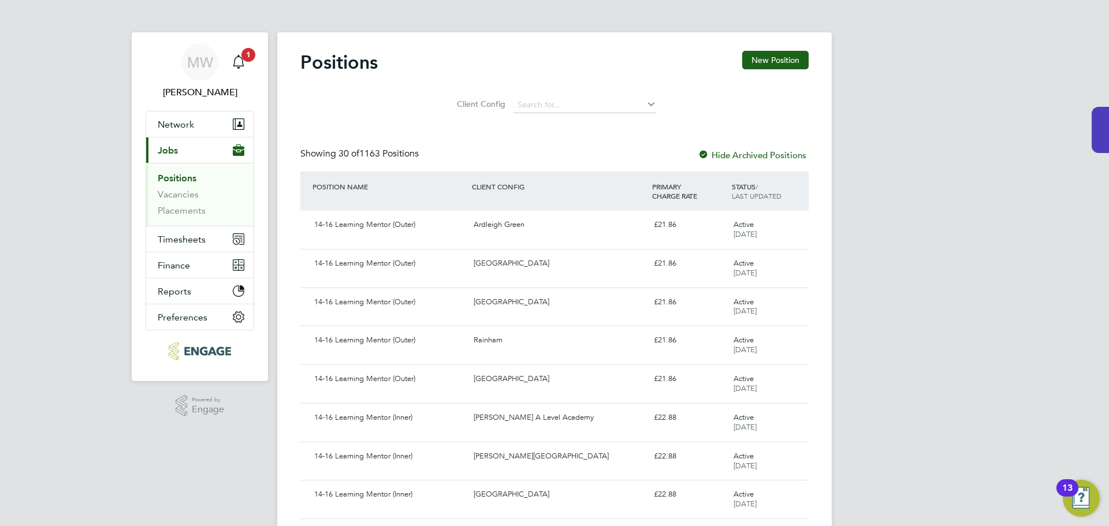
click at [543, 114] on li "Client Config" at bounding box center [555, 105] width 232 height 28
click at [552, 106] on input at bounding box center [585, 105] width 143 height 16
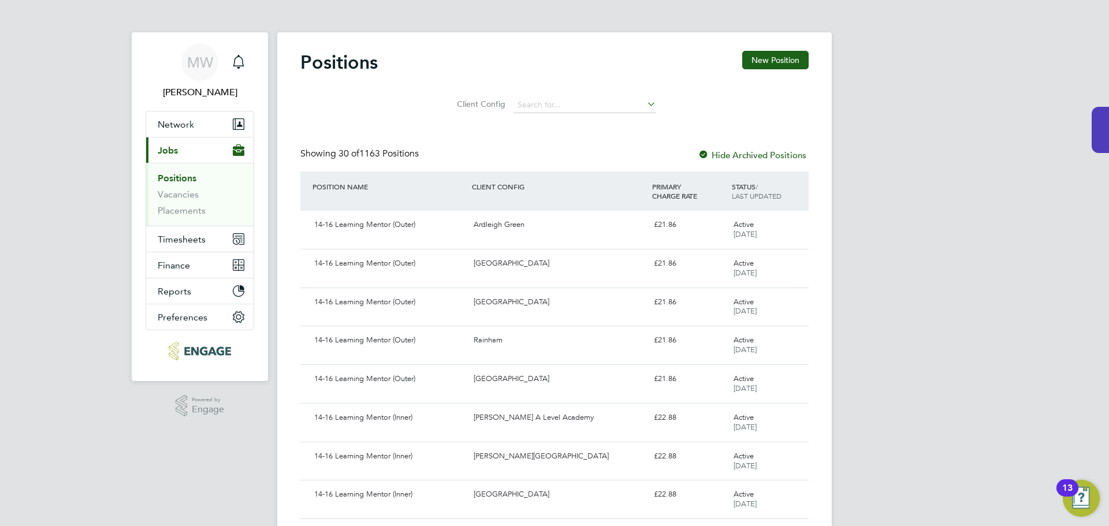
click at [176, 203] on li "Vacancies" at bounding box center [201, 197] width 87 height 16
click at [177, 196] on link "Vacancies" at bounding box center [178, 194] width 41 height 11
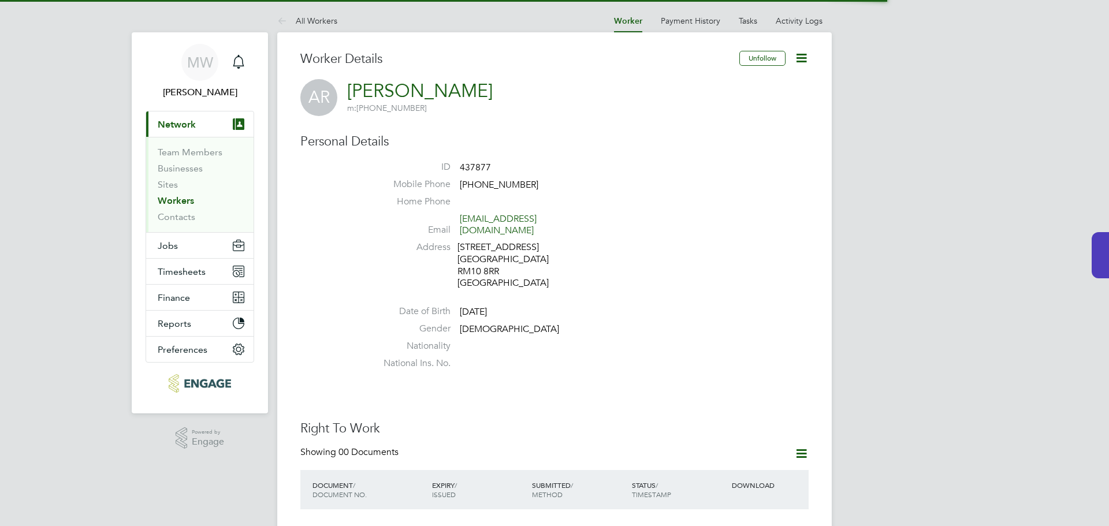
scroll to position [173, 0]
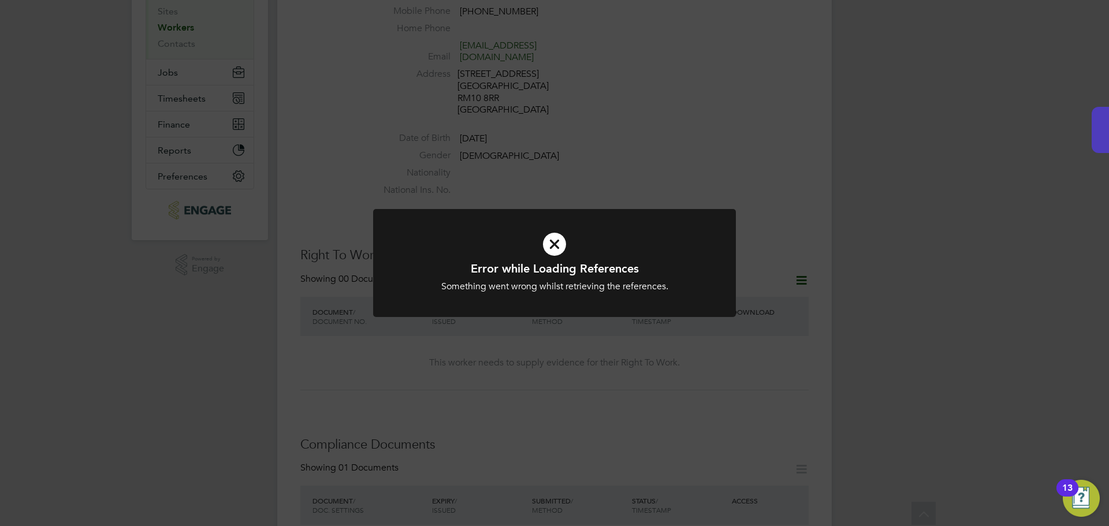
click at [634, 206] on div "Error while Loading References Something went wrong whilst retrieving the refer…" at bounding box center [554, 263] width 1109 height 526
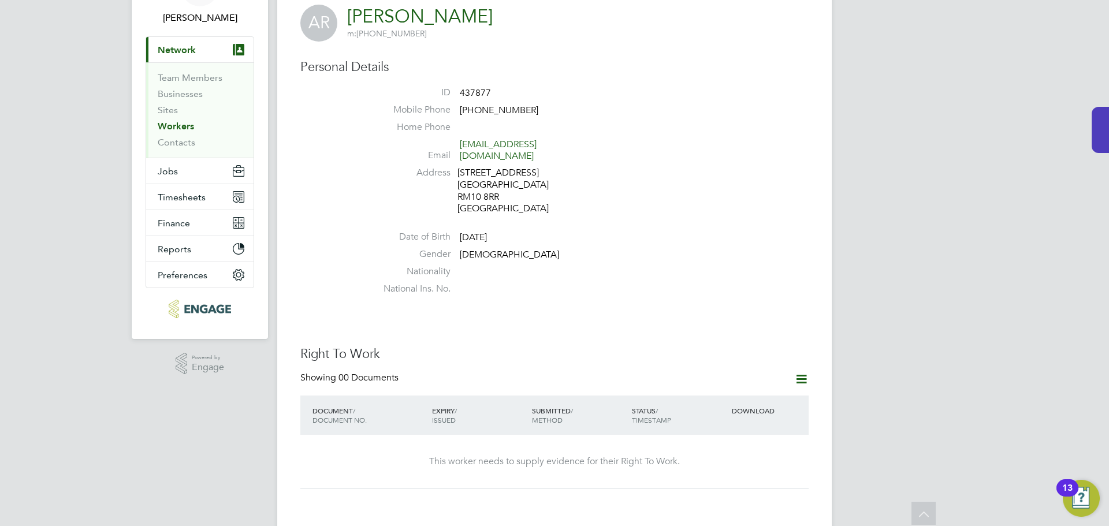
scroll to position [0, 0]
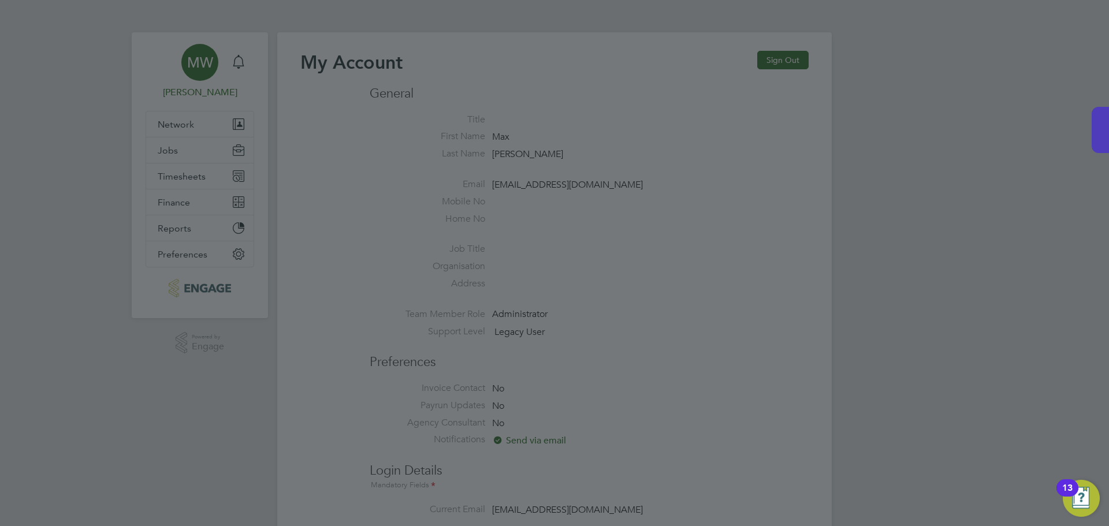
drag, startPoint x: 660, startPoint y: 53, endPoint x: 678, endPoint y: 1, distance: 54.8
click at [660, 49] on div at bounding box center [554, 263] width 1109 height 526
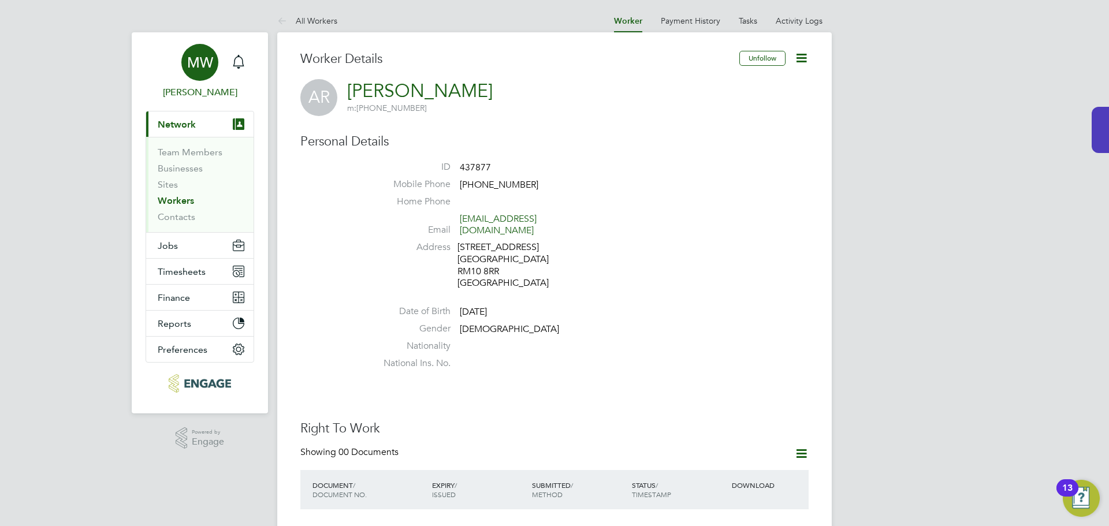
click at [200, 66] on span "MW" at bounding box center [200, 62] width 26 height 15
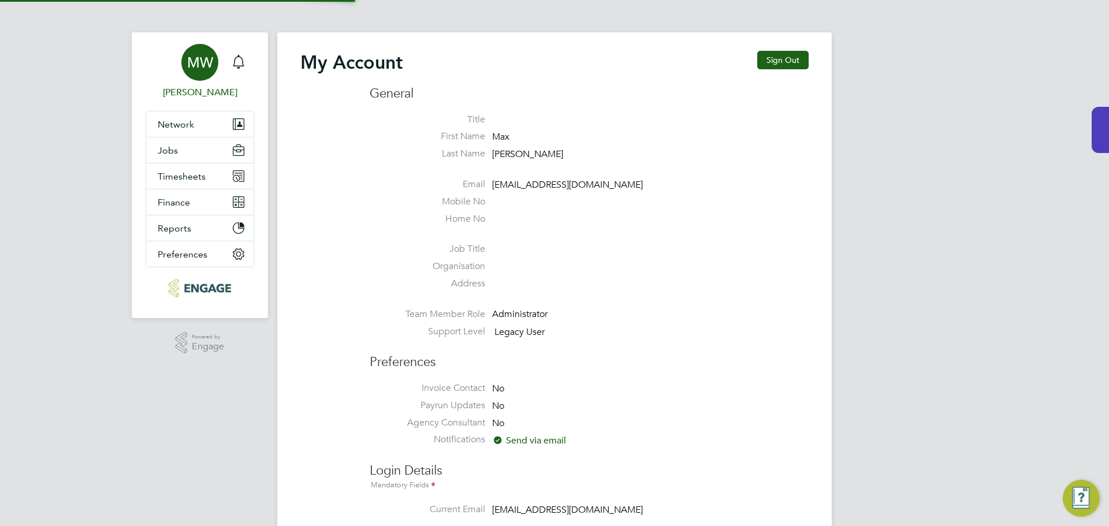
type input "[EMAIL_ADDRESS][DOMAIN_NAME]"
click at [175, 125] on span "Network" at bounding box center [176, 124] width 36 height 11
click at [161, 143] on button "Jobs" at bounding box center [199, 150] width 107 height 25
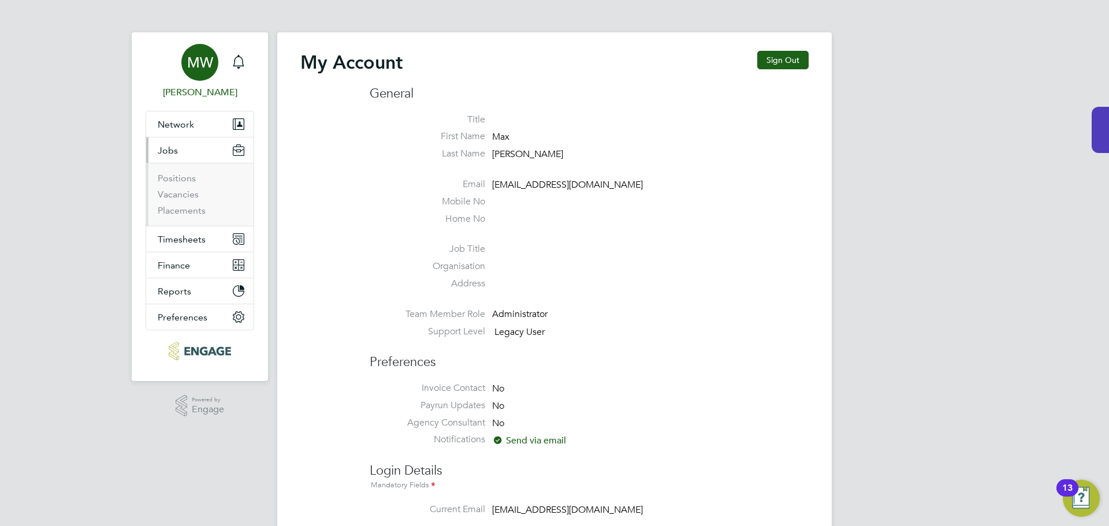
click at [170, 147] on span "Jobs" at bounding box center [168, 150] width 20 height 11
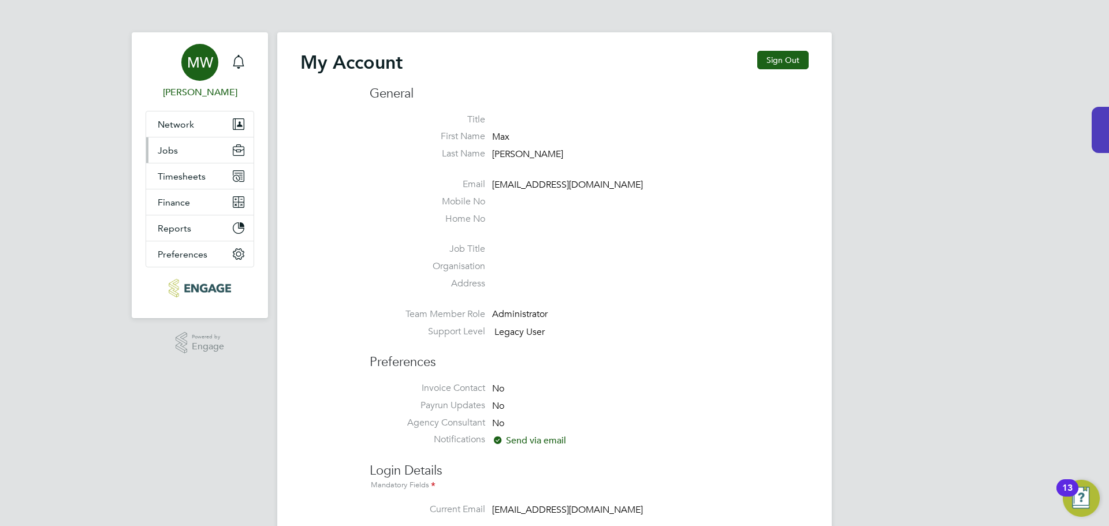
click at [168, 152] on span "Jobs" at bounding box center [168, 150] width 20 height 11
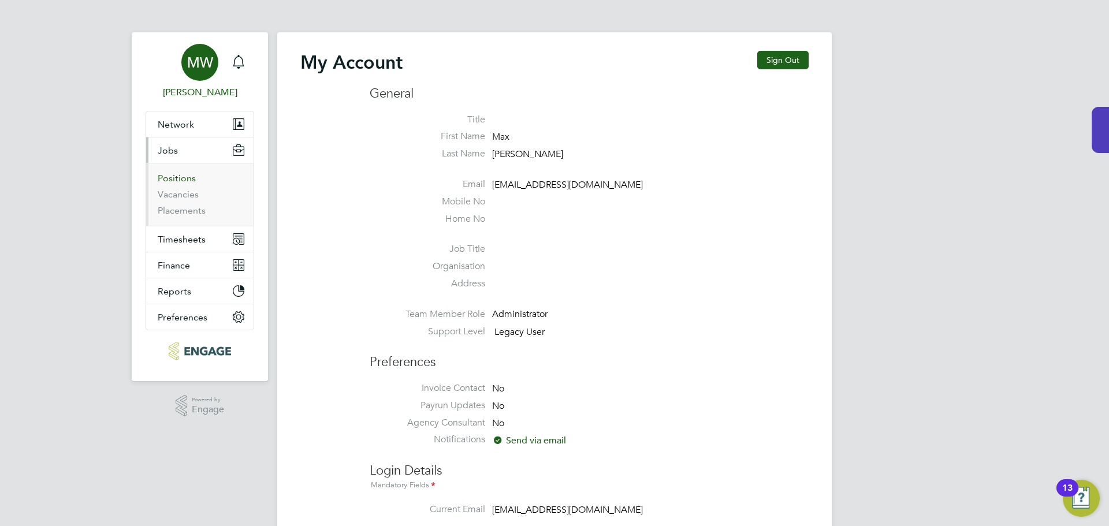
click at [171, 176] on link "Positions" at bounding box center [177, 178] width 38 height 11
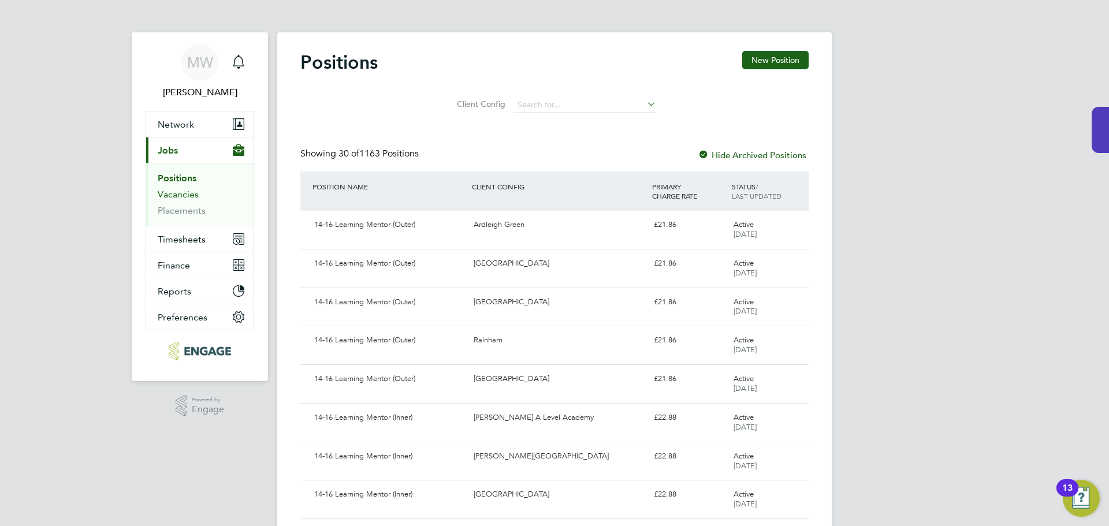
click at [169, 193] on link "Vacancies" at bounding box center [178, 194] width 41 height 11
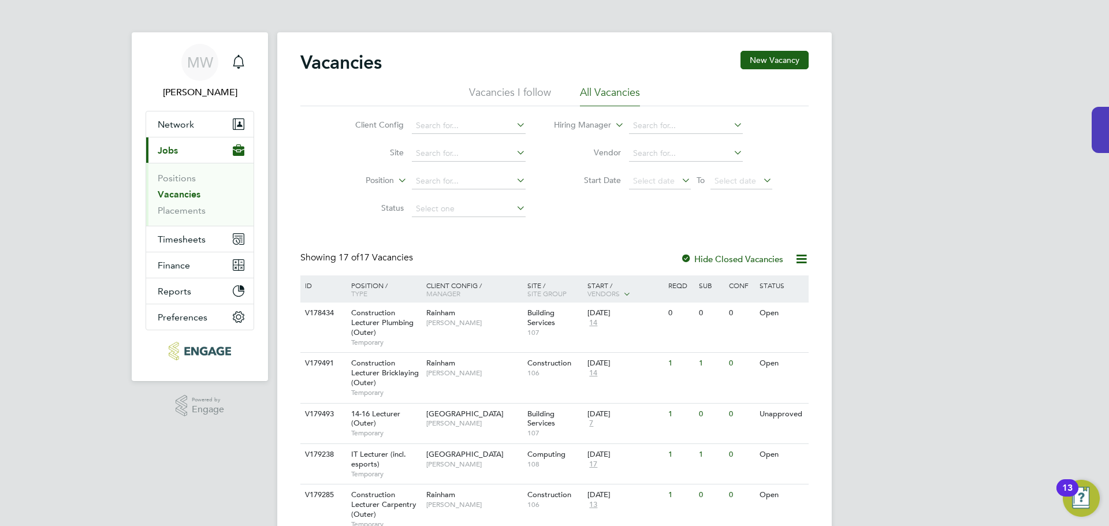
click at [524, 102] on li "Vacancies I follow" at bounding box center [510, 96] width 82 height 21
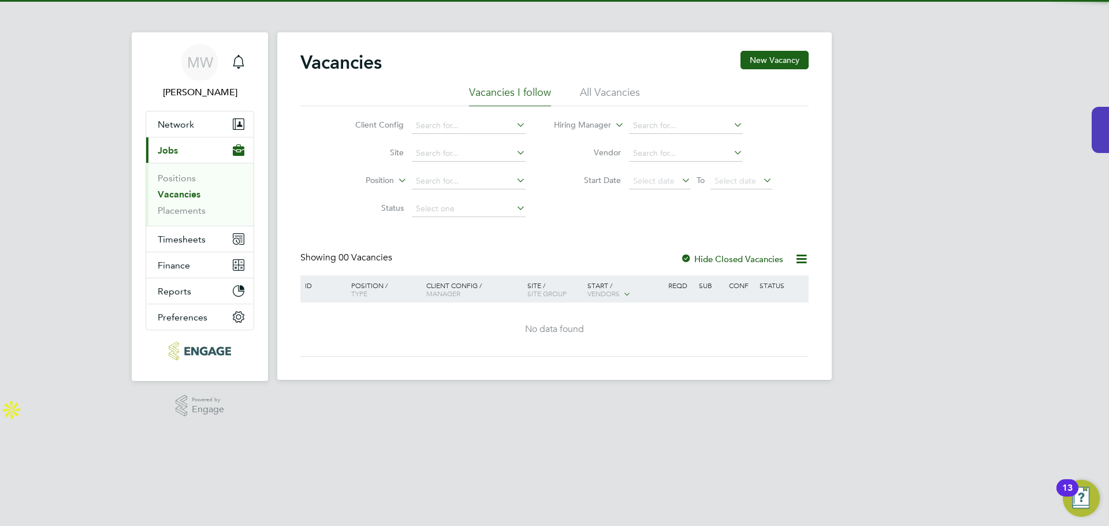
click at [608, 86] on li "All Vacancies" at bounding box center [610, 96] width 60 height 21
